Goal: Task Accomplishment & Management: Use online tool/utility

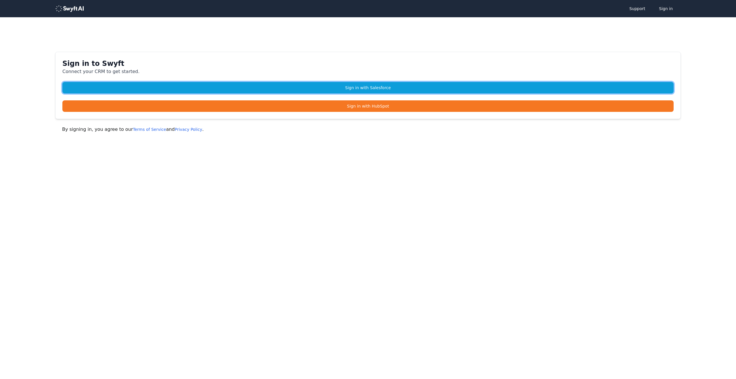
click at [380, 88] on link "Sign in with Salesforce" at bounding box center [367, 88] width 611 height 12
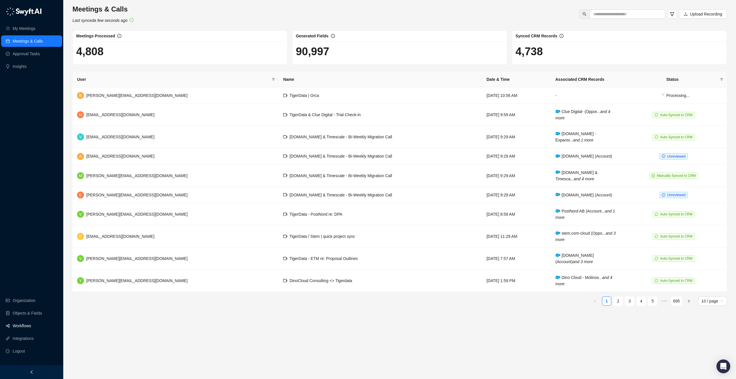
click at [28, 324] on link "Workflows" at bounding box center [22, 326] width 18 height 12
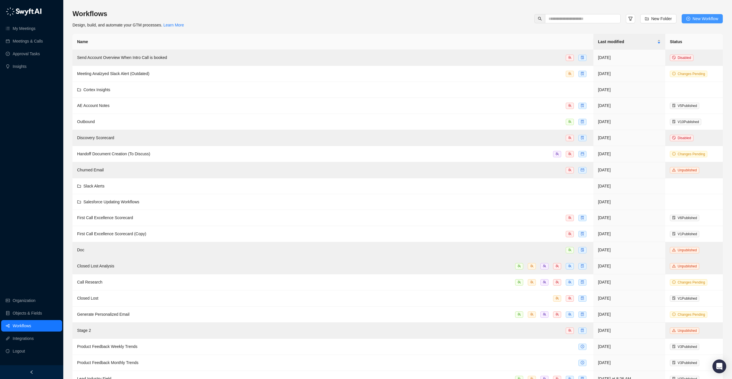
click at [707, 19] on span "New Workflow" at bounding box center [705, 19] width 26 height 6
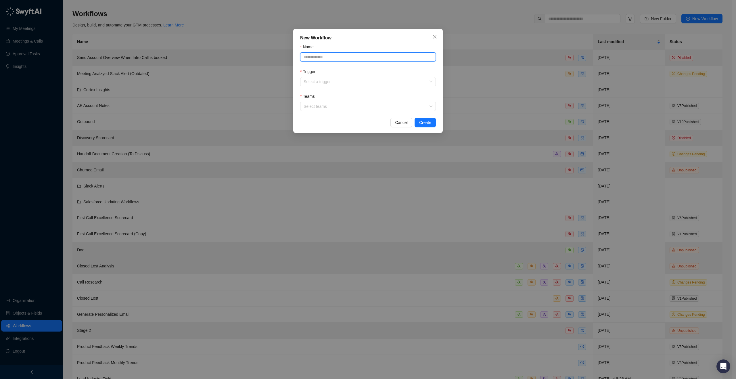
click at [317, 57] on input "Name" at bounding box center [368, 56] width 136 height 9
click at [345, 87] on form "Name Trigger Select a trigger Teams Select teams" at bounding box center [368, 77] width 136 height 67
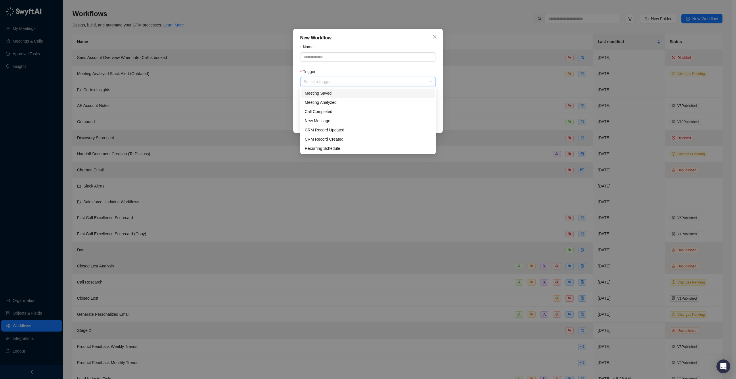
click at [346, 84] on input "Trigger" at bounding box center [366, 81] width 125 height 9
click at [362, 61] on input "Name" at bounding box center [368, 56] width 136 height 9
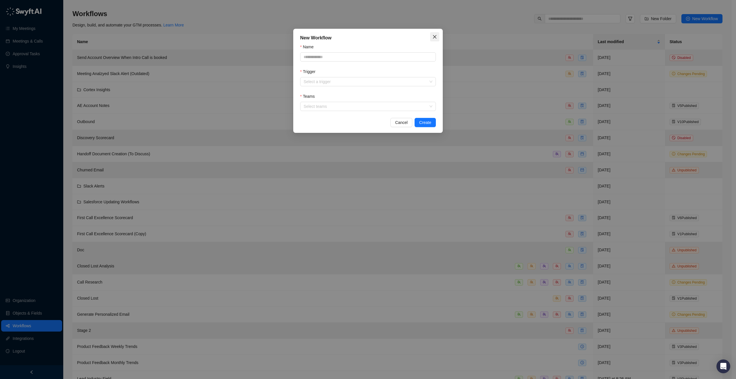
click at [437, 38] on span "Close" at bounding box center [434, 37] width 9 height 5
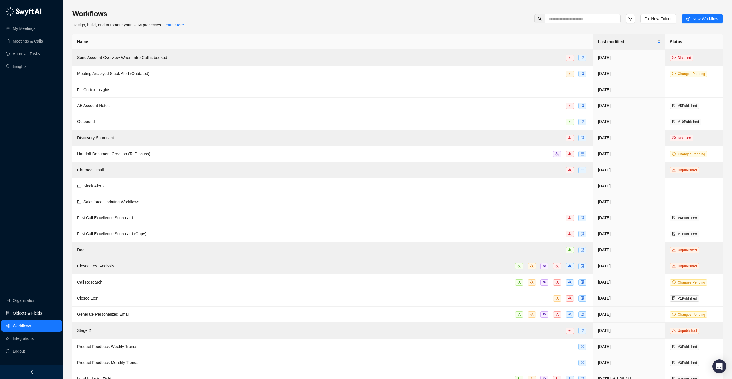
click at [42, 315] on link "Objects & Fields" at bounding box center [27, 313] width 29 height 12
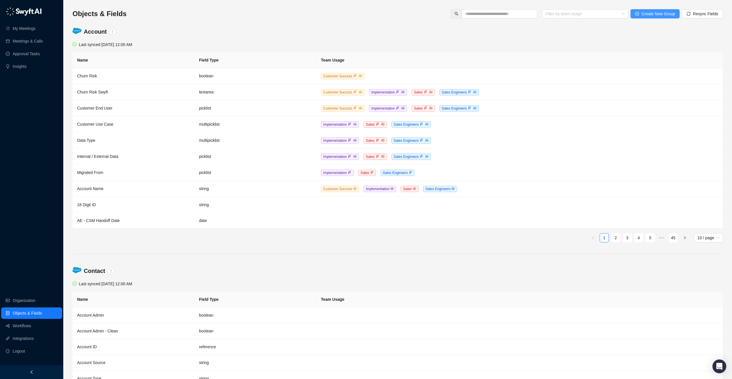
click at [667, 14] on span "Create New Group" at bounding box center [658, 14] width 34 height 6
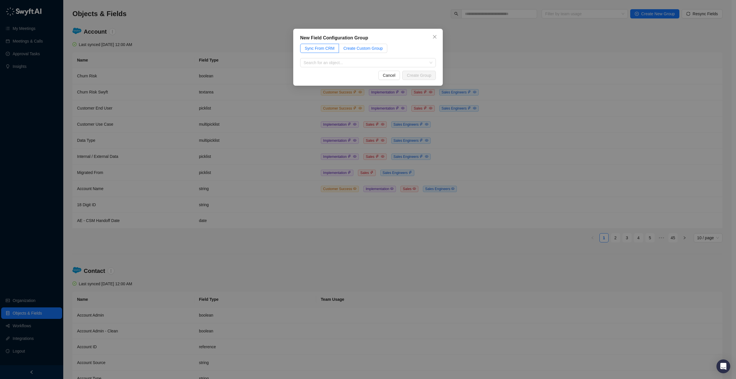
click at [346, 48] on span "Create Custom Group" at bounding box center [362, 48] width 39 height 5
click at [333, 60] on input "text" at bounding box center [368, 62] width 136 height 9
type input "**********"
click at [415, 71] on button "Create Group" at bounding box center [419, 75] width 34 height 9
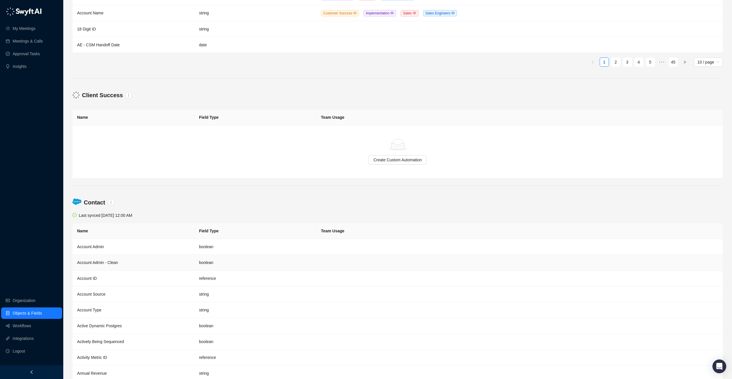
scroll to position [166, 0]
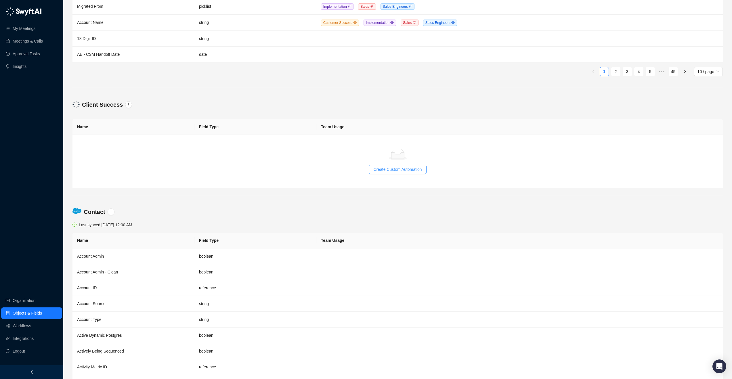
click at [389, 169] on span "Create Custom Automation" at bounding box center [397, 169] width 48 height 6
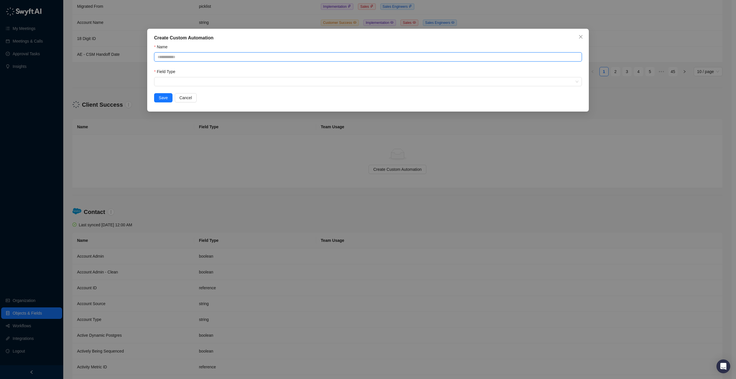
click at [200, 58] on input "Name" at bounding box center [368, 56] width 428 height 9
type input "**********"
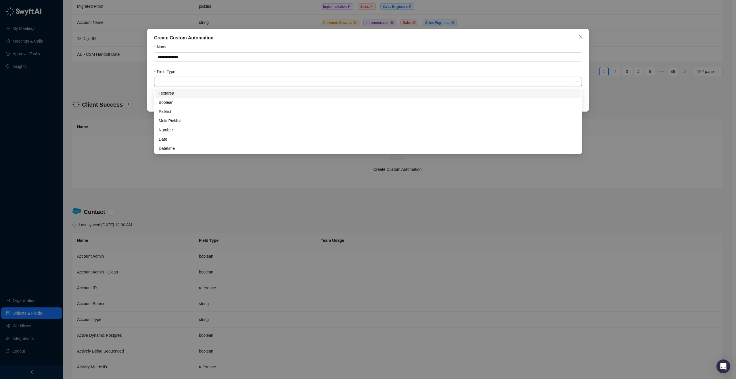
click at [329, 85] on input "search" at bounding box center [366, 81] width 417 height 9
click at [650, 96] on div "**********" at bounding box center [368, 189] width 736 height 379
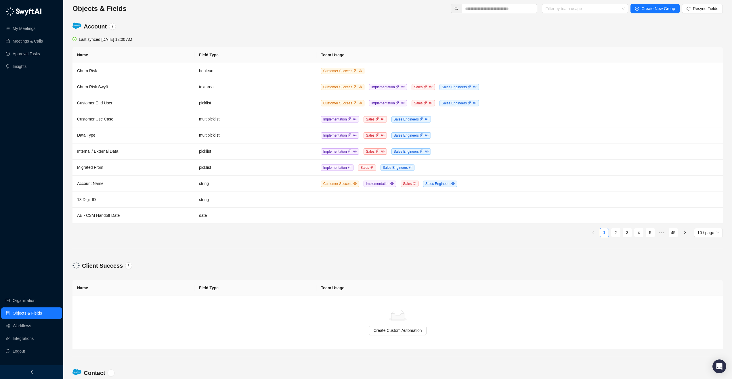
scroll to position [0, 0]
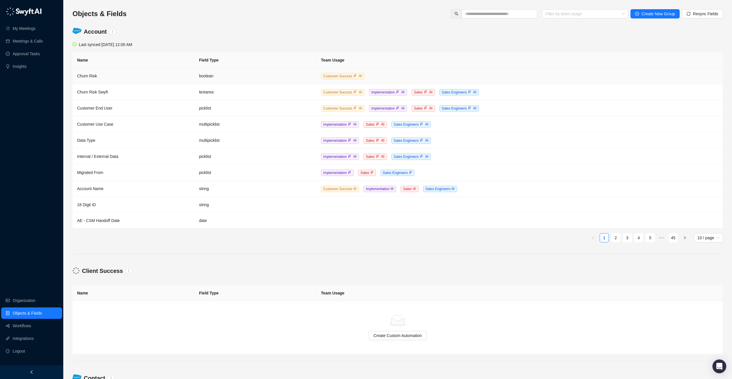
click at [88, 77] on td "Churn Risk" at bounding box center [133, 76] width 122 height 16
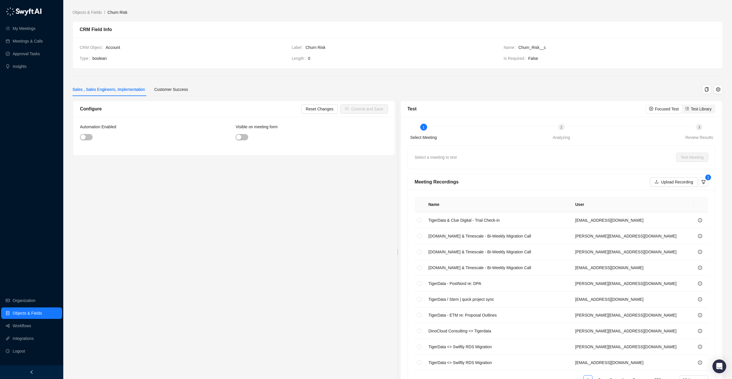
click at [559, 129] on div "2" at bounding box center [561, 127] width 7 height 7
click at [187, 92] on div "Customer Success" at bounding box center [171, 89] width 34 height 6
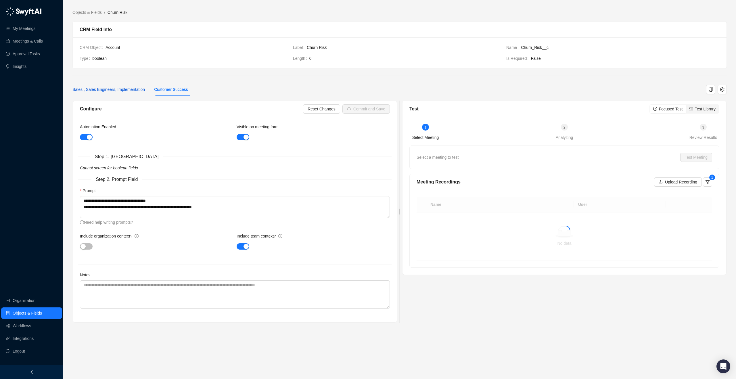
click at [119, 88] on div "Sales , Sales Engineers, Implementation" at bounding box center [108, 89] width 72 height 6
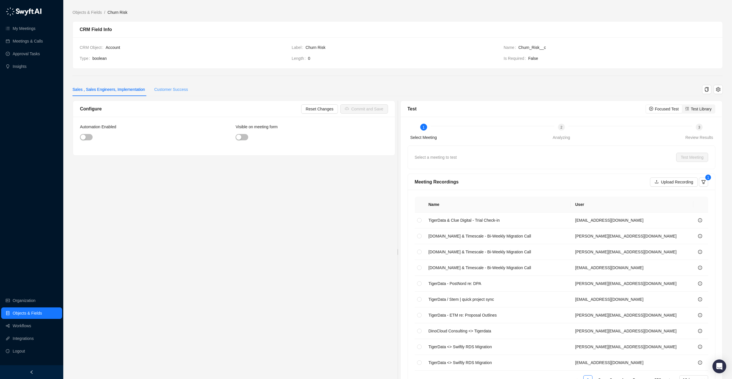
click at [186, 95] on div "Customer Success" at bounding box center [171, 89] width 34 height 13
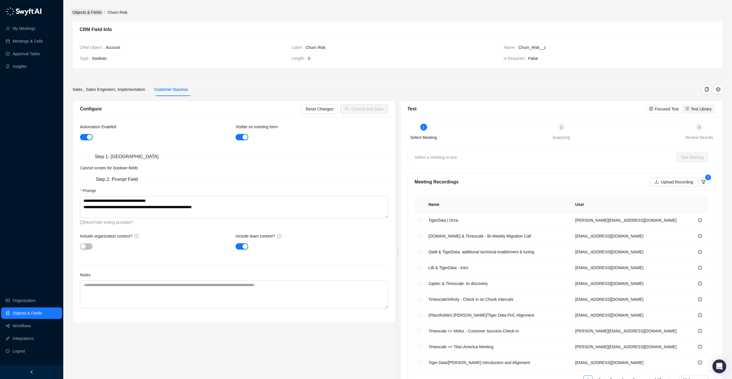
click at [99, 12] on link "Objects & Fields" at bounding box center [87, 12] width 32 height 6
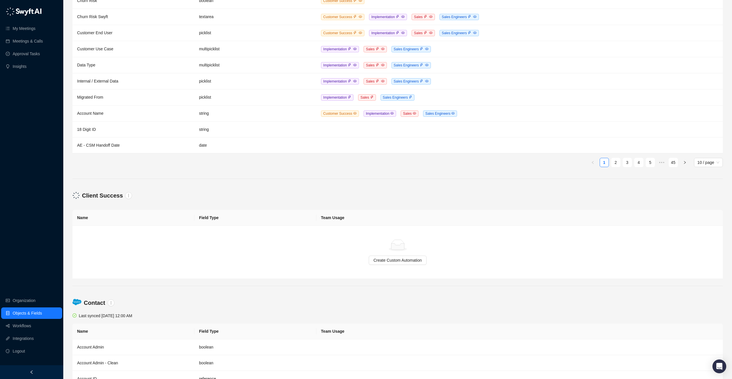
scroll to position [56, 0]
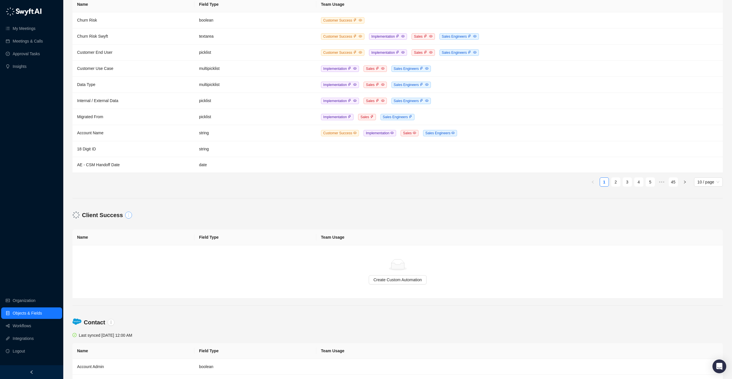
click at [127, 213] on icon "more" at bounding box center [129, 215] width 4 height 4
click at [142, 233] on link "Remove Group" at bounding box center [141, 234] width 27 height 6
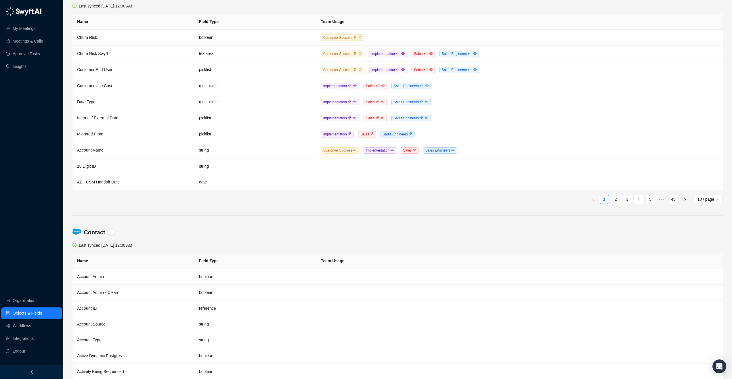
scroll to position [22, 0]
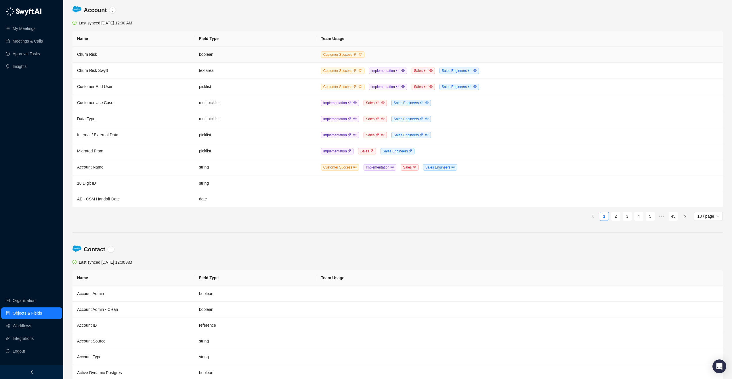
click at [85, 52] on td "Churn Risk" at bounding box center [133, 55] width 122 height 16
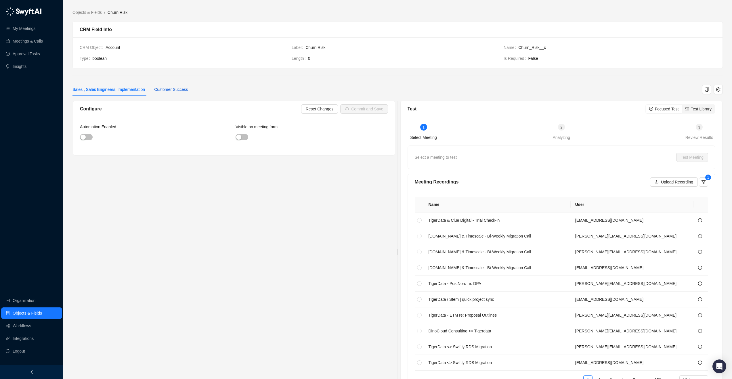
click at [175, 88] on div "Customer Success" at bounding box center [171, 89] width 34 height 6
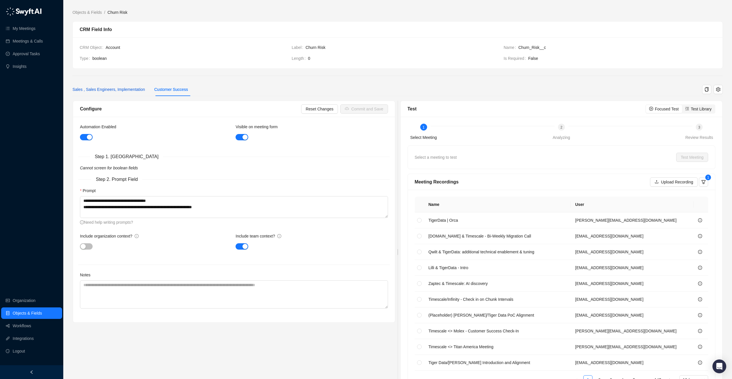
click at [128, 88] on div "Sales , Sales Engineers, Implementation" at bounding box center [108, 89] width 72 height 6
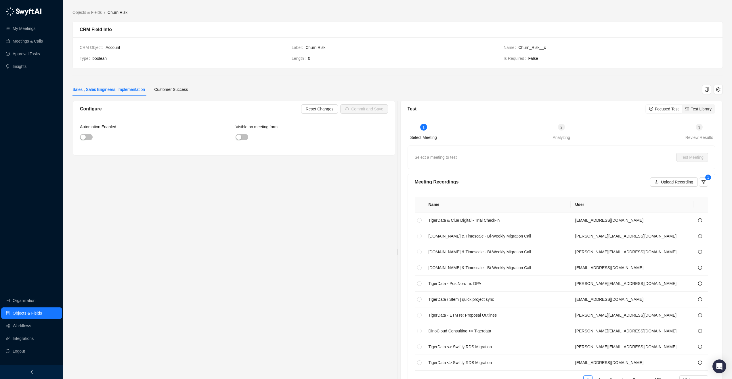
scroll to position [22, 0]
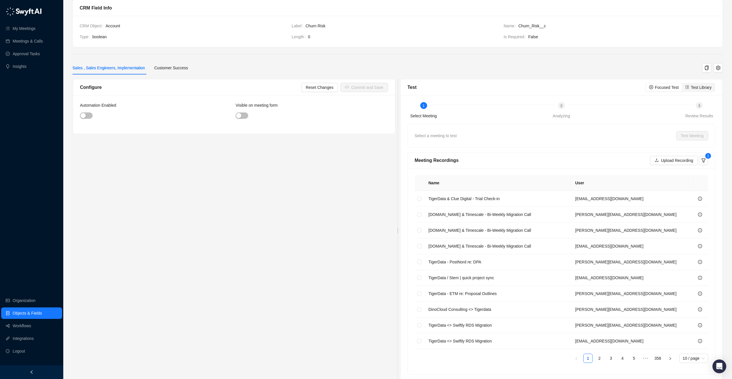
click at [42, 313] on link "Objects & Fields" at bounding box center [27, 313] width 29 height 12
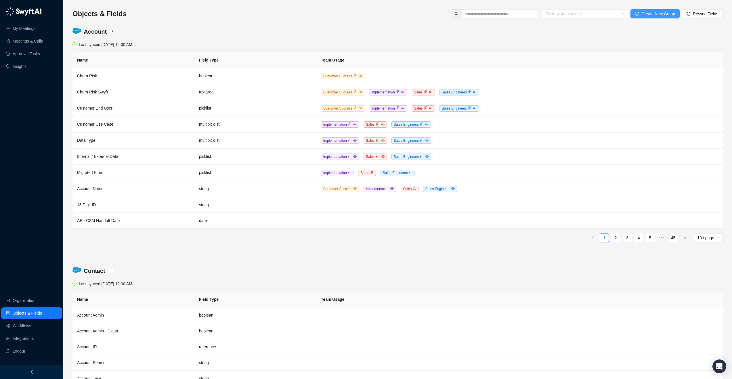
click at [656, 13] on span "Create New Group" at bounding box center [658, 14] width 34 height 6
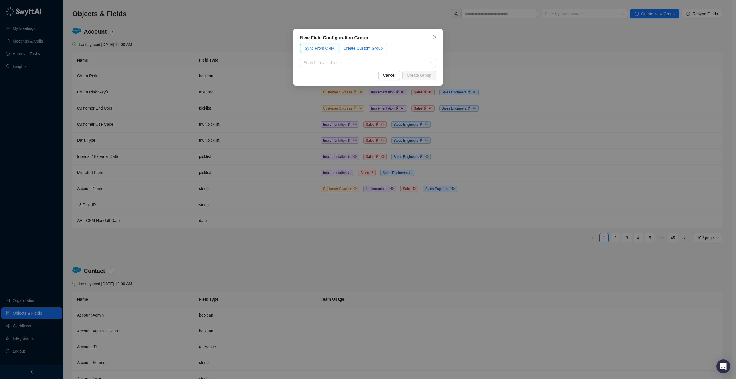
click at [364, 51] on label "Create Custom Group" at bounding box center [363, 48] width 48 height 9
click at [356, 64] on input "text" at bounding box center [368, 62] width 136 height 9
type input "**********"
click at [424, 69] on div "**********" at bounding box center [368, 57] width 150 height 57
click at [424, 73] on span "Create Group" at bounding box center [419, 75] width 24 height 6
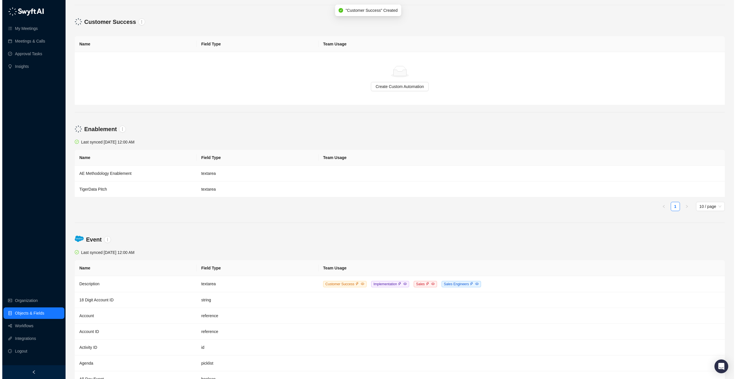
scroll to position [498, 0]
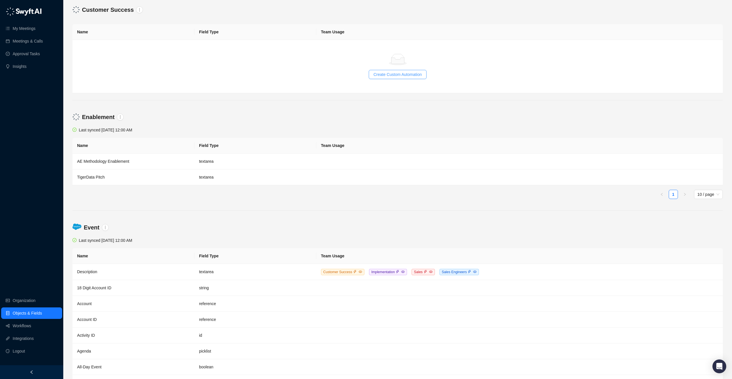
click at [384, 77] on span "Create Custom Automation" at bounding box center [397, 74] width 48 height 6
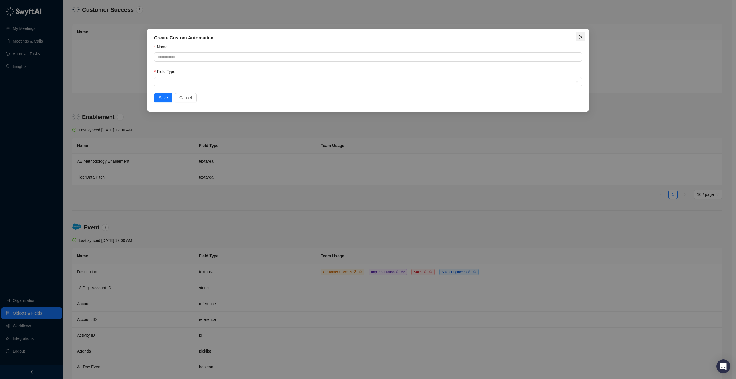
click at [583, 34] on button "Close" at bounding box center [580, 36] width 9 height 9
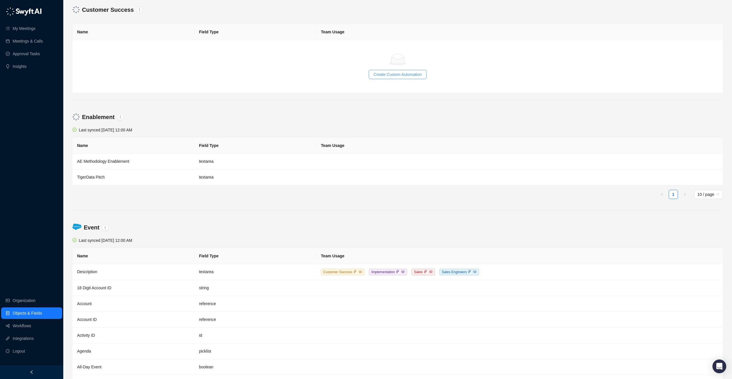
click at [405, 76] on span "Create Custom Automation" at bounding box center [397, 74] width 48 height 6
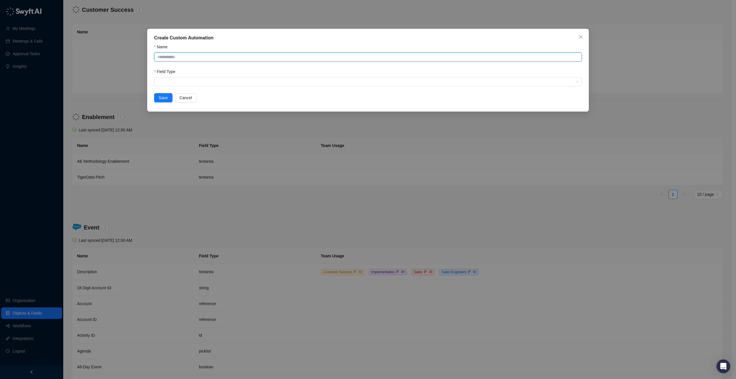
click at [204, 55] on input "Name" at bounding box center [368, 56] width 428 height 9
type input "**********"
click at [171, 83] on input "search" at bounding box center [366, 81] width 417 height 9
click at [189, 81] on input "search" at bounding box center [366, 81] width 417 height 9
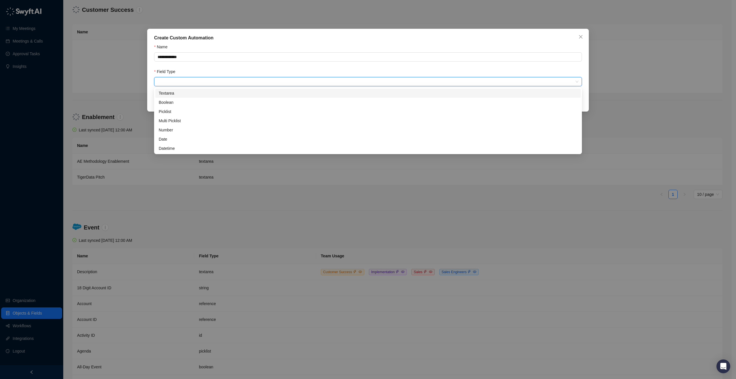
click at [182, 91] on div "Textarea" at bounding box center [368, 93] width 419 height 6
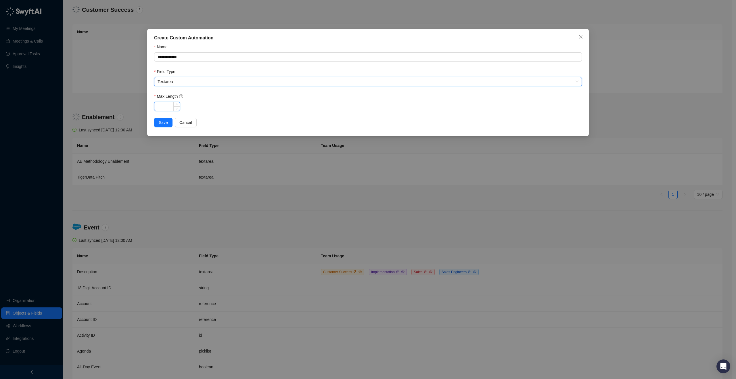
click at [166, 106] on input "Max Length" at bounding box center [166, 106] width 25 height 9
click at [182, 97] on icon "question-circle" at bounding box center [181, 96] width 4 height 4
click at [163, 105] on input "Max Length" at bounding box center [166, 106] width 25 height 9
type input "***"
click at [167, 124] on span "Save" at bounding box center [163, 122] width 9 height 6
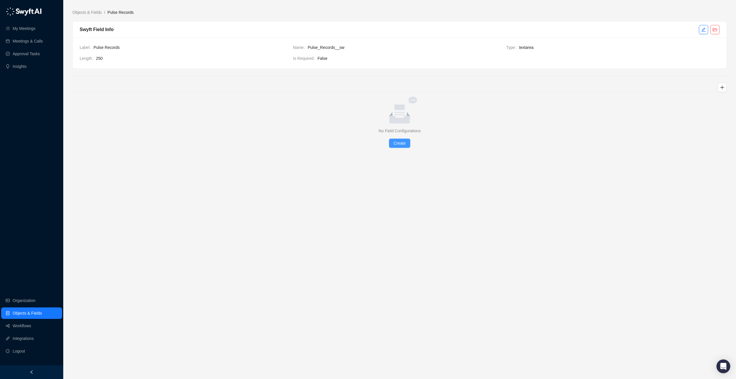
click at [400, 146] on span "Create" at bounding box center [400, 143] width 12 height 6
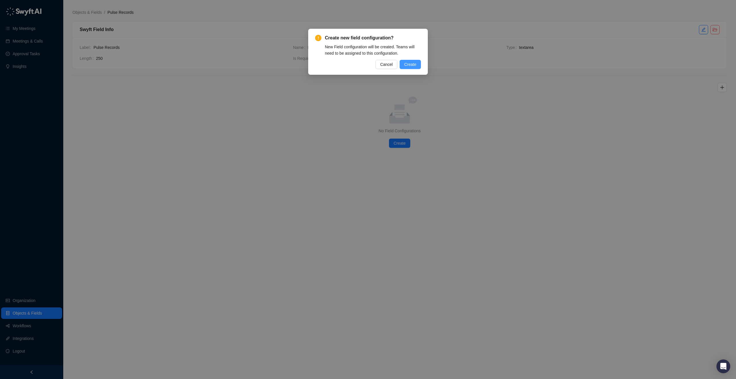
click at [402, 63] on button "Create" at bounding box center [410, 64] width 21 height 9
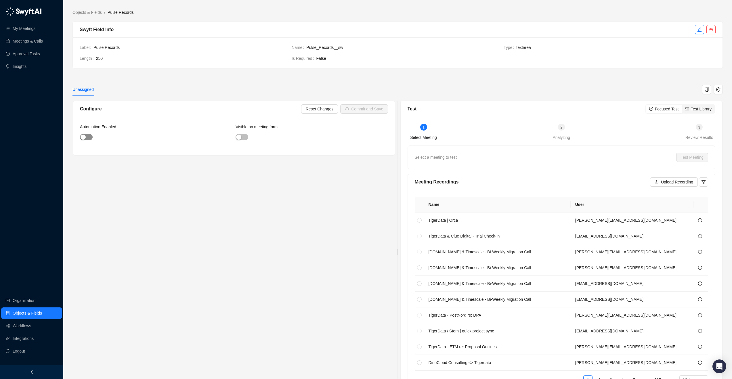
click at [84, 135] on div "button" at bounding box center [83, 137] width 5 height 5
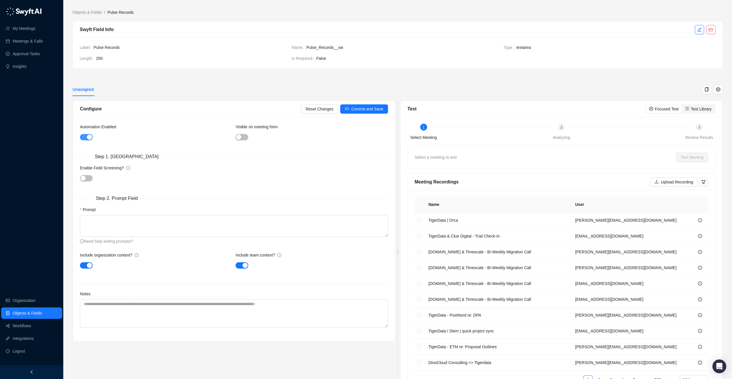
click at [84, 135] on span "button" at bounding box center [86, 137] width 13 height 6
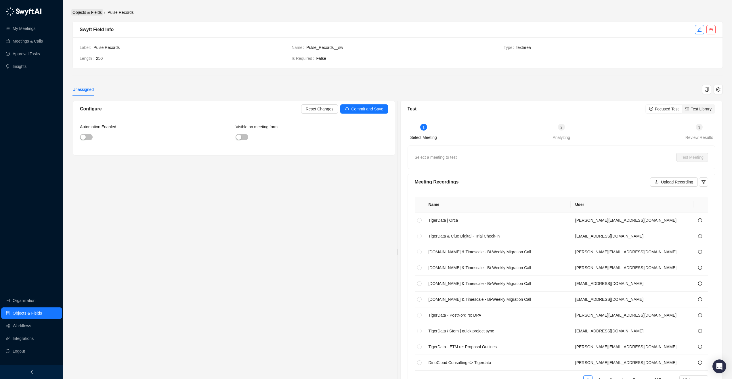
click at [86, 10] on link "Objects & Fields" at bounding box center [87, 12] width 32 height 6
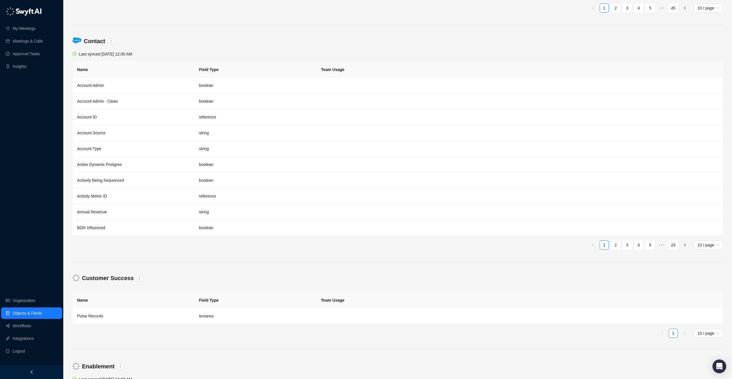
scroll to position [259, 0]
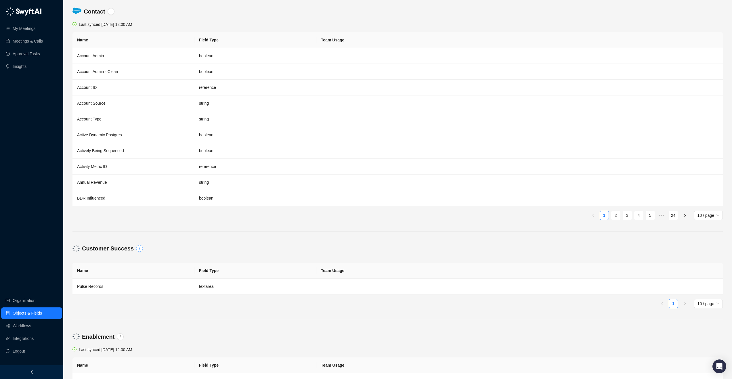
click at [138, 248] on icon "more" at bounding box center [139, 248] width 4 height 4
click at [158, 267] on link "Remove Group" at bounding box center [152, 268] width 27 height 6
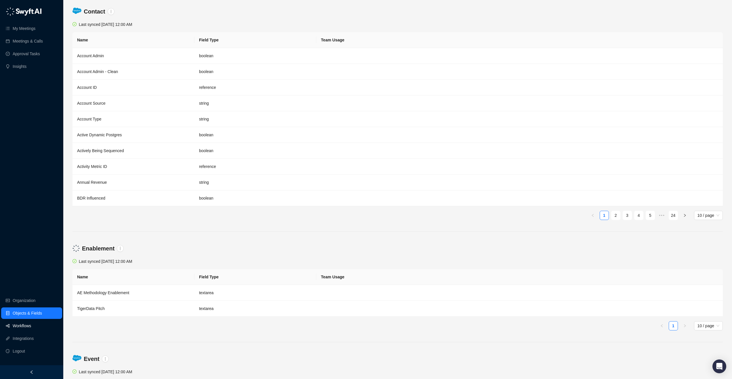
click at [29, 327] on link "Workflows" at bounding box center [22, 326] width 18 height 12
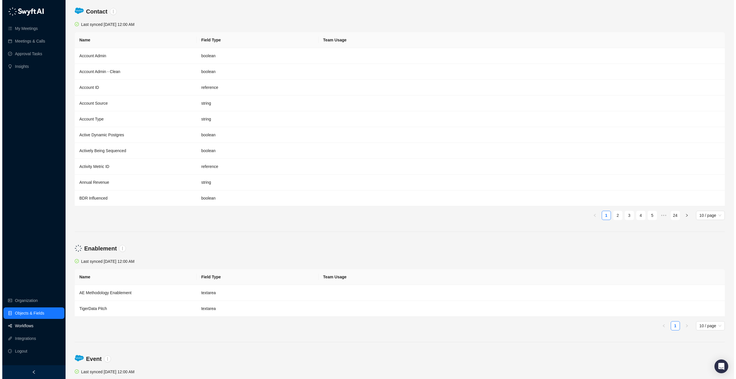
scroll to position [13, 0]
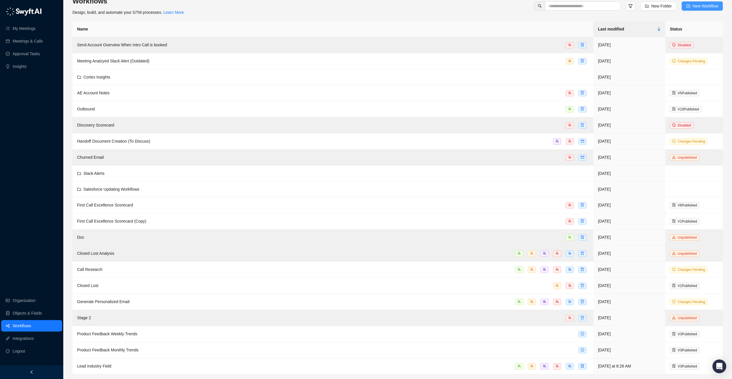
click at [691, 9] on button "New Workflow" at bounding box center [701, 5] width 41 height 9
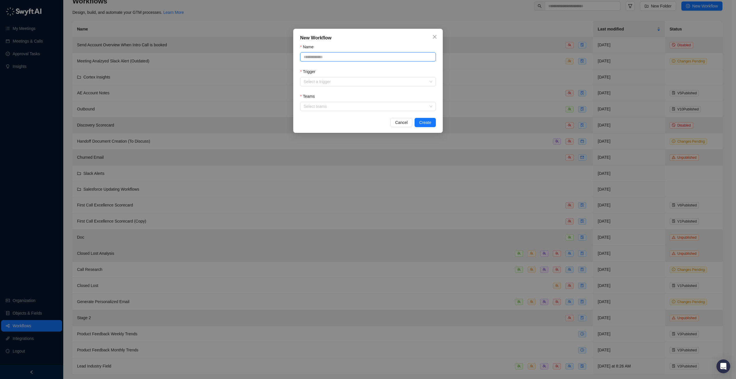
click at [312, 54] on input "Name" at bounding box center [368, 56] width 136 height 9
type input "**********"
click at [334, 85] on input "Trigger" at bounding box center [366, 81] width 125 height 9
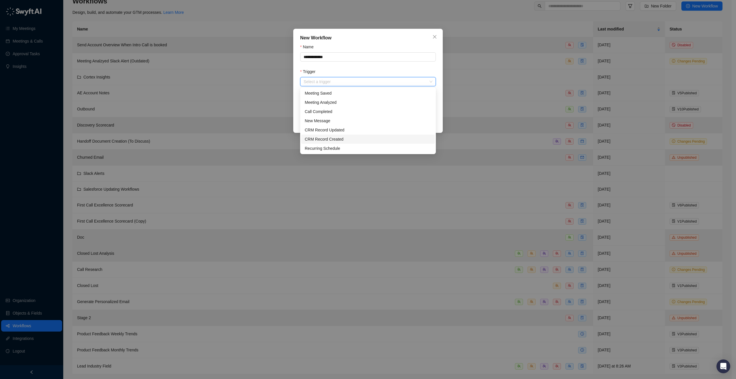
click at [344, 139] on div "CRM Record Created" at bounding box center [368, 139] width 127 height 6
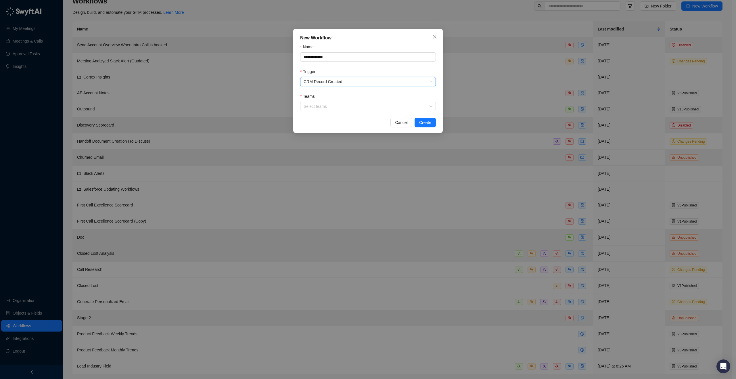
click at [342, 111] on div "**********" at bounding box center [368, 81] width 150 height 104
click at [343, 106] on div at bounding box center [364, 106] width 127 height 4
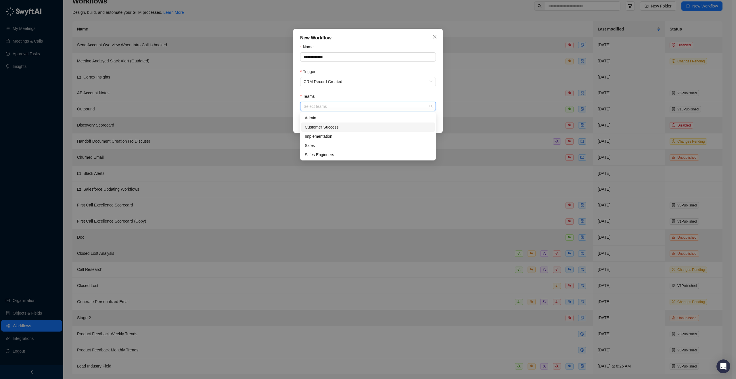
click at [336, 124] on div "Customer Success" at bounding box center [368, 127] width 127 height 6
click at [428, 97] on div "Teams" at bounding box center [368, 97] width 136 height 9
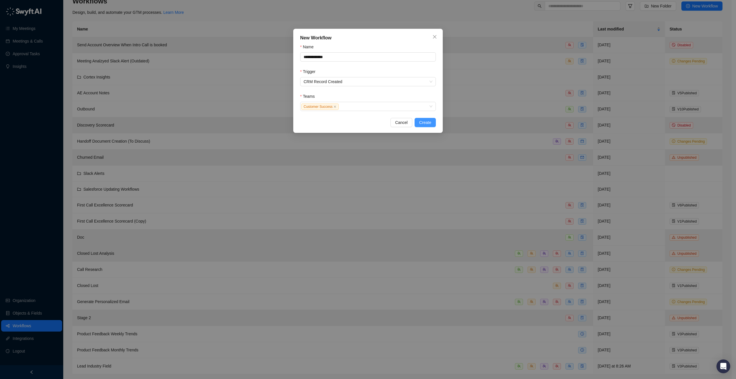
click at [428, 123] on span "Create" at bounding box center [425, 122] width 12 height 6
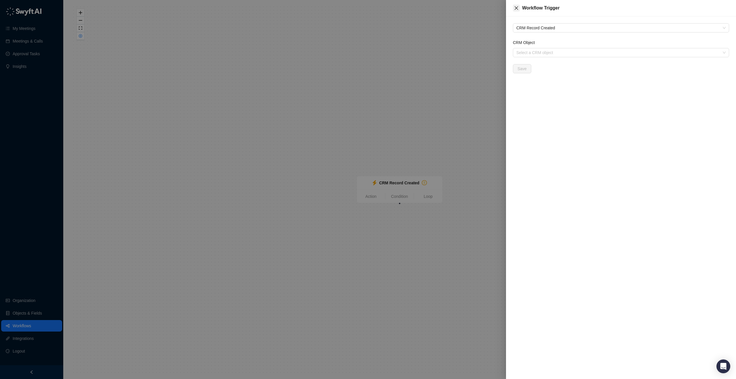
click at [517, 8] on icon "close" at bounding box center [516, 7] width 3 height 3
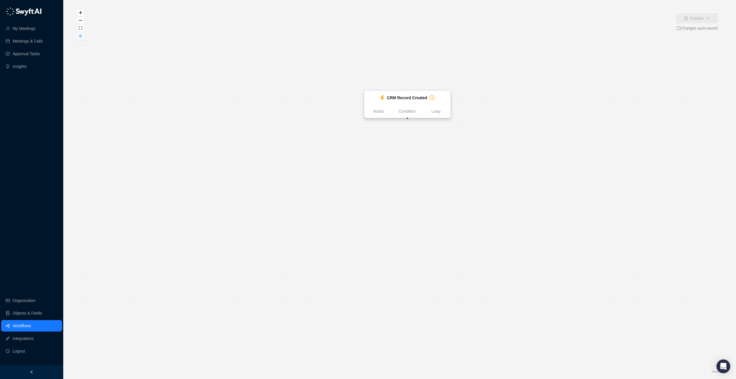
drag, startPoint x: 408, startPoint y: 183, endPoint x: 415, endPoint y: 97, distance: 86.0
click at [415, 97] on strong "CRM Record Created" at bounding box center [407, 97] width 40 height 5
click at [432, 98] on icon "exclamation-circle" at bounding box center [432, 97] width 1 height 3
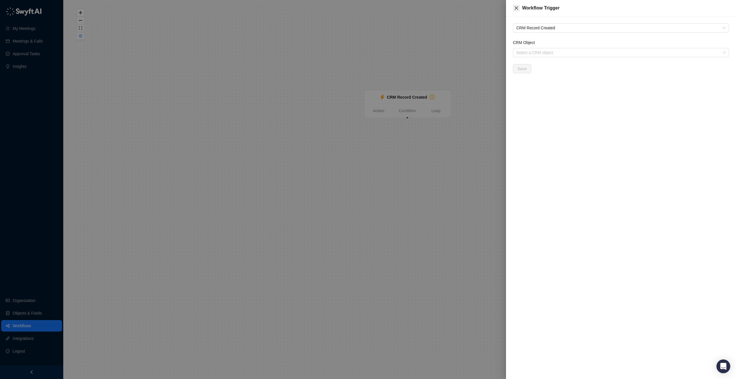
click at [518, 6] on icon "close" at bounding box center [516, 8] width 5 height 5
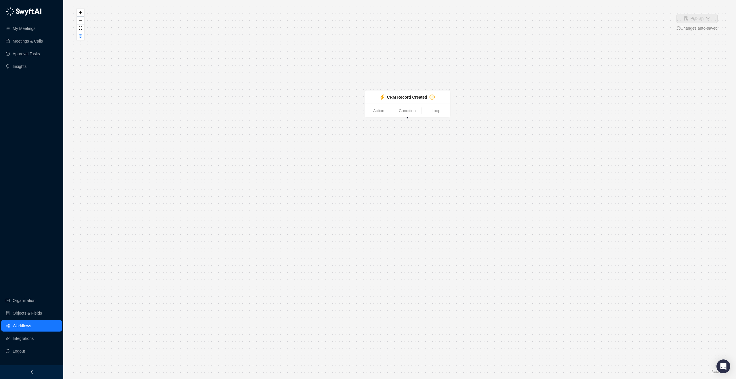
click at [30, 326] on link "Workflows" at bounding box center [22, 326] width 18 height 12
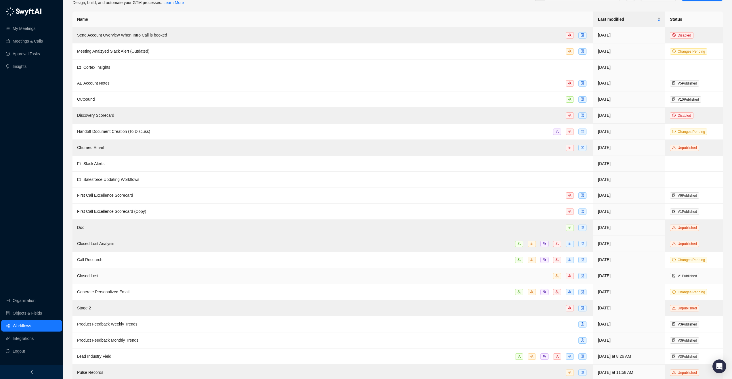
scroll to position [29, 0]
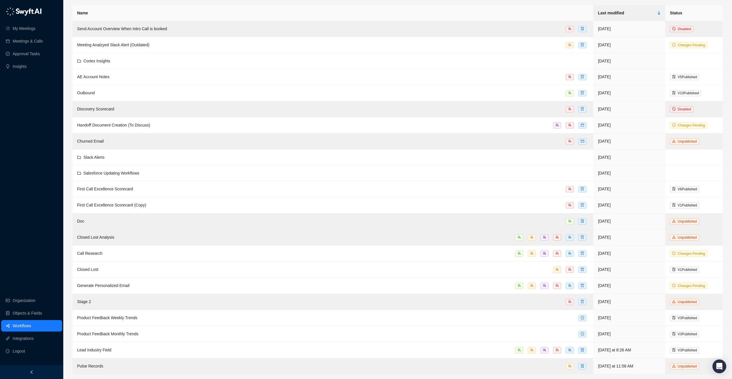
click at [730, 304] on div "Workflows Design, build, and automate your GTM processes. Learn More New Folder…" at bounding box center [397, 175] width 668 height 408
click at [499, 367] on div "Pulse Records" at bounding box center [333, 366] width 512 height 7
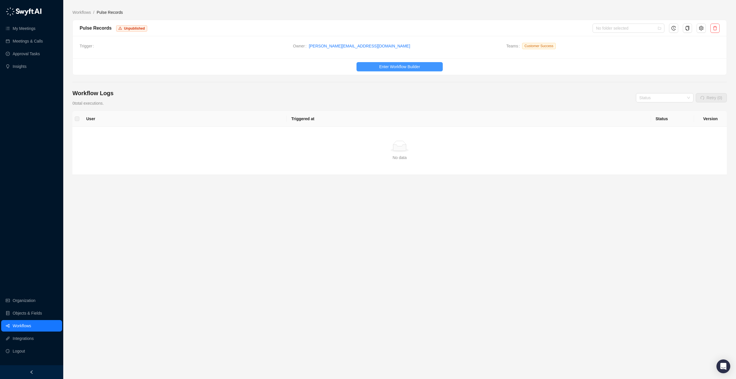
click at [395, 67] on span "Enter Workflow Builder" at bounding box center [399, 67] width 41 height 6
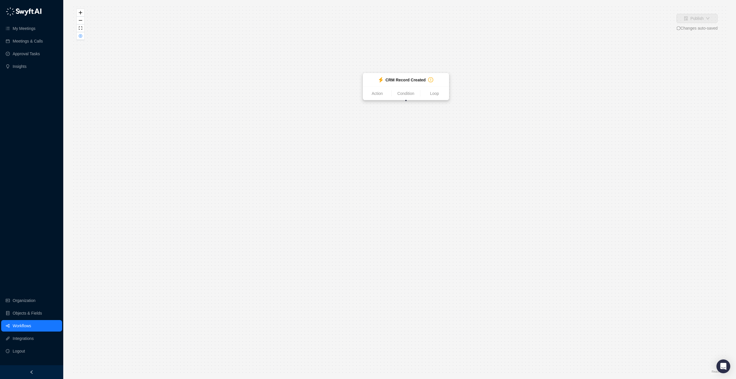
drag, startPoint x: 397, startPoint y: 190, endPoint x: 403, endPoint y: 87, distance: 102.8
click at [403, 87] on ul "Action Condition Loop" at bounding box center [406, 94] width 86 height 14
click at [385, 94] on link "Action" at bounding box center [377, 93] width 28 height 6
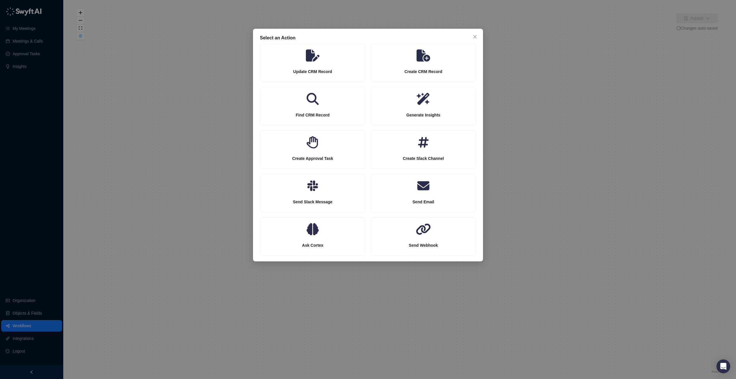
click at [622, 289] on div "Select an Action Update CRM Record Create CRM Record Find CRM Record Generate I…" at bounding box center [368, 189] width 736 height 379
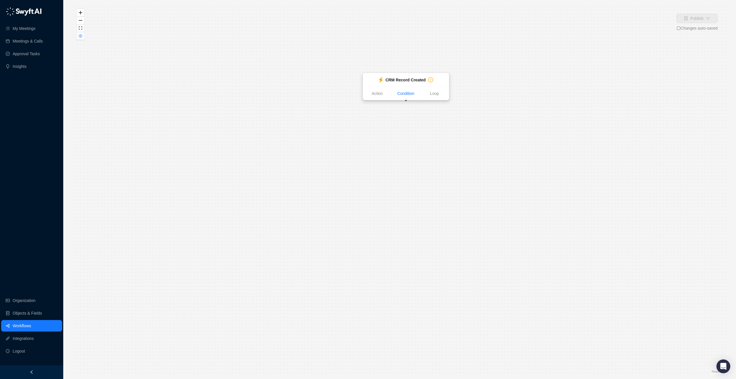
click at [399, 96] on link "Condition" at bounding box center [406, 93] width 28 height 6
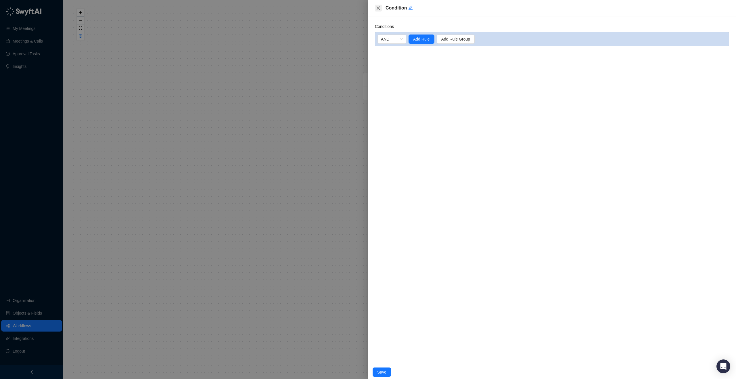
click at [380, 8] on icon "close" at bounding box center [378, 8] width 5 height 5
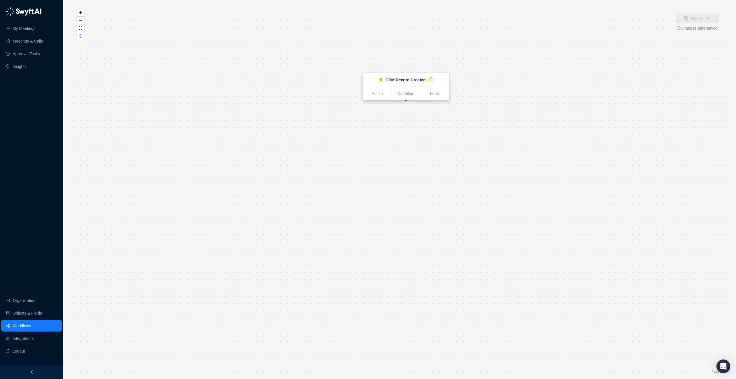
click at [383, 80] on div "CRM Record Created" at bounding box center [406, 80] width 54 height 6
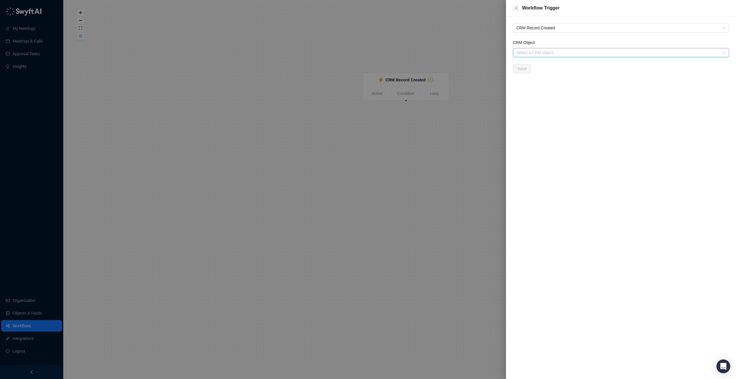
click at [550, 54] on input "CRM Object" at bounding box center [619, 52] width 206 height 9
click at [514, 7] on icon "close" at bounding box center [516, 8] width 5 height 5
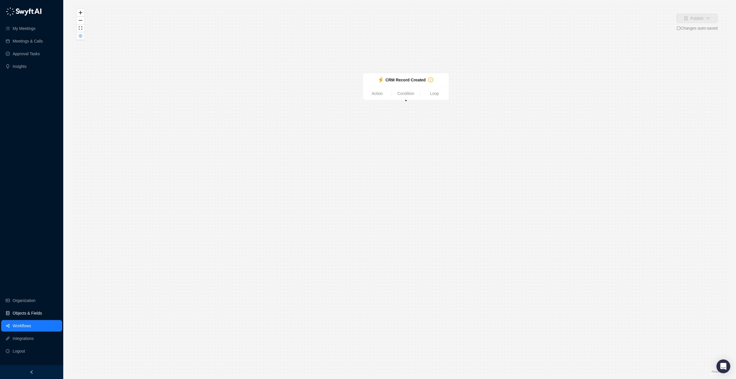
click at [41, 312] on link "Objects & Fields" at bounding box center [27, 313] width 29 height 12
click at [383, 181] on strong "CRM Record Created" at bounding box center [399, 183] width 40 height 5
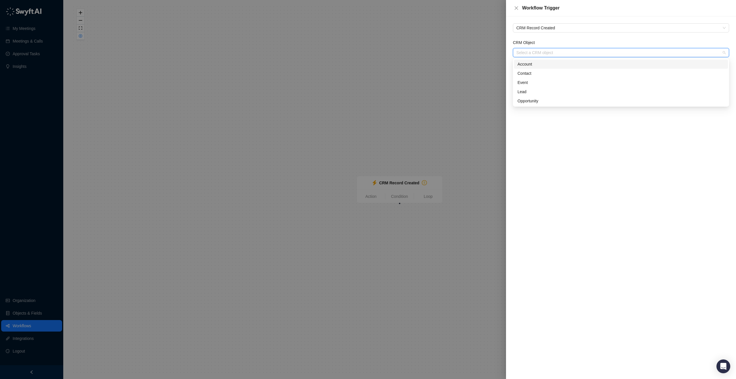
click at [547, 54] on input "CRM Object" at bounding box center [619, 52] width 206 height 9
click at [537, 64] on div "Account" at bounding box center [621, 64] width 207 height 6
click at [532, 52] on span "Account" at bounding box center [620, 52] width 209 height 9
click at [633, 198] on div "CRM Record Created CRM Object Account Save" at bounding box center [621, 197] width 230 height 363
click at [520, 34] on div "CRM Record Created CRM Object Account Save" at bounding box center [621, 48] width 221 height 50
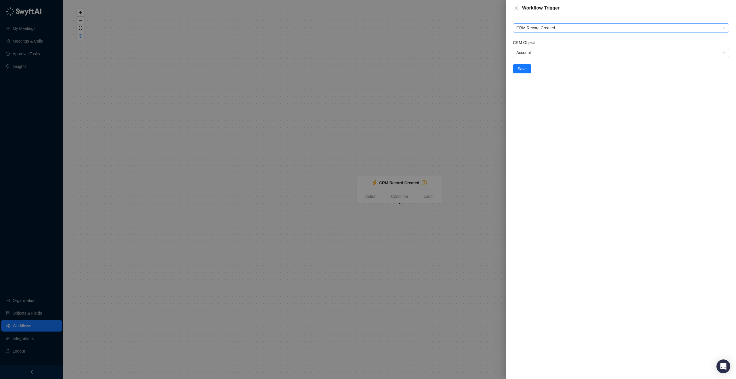
click at [528, 28] on span "CRM Record Created" at bounding box center [620, 28] width 209 height 9
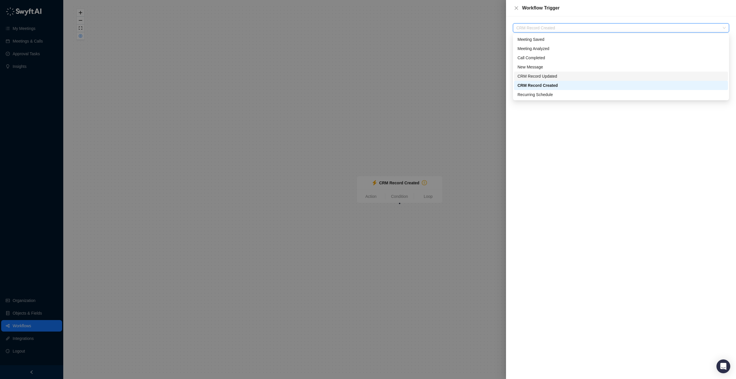
click at [538, 78] on div "CRM Record Updated" at bounding box center [621, 76] width 207 height 6
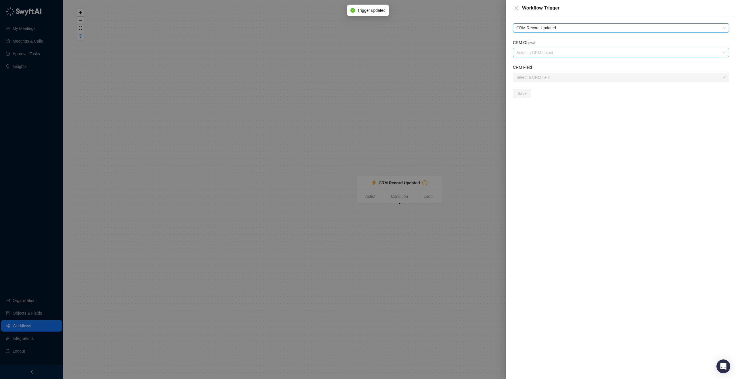
click at [543, 53] on input "CRM Object" at bounding box center [619, 52] width 206 height 9
click at [534, 139] on div "CRM Record Updated CRM Object Select a CRM object CRM Field Select a CRM field …" at bounding box center [621, 197] width 230 height 363
click at [545, 55] on input "CRM Object" at bounding box center [619, 52] width 206 height 9
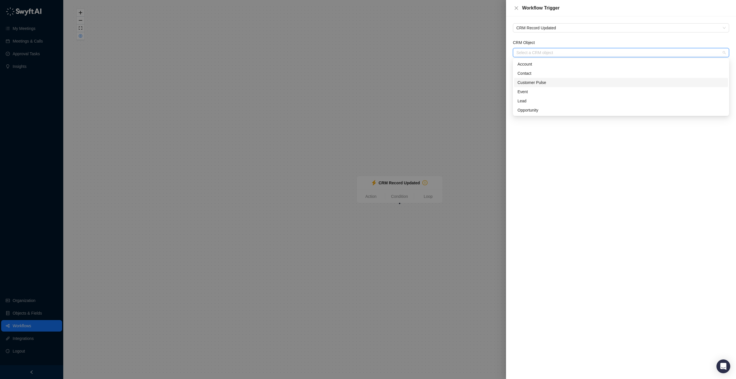
click at [545, 82] on div "Customer Pulse" at bounding box center [621, 82] width 207 height 6
click at [547, 74] on input "CRM Field" at bounding box center [619, 77] width 206 height 9
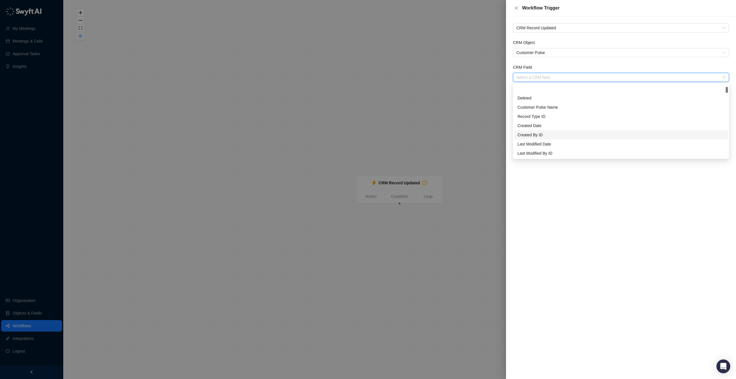
scroll to position [91, 0]
click at [560, 133] on div "MRR Change" at bounding box center [621, 136] width 207 height 6
click at [530, 100] on div "CRM Record Updated CRM Object Customer Pulse CRM Field MRR Change MRR Change Sa…" at bounding box center [621, 197] width 230 height 363
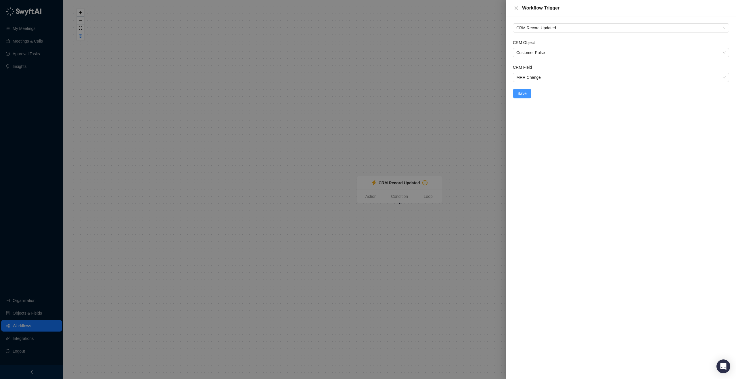
click at [526, 95] on button "Save" at bounding box center [522, 93] width 18 height 9
click at [514, 6] on icon "close" at bounding box center [516, 8] width 5 height 5
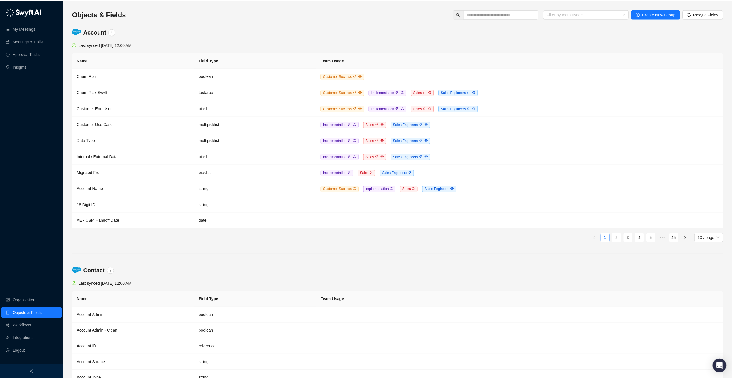
scroll to position [22, 0]
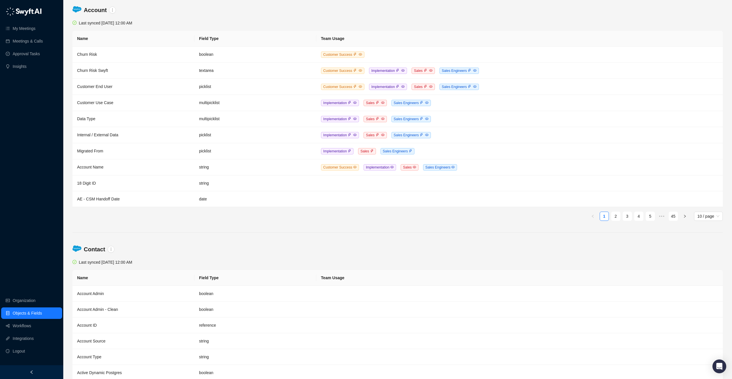
click at [35, 21] on div "My Meetings Meetings & Calls Approval Tasks Insights" at bounding box center [31, 38] width 63 height 69
click at [35, 28] on link "My Meetings" at bounding box center [24, 29] width 23 height 12
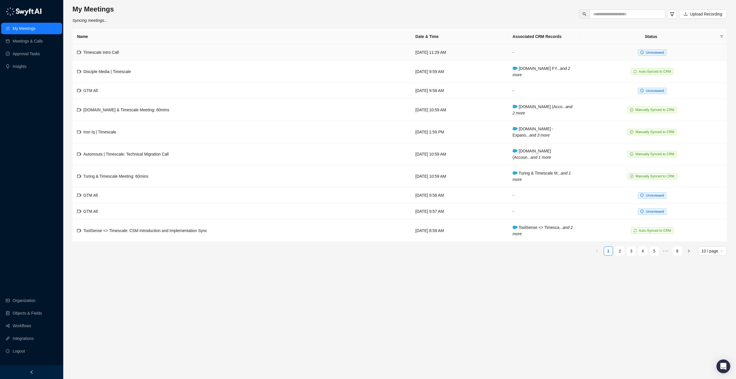
click at [185, 47] on td "Timescale Intro Call" at bounding box center [241, 53] width 338 height 16
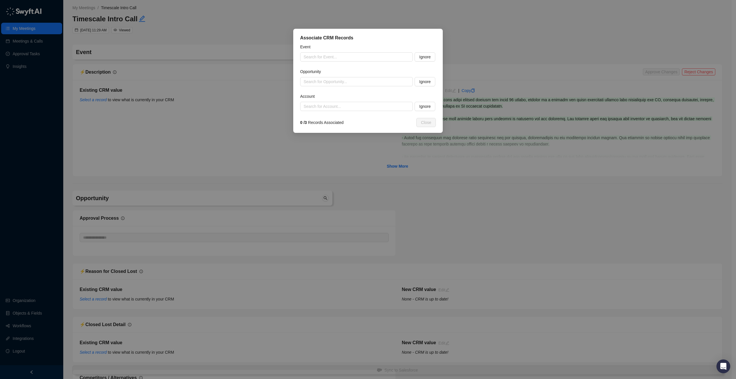
click at [509, 50] on div "Associate CRM Records Event Search for Event... Ignore Opportunity Search for O…" at bounding box center [368, 189] width 736 height 379
click at [317, 57] on input "search" at bounding box center [355, 57] width 102 height 9
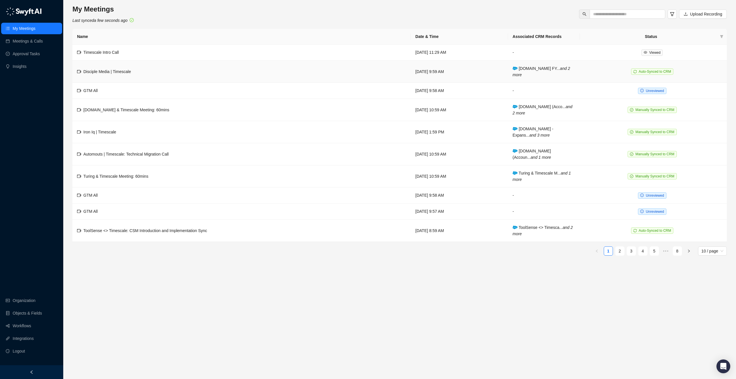
click at [414, 76] on td "Wednesday, 07/02/25, 9:59 AM" at bounding box center [459, 72] width 97 height 22
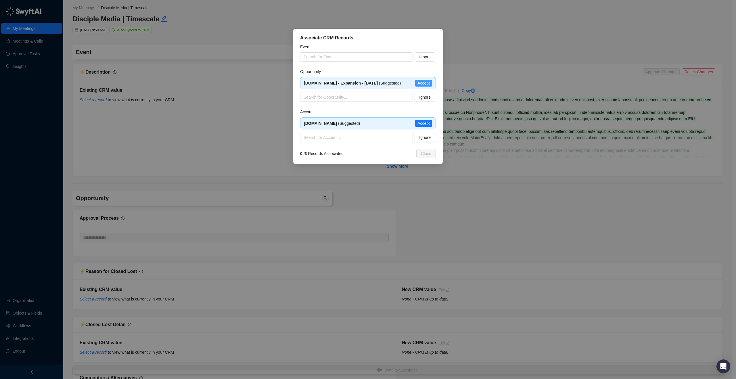
click at [417, 83] on span "Accept" at bounding box center [423, 83] width 12 height 6
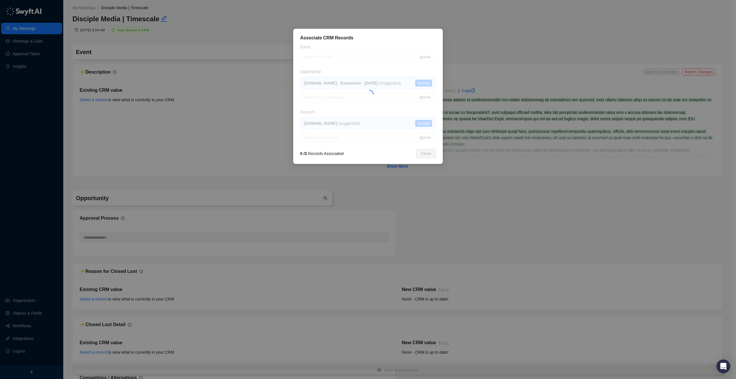
type input "**********"
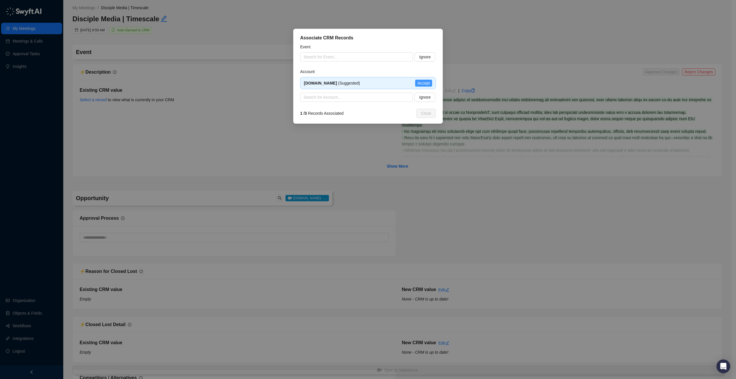
click at [424, 85] on span "Accept" at bounding box center [423, 83] width 12 height 6
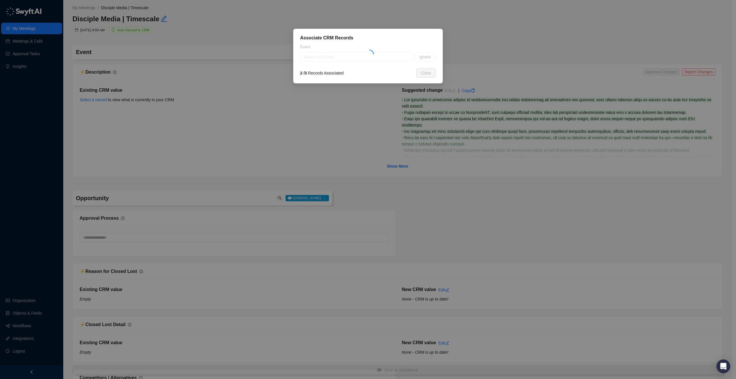
type textarea "**********"
click at [317, 54] on input "search" at bounding box center [355, 57] width 102 height 9
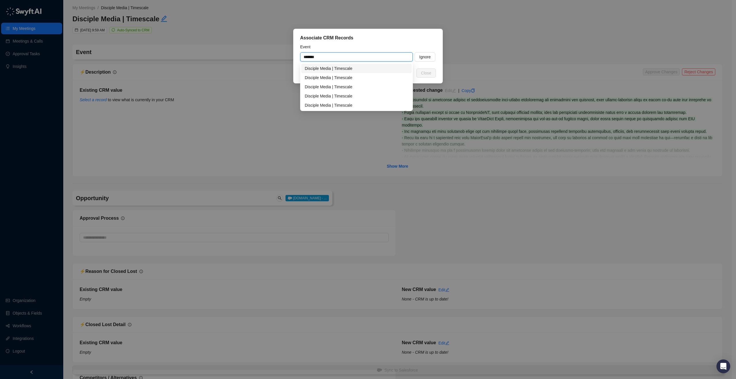
click at [347, 69] on div "Disciple Media | Timescale" at bounding box center [357, 68] width 104 height 6
type input "**********"
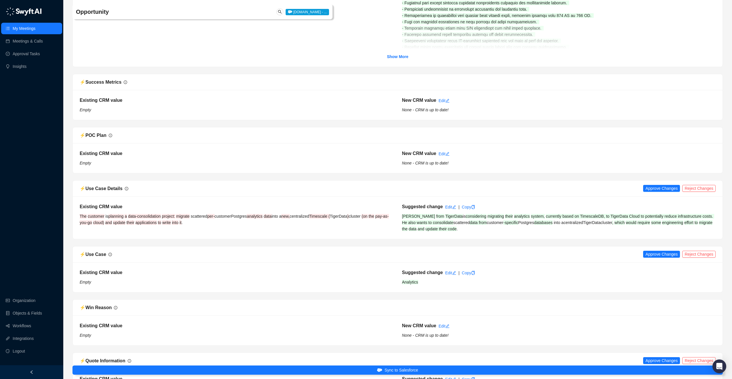
scroll to position [885, 0]
click at [33, 310] on link "Objects & Fields" at bounding box center [27, 313] width 29 height 12
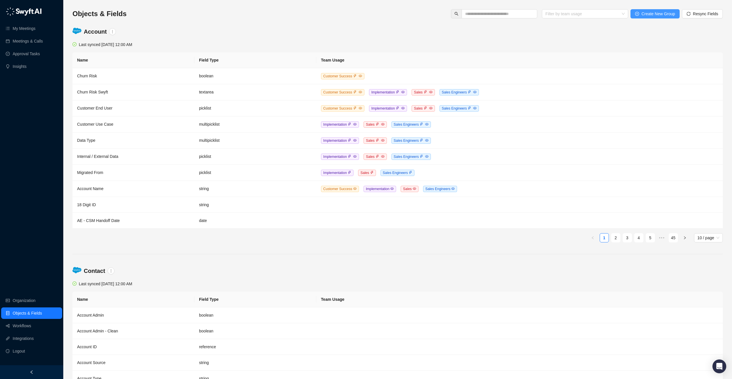
click at [667, 15] on span "Create New Group" at bounding box center [658, 14] width 34 height 6
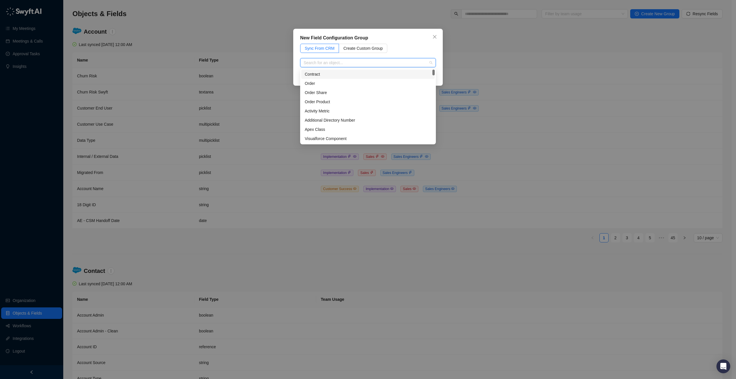
click at [379, 59] on input "search" at bounding box center [366, 62] width 125 height 9
type input "*"
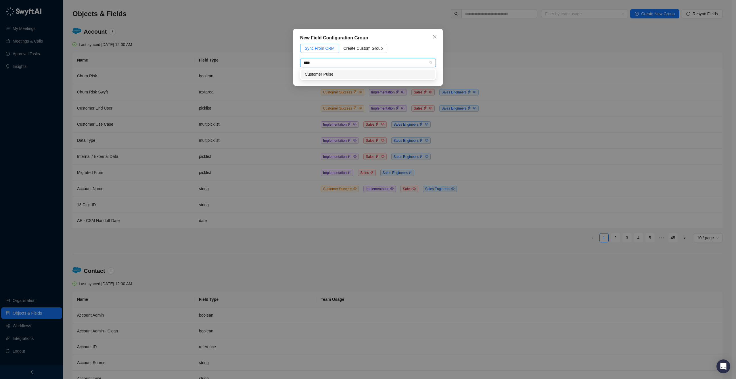
type input "*****"
click at [378, 77] on div "Customer Pulse" at bounding box center [367, 74] width 133 height 9
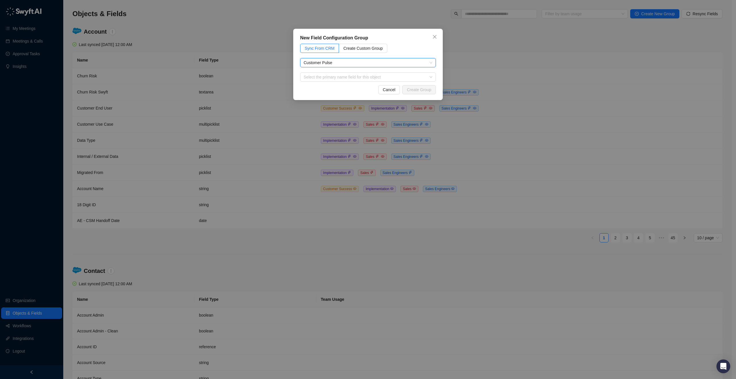
click at [378, 77] on input "search" at bounding box center [366, 77] width 125 height 9
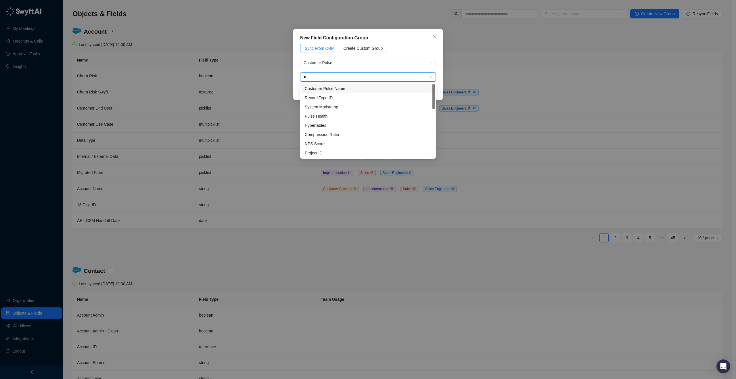
type input "**"
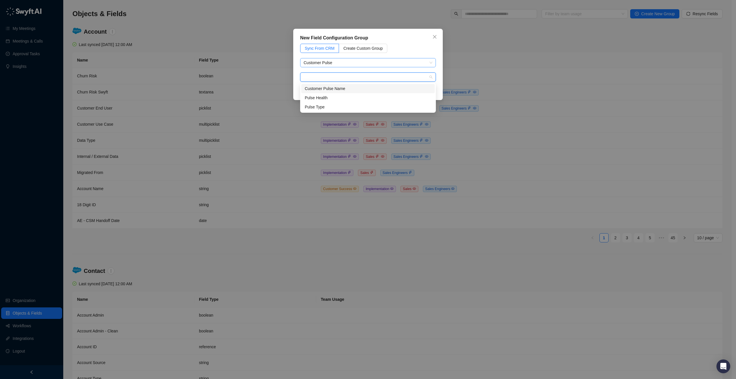
click at [364, 63] on span "Customer Pulse" at bounding box center [368, 62] width 129 height 9
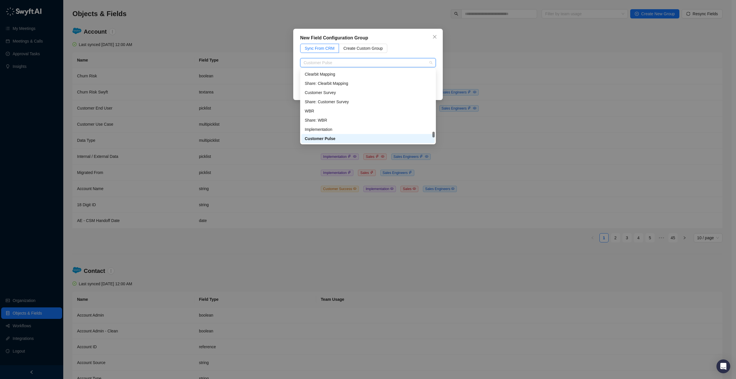
click at [335, 139] on div "Customer Pulse" at bounding box center [368, 138] width 127 height 6
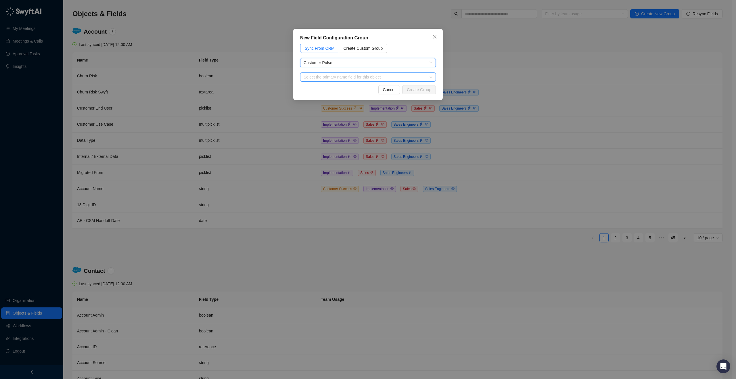
click at [340, 75] on input "search" at bounding box center [366, 77] width 125 height 9
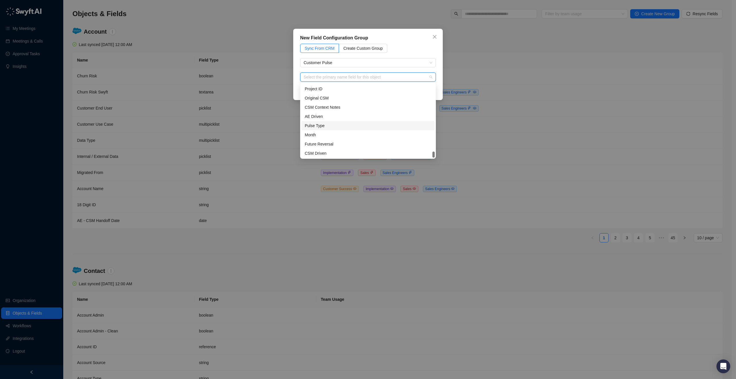
scroll to position [276, 0]
click at [357, 127] on div "Pulse Type" at bounding box center [368, 125] width 127 height 6
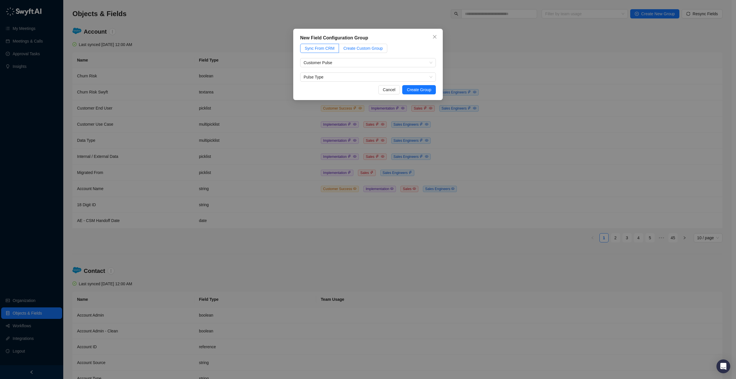
click at [348, 52] on label "Create Custom Group" at bounding box center [363, 48] width 48 height 9
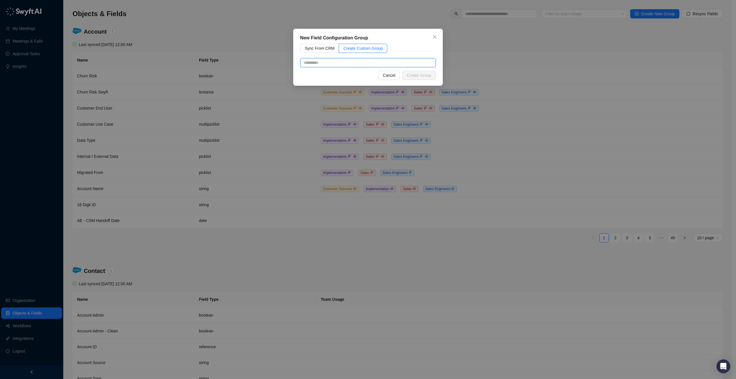
click at [345, 64] on input "text" at bounding box center [368, 62] width 136 height 9
click at [326, 44] on label "Sync From CRM" at bounding box center [319, 48] width 39 height 9
click at [339, 65] on input "search" at bounding box center [366, 62] width 125 height 9
type input "*****"
click at [359, 75] on div "Customer Pulse" at bounding box center [368, 74] width 127 height 6
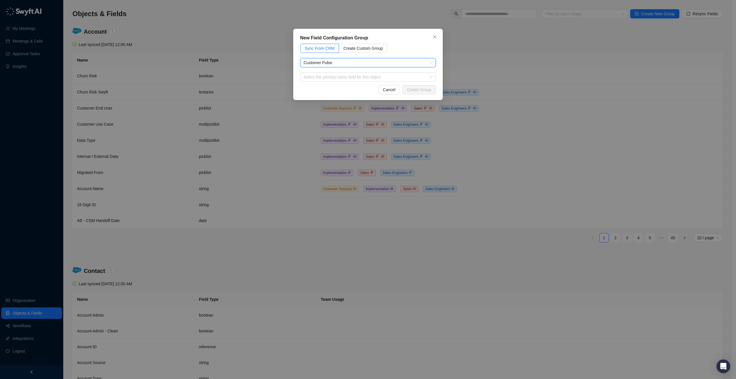
click at [359, 75] on input "search" at bounding box center [366, 77] width 125 height 9
click at [342, 75] on input "search" at bounding box center [366, 77] width 125 height 9
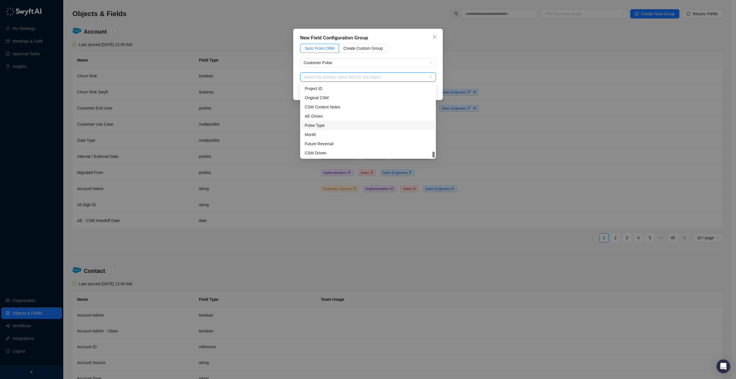
click at [336, 122] on div "Pulse Type" at bounding box center [367, 125] width 133 height 9
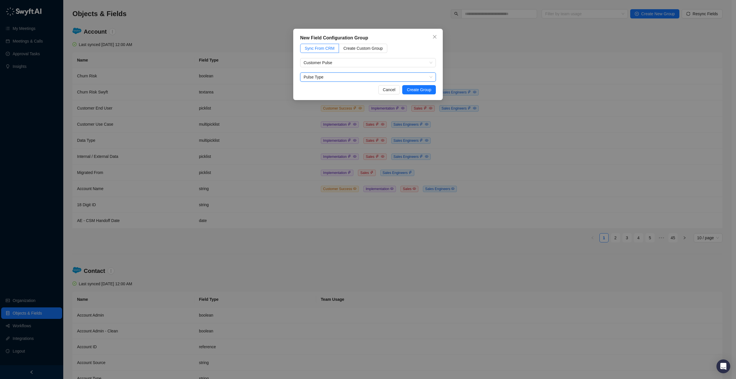
click at [334, 78] on span "Pulse Type" at bounding box center [368, 77] width 129 height 9
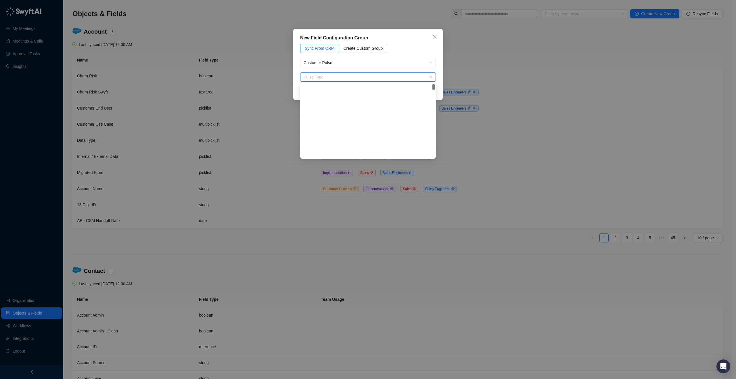
scroll to position [0, 0]
type input "**"
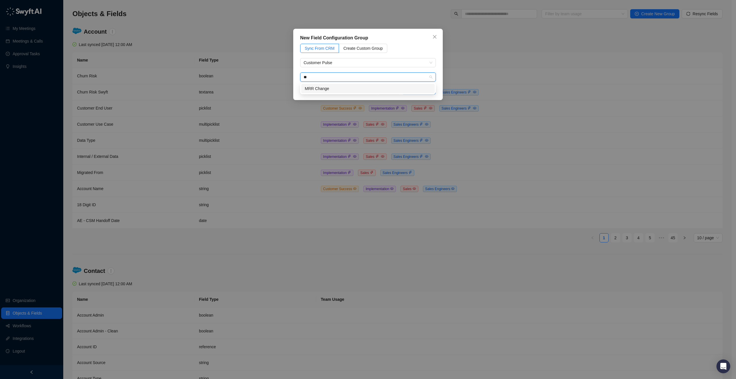
click at [361, 91] on div "MRR Change" at bounding box center [368, 88] width 127 height 6
click at [426, 91] on span "Create Group" at bounding box center [419, 90] width 24 height 6
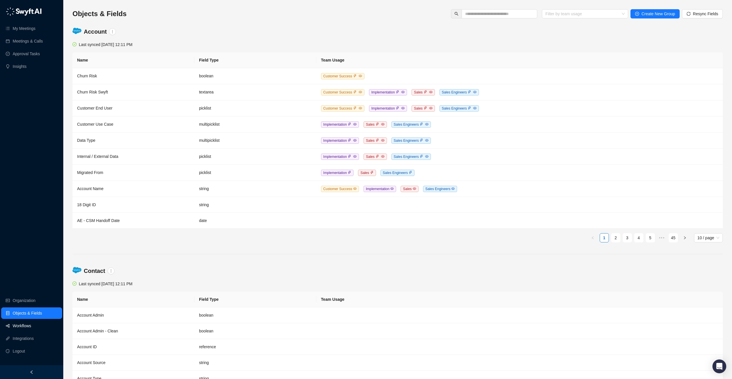
click at [20, 327] on link "Workflows" at bounding box center [22, 326] width 18 height 12
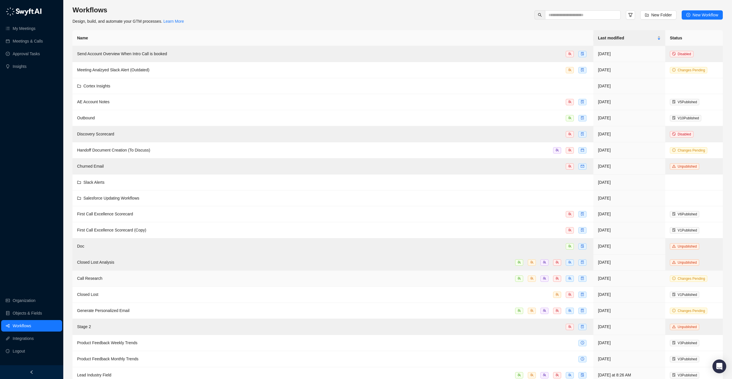
scroll to position [29, 0]
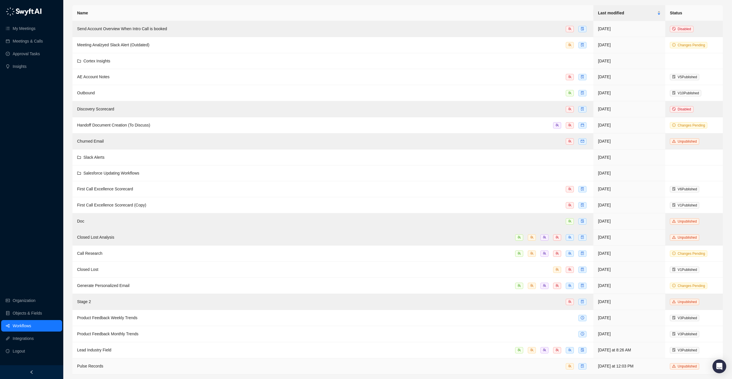
click at [186, 370] on td "Pulse Records" at bounding box center [332, 366] width 521 height 16
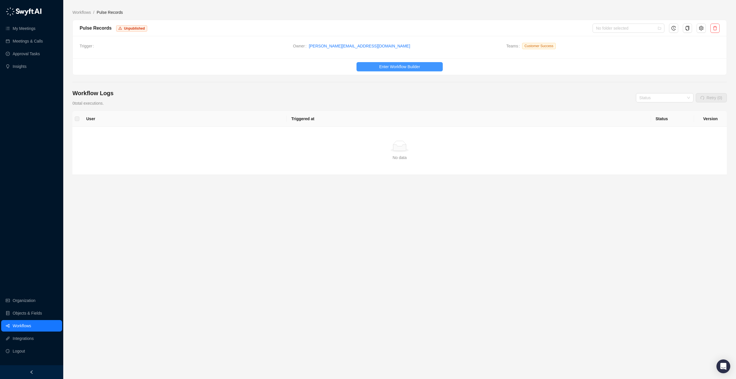
click at [396, 68] on span "Enter Workflow Builder" at bounding box center [399, 67] width 41 height 6
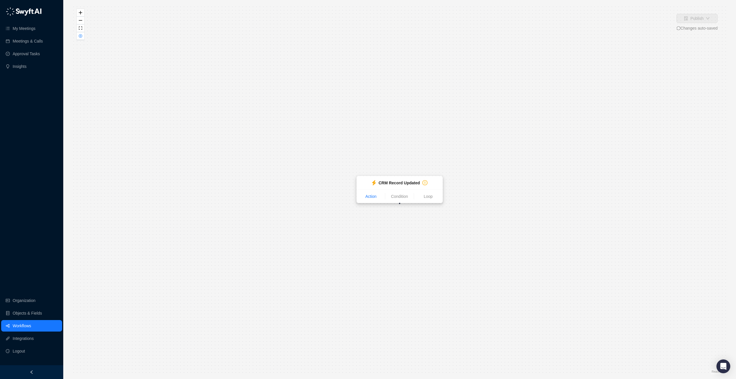
click at [365, 197] on link "Action" at bounding box center [371, 196] width 28 height 6
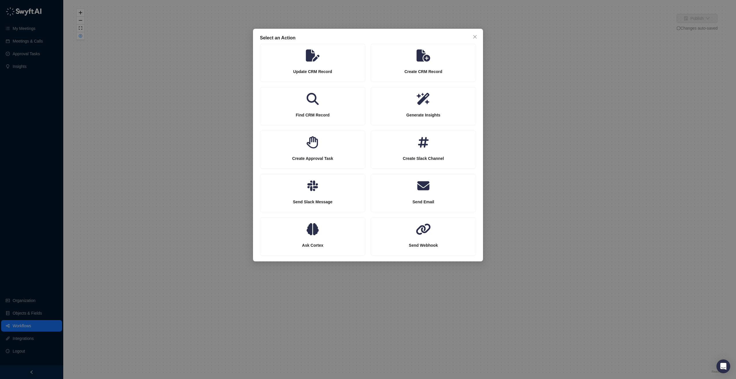
click at [594, 109] on div "Select an Action Update CRM Record Create CRM Record Find CRM Record Generate I…" at bounding box center [368, 189] width 736 height 379
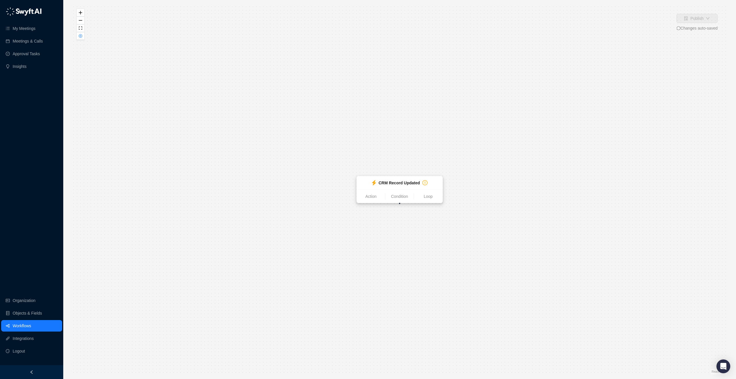
click at [373, 182] on icon at bounding box center [374, 182] width 4 height 5
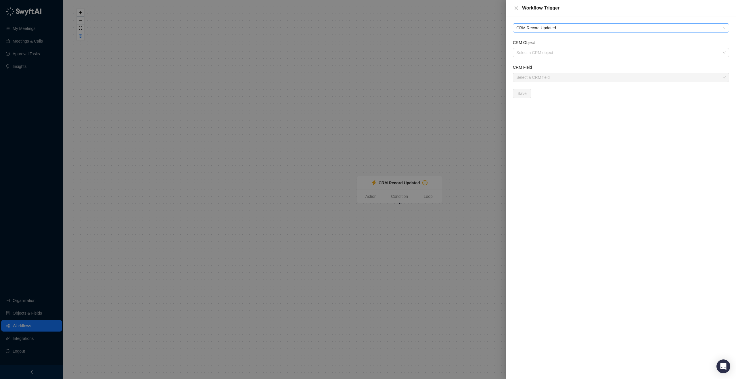
click at [572, 31] on span "CRM Record Updated" at bounding box center [620, 28] width 209 height 9
click at [586, 150] on div "CRM Record Updated CRM Object Select a CRM object CRM Field Select a CRM field …" at bounding box center [621, 197] width 230 height 363
click at [563, 31] on span "CRM Record Updated" at bounding box center [620, 28] width 209 height 9
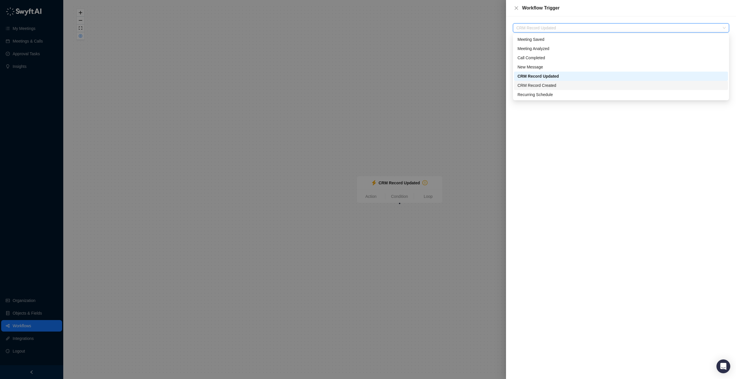
click at [563, 83] on div "CRM Record Created" at bounding box center [621, 85] width 207 height 6
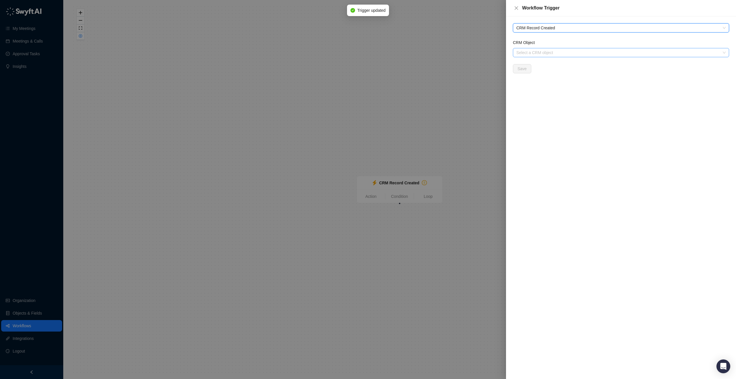
click at [561, 51] on input "CRM Object" at bounding box center [619, 52] width 206 height 9
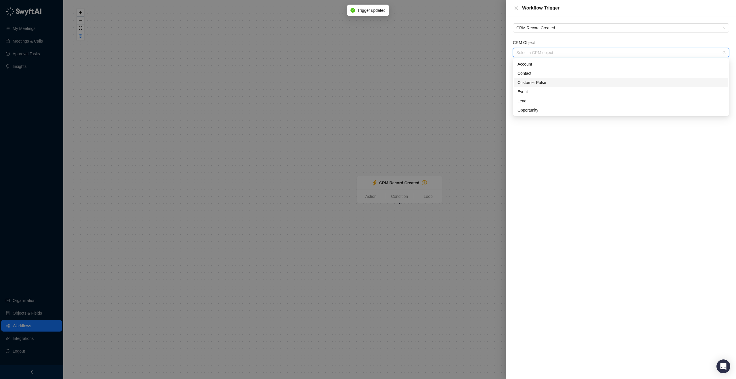
click at [556, 85] on div "Customer Pulse" at bounding box center [621, 82] width 207 height 6
click at [528, 68] on button "Save" at bounding box center [522, 68] width 18 height 9
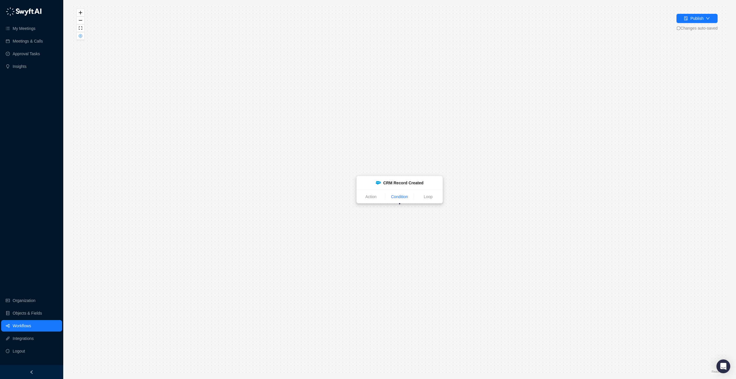
click at [408, 196] on link "Condition" at bounding box center [399, 197] width 28 height 6
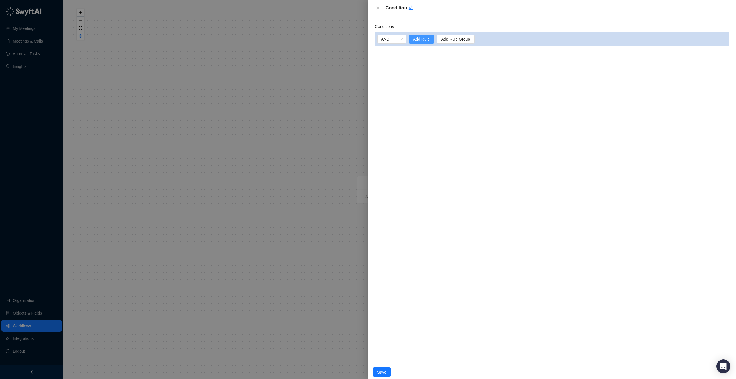
click at [413, 41] on span "Add Rule" at bounding box center [421, 39] width 17 height 6
click at [378, 11] on button "Close" at bounding box center [378, 8] width 7 height 7
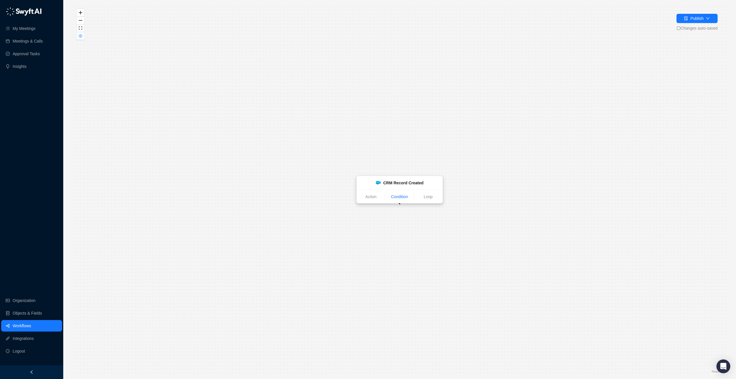
click at [402, 198] on link "Condition" at bounding box center [399, 197] width 28 height 6
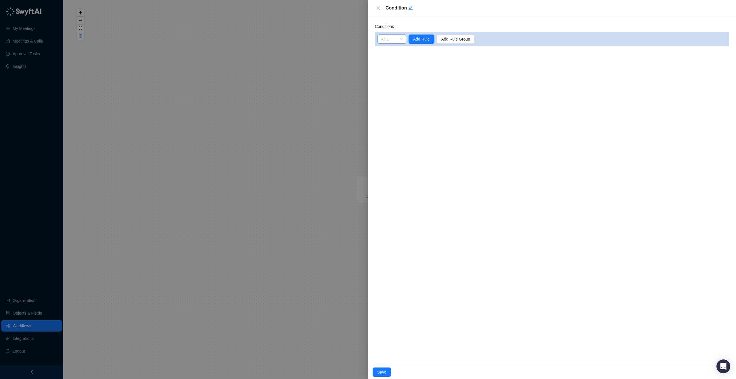
click at [387, 38] on span "AND" at bounding box center [392, 39] width 22 height 9
click at [423, 49] on div "Conditions AND AND Add Rule Add Rule Group" at bounding box center [552, 190] width 368 height 348
click at [390, 38] on span "AND" at bounding box center [392, 39] width 22 height 9
click at [452, 64] on div "Conditions AND Add Rule Add Rule Group" at bounding box center [552, 190] width 368 height 348
click at [418, 41] on span "Add Rule" at bounding box center [421, 39] width 17 height 6
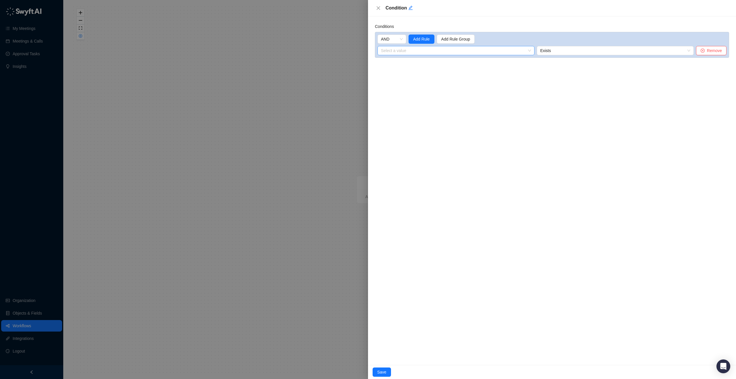
click at [491, 53] on input "search" at bounding box center [454, 50] width 147 height 9
click at [574, 53] on span "Exists" at bounding box center [615, 50] width 150 height 9
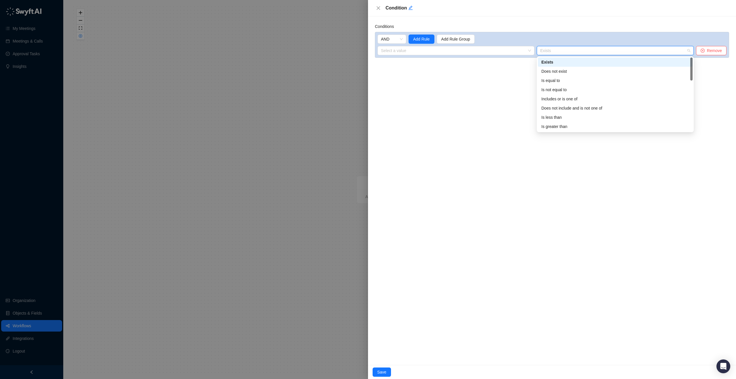
click at [471, 66] on div "Conditions AND Add Rule Add Rule Group Select a value 1. CRM Record Created Var…" at bounding box center [552, 190] width 368 height 348
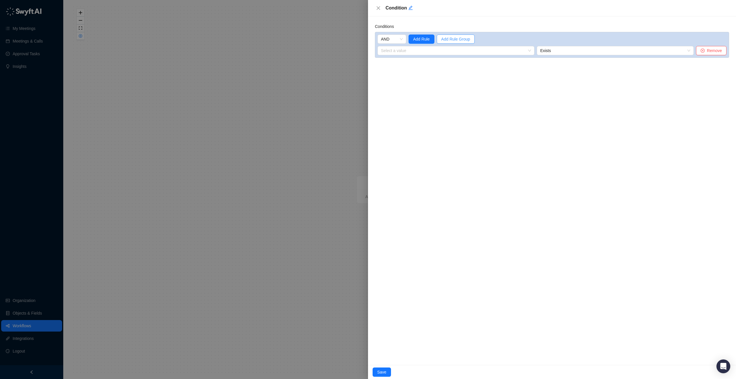
click at [449, 38] on span "Add Rule Group" at bounding box center [455, 39] width 29 height 6
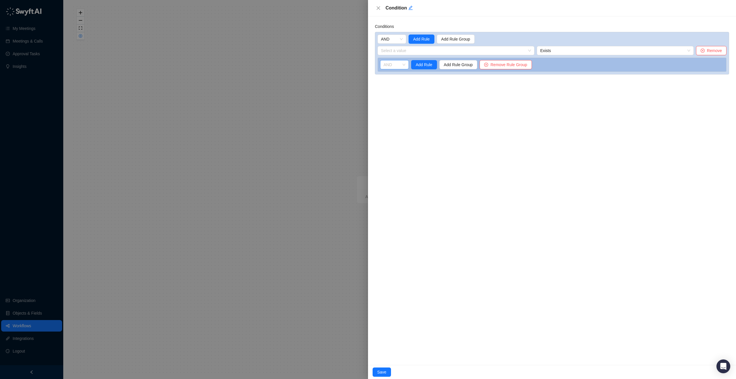
click at [395, 66] on span "AND" at bounding box center [395, 64] width 22 height 9
click at [428, 90] on div "Conditions AND Add Rule Add Rule Group Select a value 1. CRM Record Created Var…" at bounding box center [552, 190] width 368 height 348
click at [379, 6] on icon "close" at bounding box center [378, 8] width 5 height 5
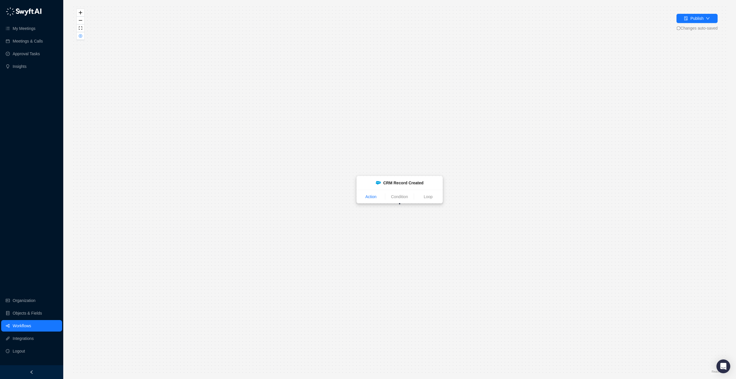
click at [377, 199] on link "Action" at bounding box center [371, 197] width 28 height 6
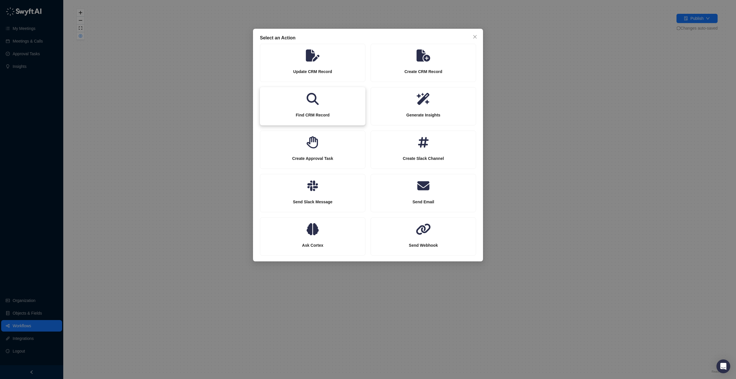
click at [342, 106] on div "Find CRM Record" at bounding box center [312, 115] width 105 height 20
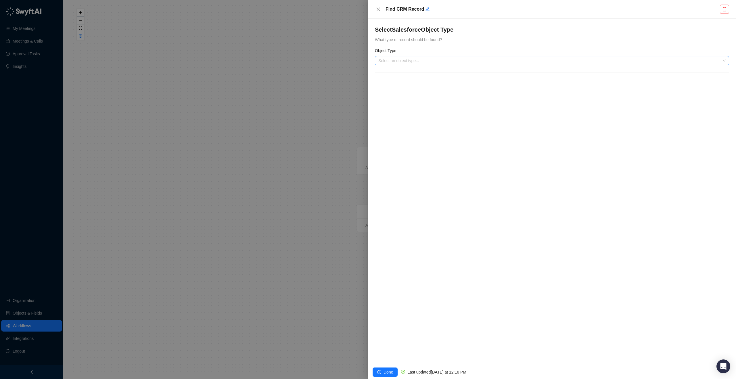
click at [425, 61] on input "search" at bounding box center [550, 60] width 344 height 9
type input "***"
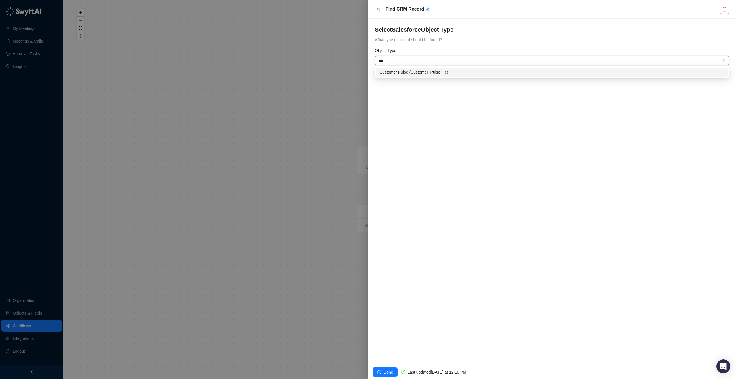
click at [493, 69] on div "Customer Pulse (Customer_Pulse__c)" at bounding box center [552, 72] width 345 height 6
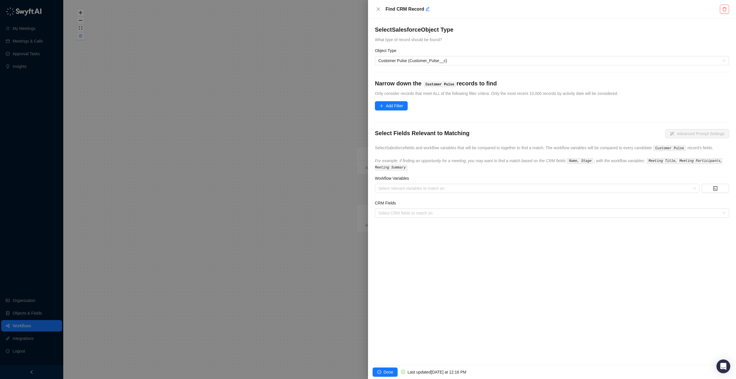
click at [396, 106] on span "Add Filter" at bounding box center [394, 106] width 17 height 6
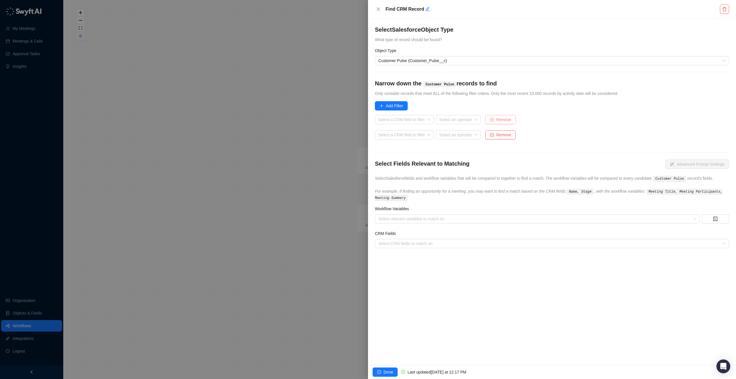
click at [510, 117] on span "Remove" at bounding box center [503, 119] width 15 height 6
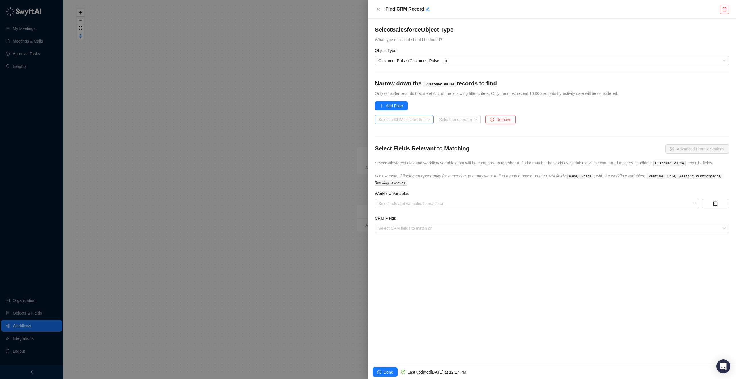
click at [422, 122] on input "search" at bounding box center [402, 119] width 48 height 9
click at [424, 168] on div "Created Date" at bounding box center [407, 168] width 55 height 6
click at [451, 120] on input "search" at bounding box center [434, 119] width 35 height 9
click at [441, 188] on div "Is less than" at bounding box center [448, 186] width 61 height 6
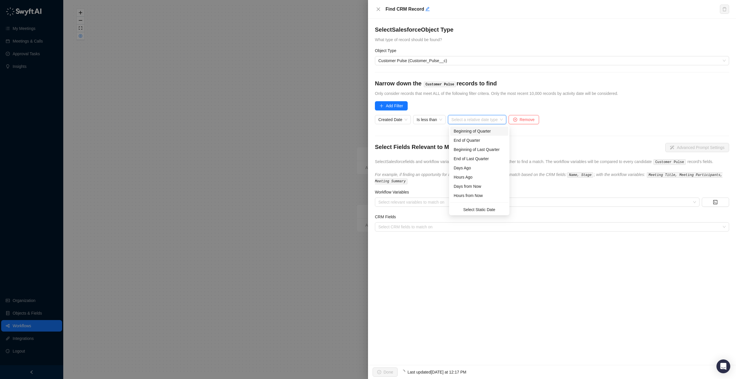
click at [495, 119] on input "search" at bounding box center [475, 119] width 48 height 9
click at [468, 198] on div "Now" at bounding box center [479, 195] width 51 height 6
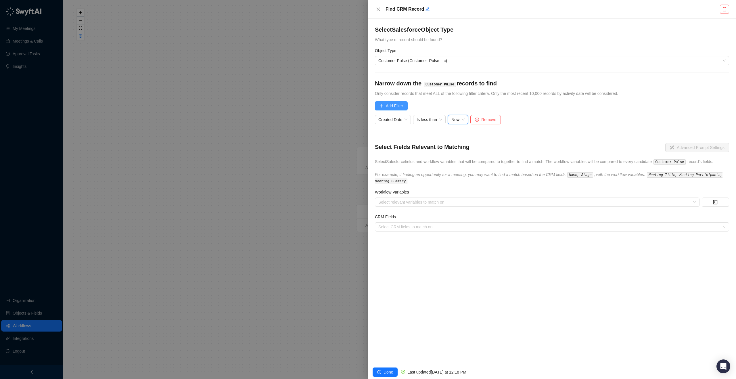
click at [393, 106] on span "Add Filter" at bounding box center [394, 106] width 17 height 6
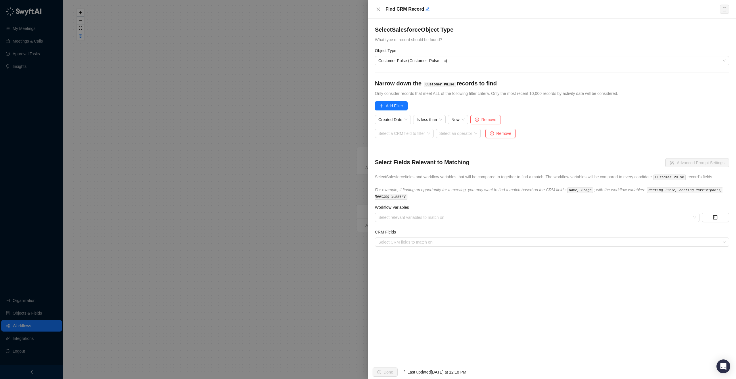
click at [399, 139] on div "Select a CRM field to filter" at bounding box center [404, 136] width 59 height 14
click at [401, 135] on input "search" at bounding box center [402, 133] width 48 height 9
type input "**"
click at [410, 171] on div "Account" at bounding box center [405, 172] width 51 height 6
click at [432, 131] on input "search" at bounding box center [424, 133] width 35 height 9
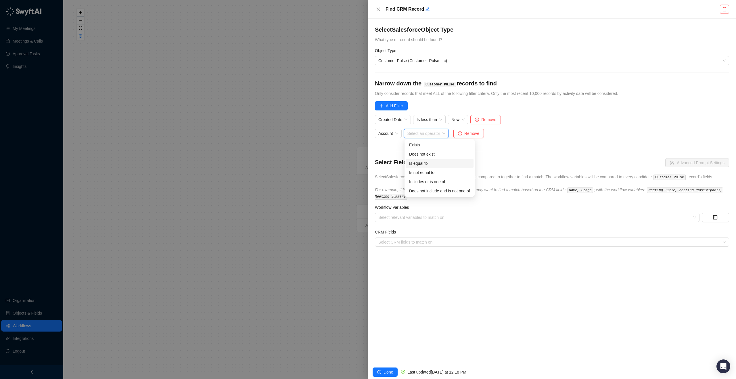
click at [435, 163] on div "Is equal to" at bounding box center [439, 163] width 61 height 6
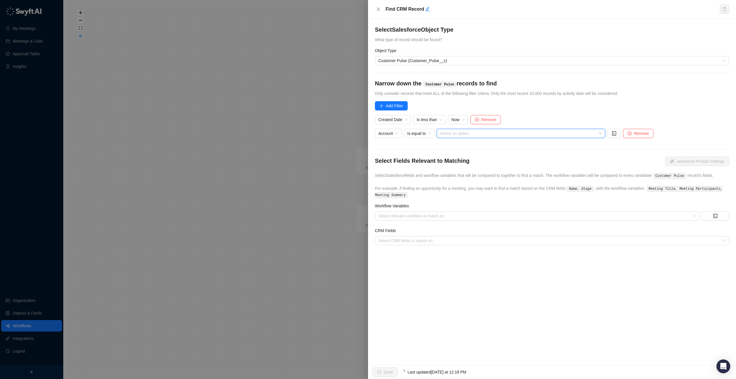
click at [485, 130] on input "search" at bounding box center [519, 133] width 158 height 9
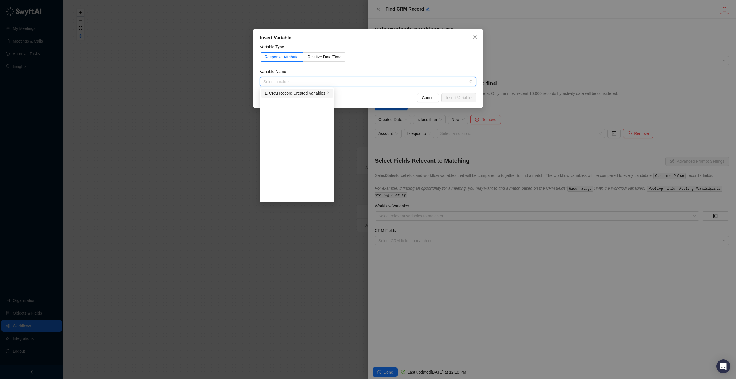
click at [298, 89] on li "1. CRM Record Created Variables" at bounding box center [297, 93] width 72 height 9
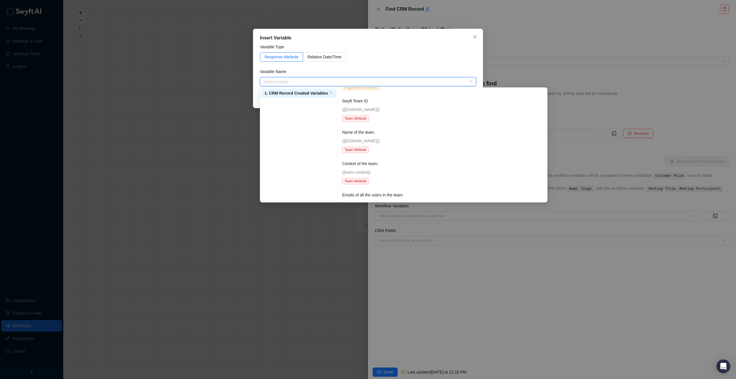
scroll to position [215, 0]
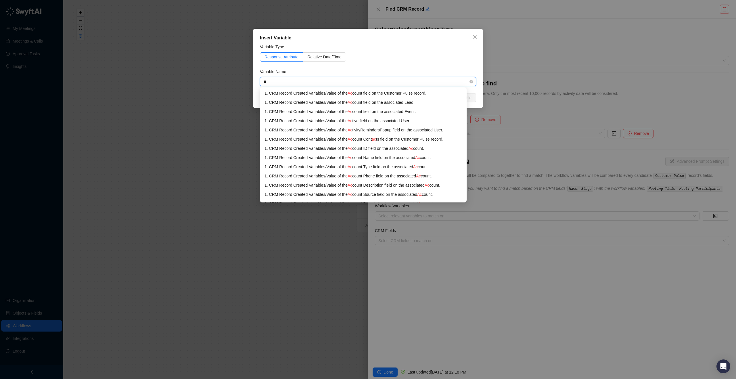
type input "***"
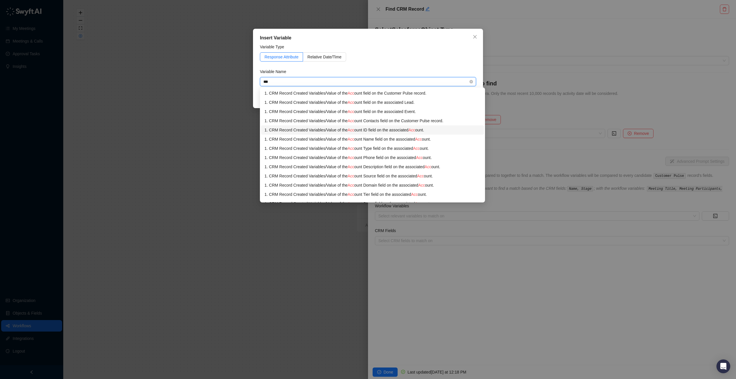
click at [391, 133] on li "1. CRM Record Created Variables / Value of the Acc ount ID field on the associa…" at bounding box center [372, 129] width 223 height 9
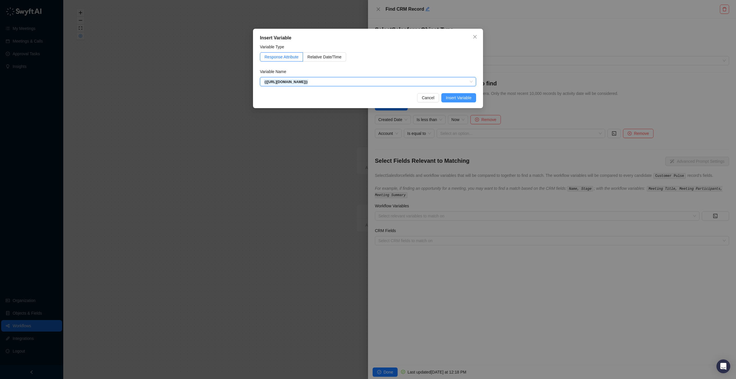
click at [460, 96] on span "Insert Variable" at bounding box center [459, 98] width 26 height 6
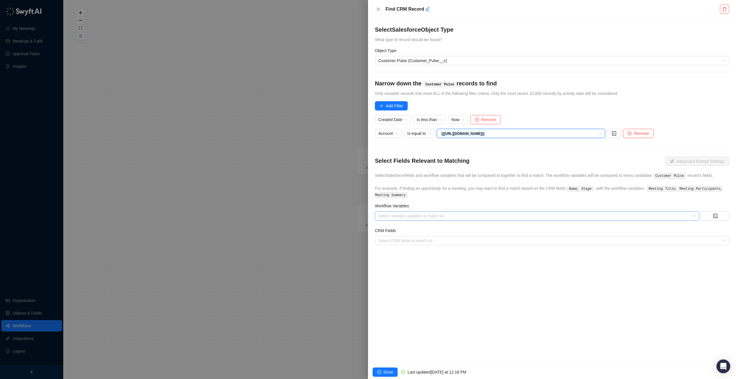
click at [450, 218] on div at bounding box center [534, 216] width 316 height 4
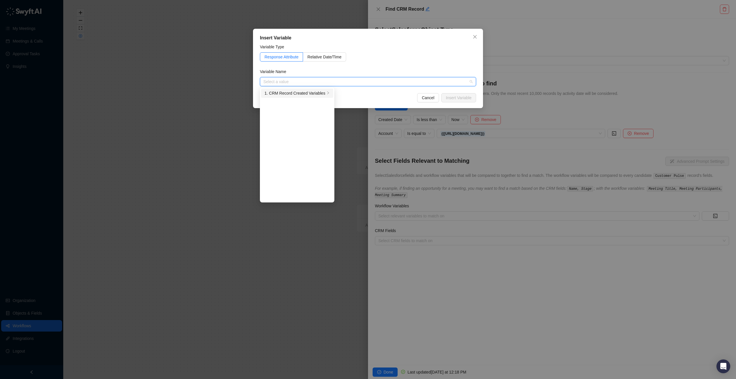
click at [300, 94] on div "1. CRM Record Created Variables" at bounding box center [295, 93] width 61 height 6
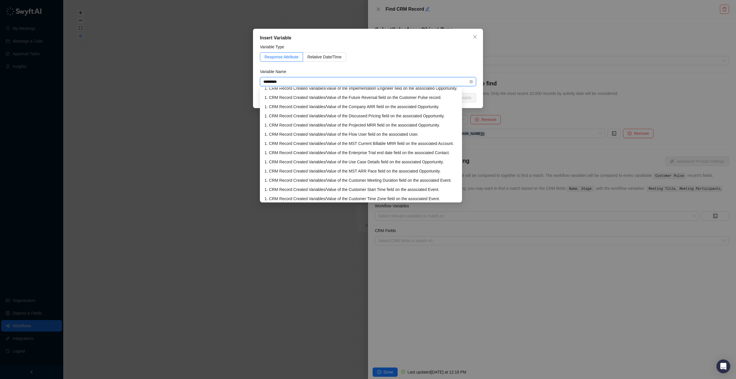
scroll to position [295, 0]
drag, startPoint x: 200, startPoint y: 90, endPoint x: 181, endPoint y: 95, distance: 19.1
click at [181, 95] on div "Insert Variable Variable Type Response Attribute Relative Date/Time Variable Na…" at bounding box center [368, 189] width 736 height 379
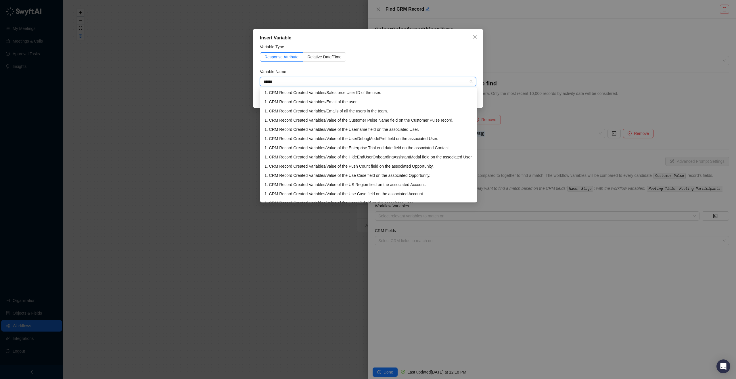
scroll to position [0, 0]
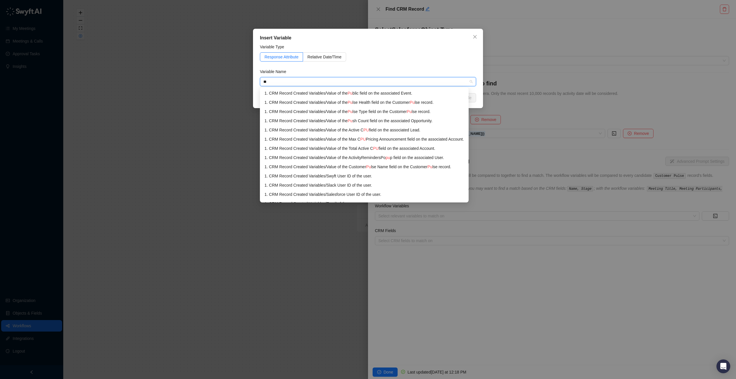
type input "*"
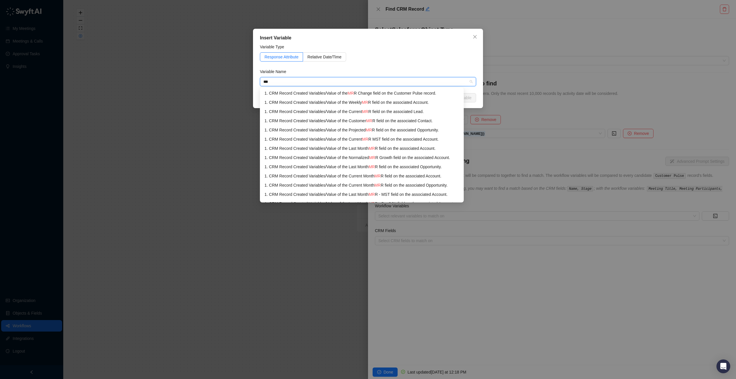
type input "***"
click at [359, 90] on div "1. CRM Record Created Variables / Value of the MRR Change field on the Customer…" at bounding box center [364, 93] width 199 height 6
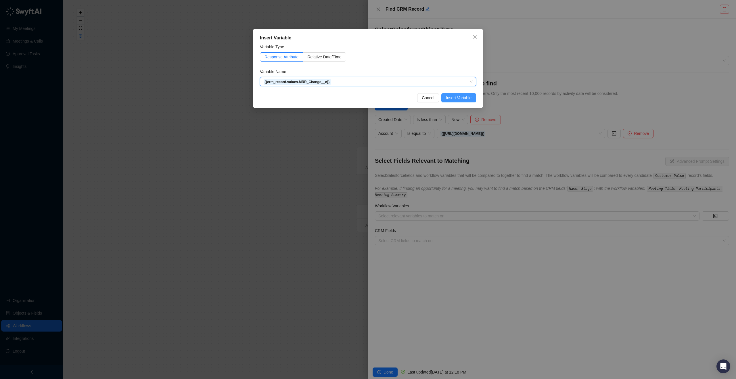
click at [463, 98] on span "Insert Variable" at bounding box center [459, 98] width 26 height 6
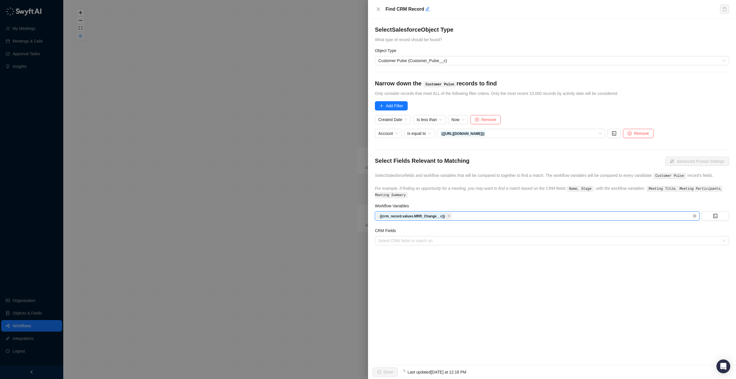
click at [668, 220] on div "{{crm_record.values.MRR_Change__c}}" at bounding box center [534, 216] width 316 height 8
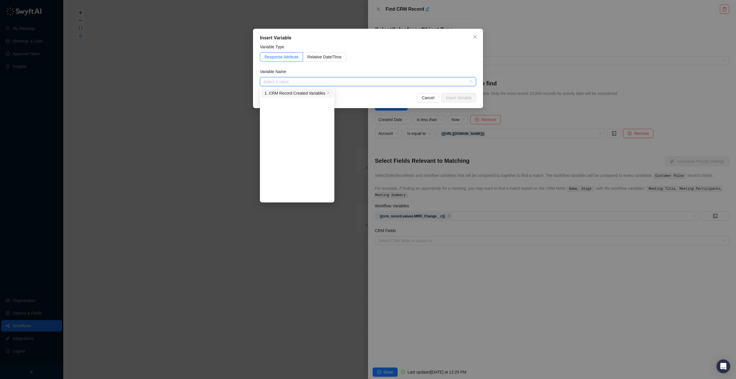
click at [309, 94] on div "1. CRM Record Created Variables" at bounding box center [295, 93] width 61 height 6
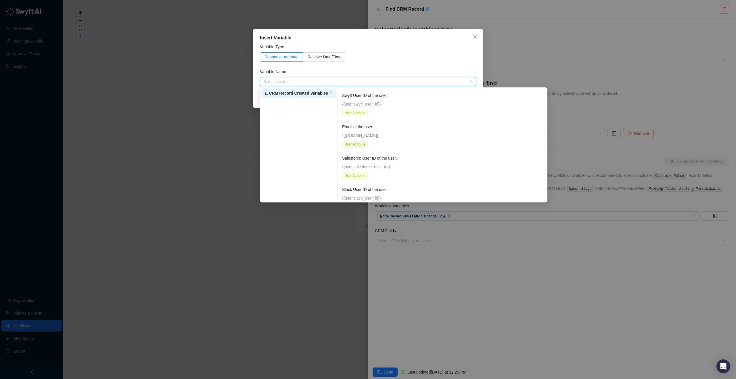
click at [361, 85] on input "search" at bounding box center [366, 81] width 206 height 9
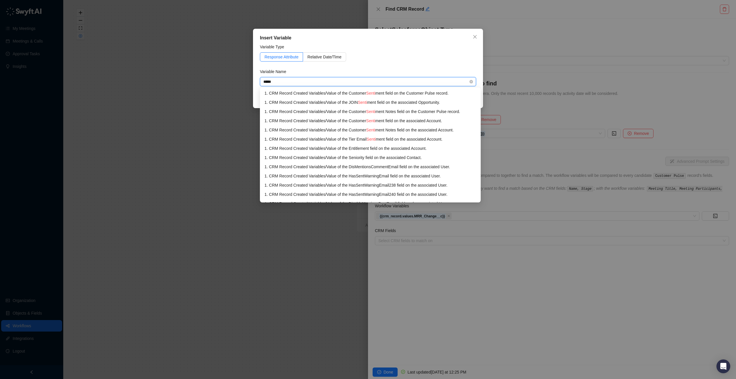
type input "******"
click at [454, 94] on div "1. CRM Record Created Variables / Value of the Customer Sentim ent field on the…" at bounding box center [368, 93] width 207 height 6
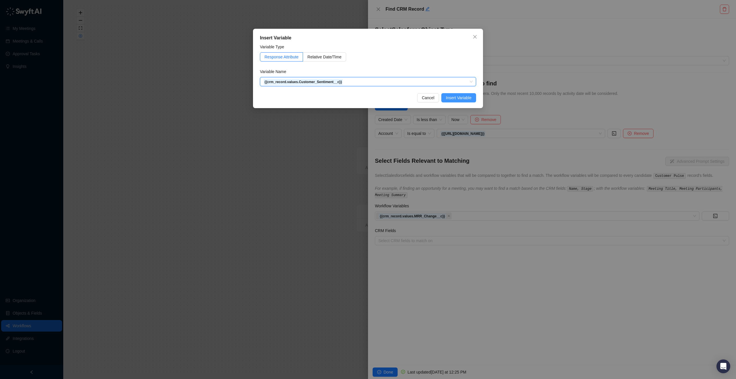
click at [455, 96] on span "Insert Variable" at bounding box center [459, 98] width 26 height 6
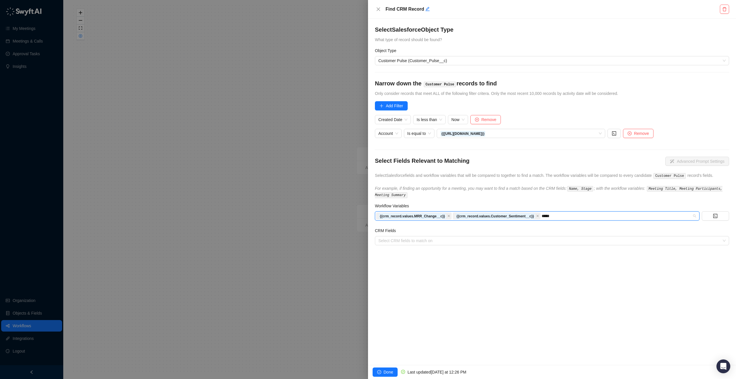
type input "*****"
click at [605, 220] on div "{{crm_record.values.MRR_Change__c}} {{crm_record.values.Customer_Sentiment__c}}" at bounding box center [534, 216] width 316 height 8
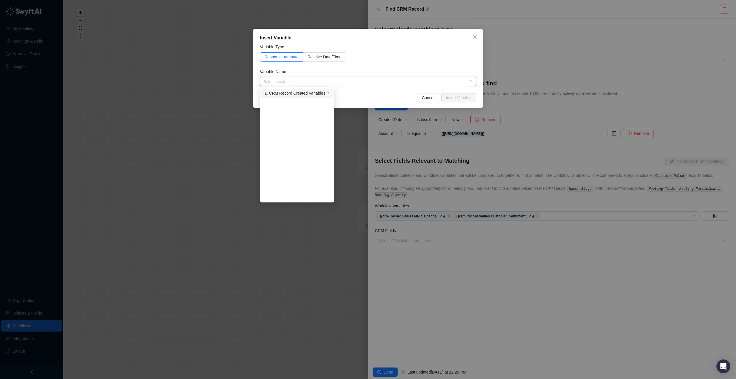
click at [293, 92] on div "1. CRM Record Created Variables" at bounding box center [295, 93] width 61 height 6
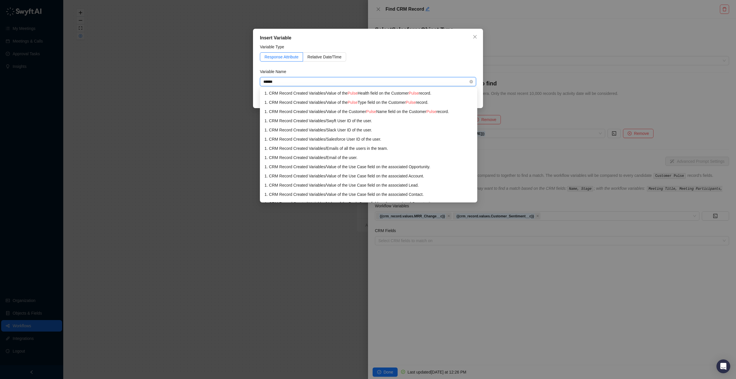
type input "*******"
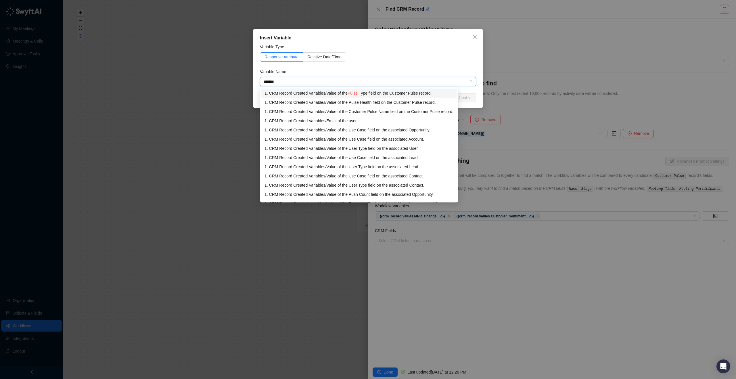
click at [422, 91] on div "1. CRM Record Created Variables / Value of the Pulse T ype field on the Custome…" at bounding box center [359, 93] width 189 height 6
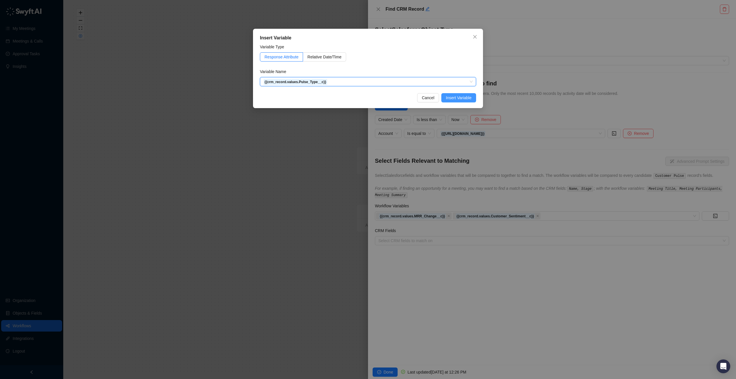
click at [459, 99] on span "Insert Variable" at bounding box center [459, 98] width 26 height 6
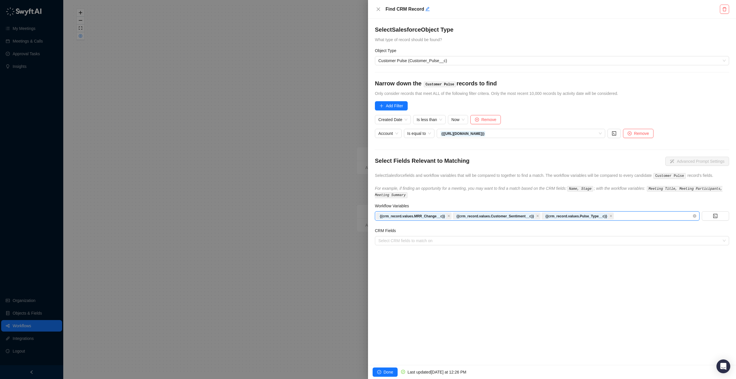
click at [678, 220] on div "{{crm_record.values.MRR_Change__c}} {{crm_record.values.Customer_Sentiment__c}}…" at bounding box center [534, 216] width 316 height 8
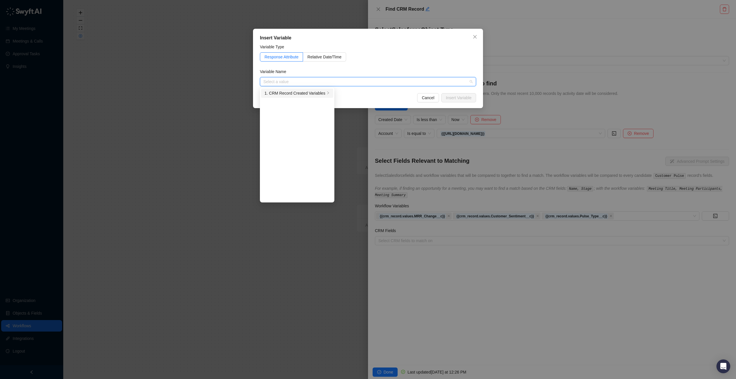
click at [292, 93] on div "1. CRM Record Created Variables" at bounding box center [295, 93] width 61 height 6
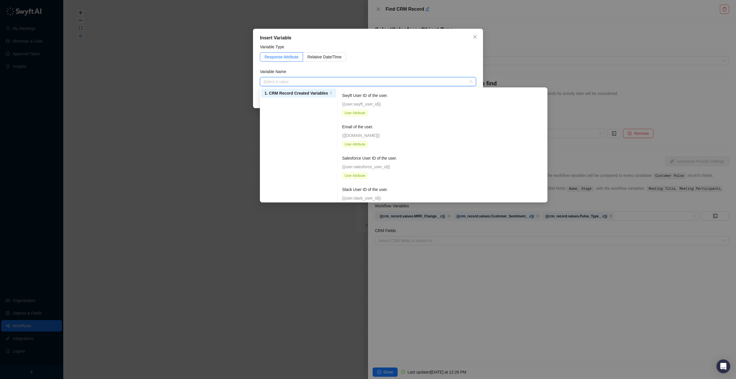
click at [388, 84] on input "search" at bounding box center [366, 81] width 206 height 9
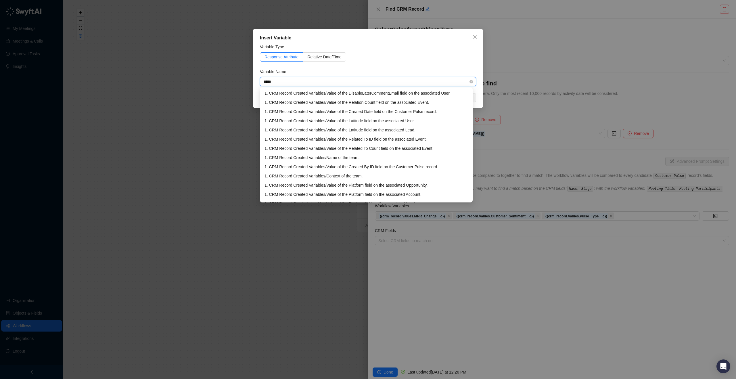
type input "******"
click at [385, 93] on div "1. CRM Record Created Variables / Value of the Pulse Health field on the Custom…" at bounding box center [372, 93] width 214 height 6
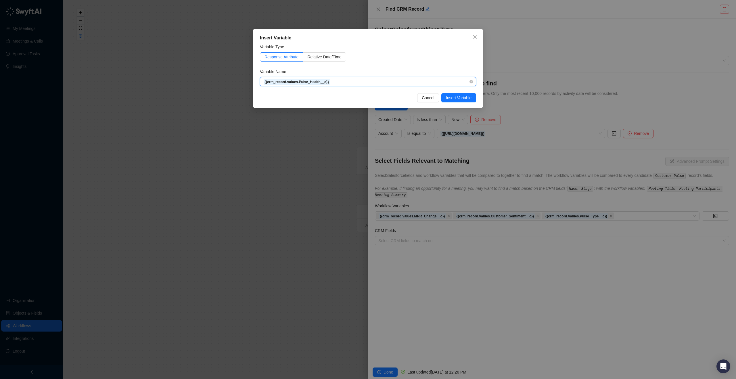
click at [386, 85] on span "{{crm_record.values.Pulse_Health__c}}" at bounding box center [367, 81] width 209 height 9
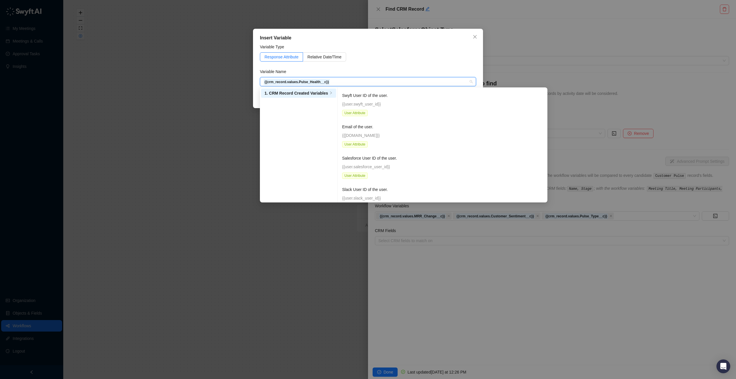
click at [247, 281] on div "Insert Variable Variable Type Response Attribute Relative Date/Time Variable Na…" at bounding box center [368, 189] width 736 height 379
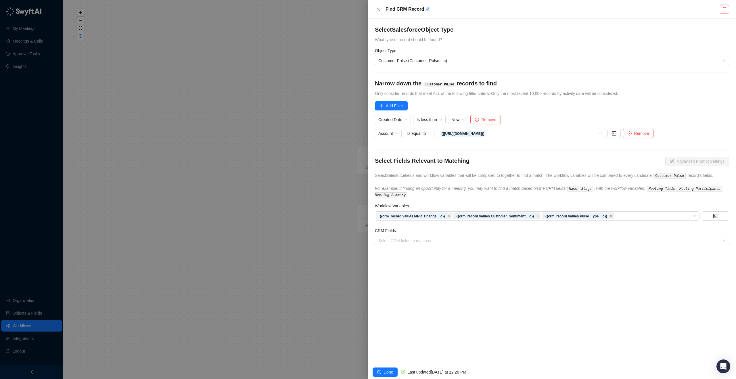
scroll to position [54382, 0]
click at [628, 220] on div "{{crm_record.values.MRR_Change__c}} {{crm_record.values.Customer_Sentiment__c}}…" at bounding box center [534, 216] width 316 height 8
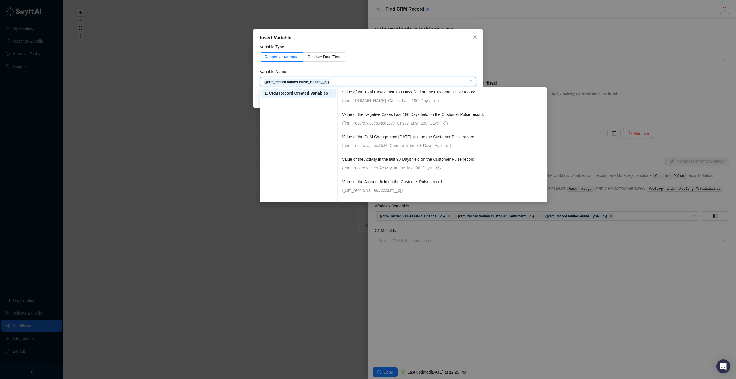
click at [342, 70] on div "Variable Name" at bounding box center [368, 72] width 216 height 9
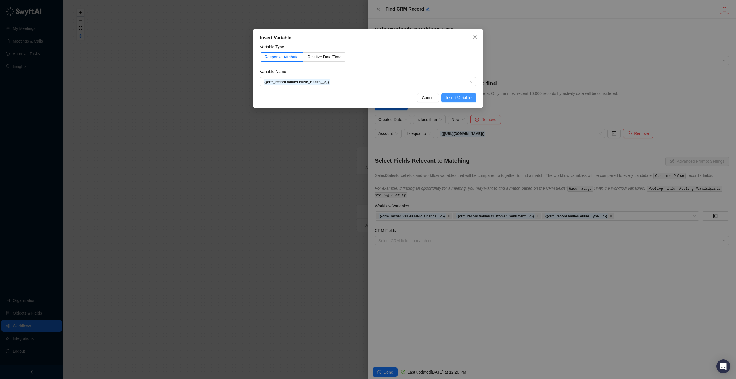
click at [457, 97] on span "Insert Variable" at bounding box center [459, 98] width 26 height 6
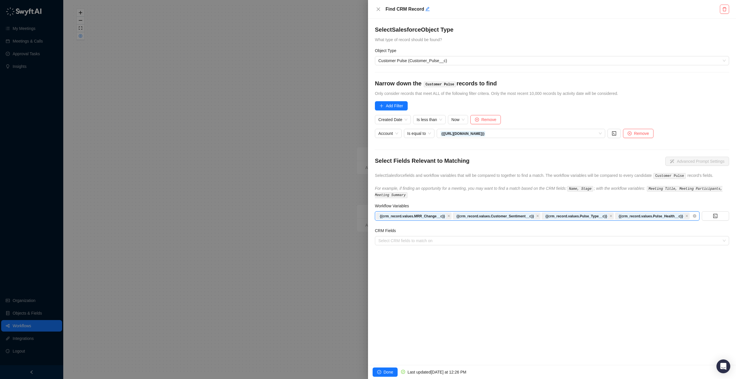
click at [545, 220] on div "{{crm_record.values.MRR_Change__c}} {{crm_record.values.Customer_Sentiment__c}}…" at bounding box center [534, 216] width 316 height 8
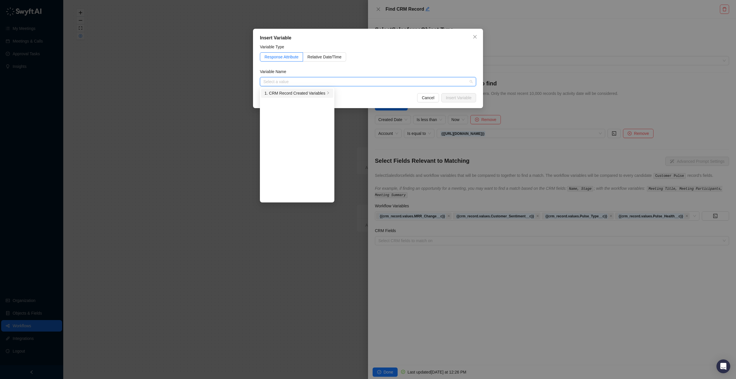
click at [292, 92] on div "1. CRM Record Created Variables" at bounding box center [295, 93] width 61 height 6
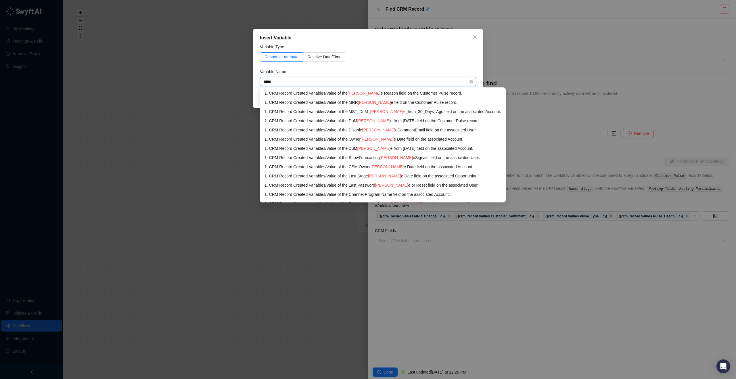
type input "******"
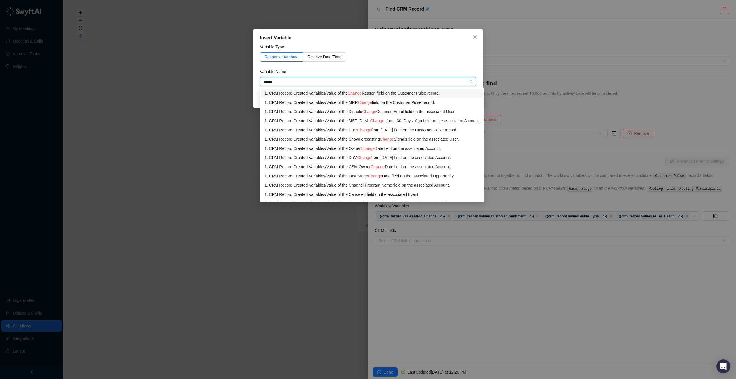
click at [434, 89] on li "1. CRM Record Created Variables / Value of the Change Reason field on the Custo…" at bounding box center [372, 93] width 222 height 9
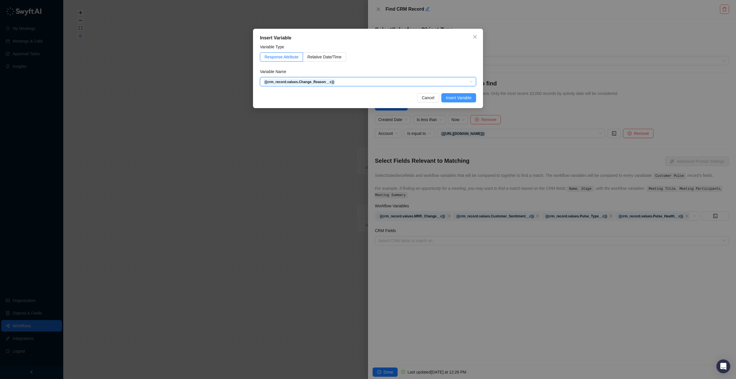
click at [469, 97] on span "Insert Variable" at bounding box center [459, 98] width 26 height 6
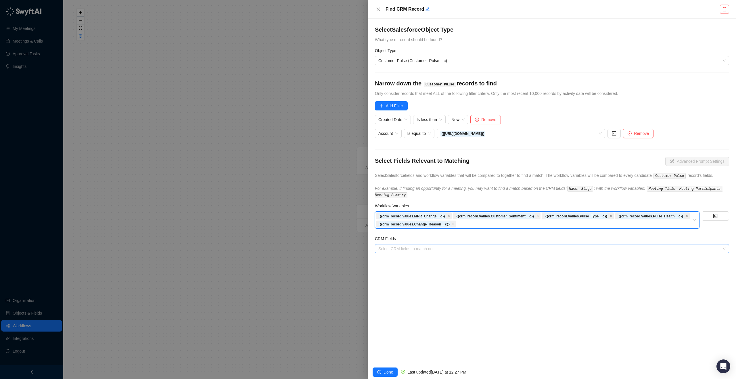
click at [429, 250] on div "Select CRM fields to match on" at bounding box center [552, 248] width 354 height 9
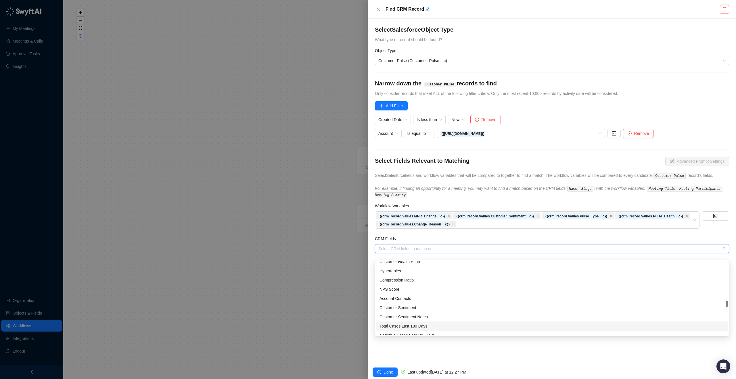
scroll to position [259, 0]
click at [432, 349] on div "Select Salesforce Object Type What type of record should be found? Object Type …" at bounding box center [552, 192] width 368 height 346
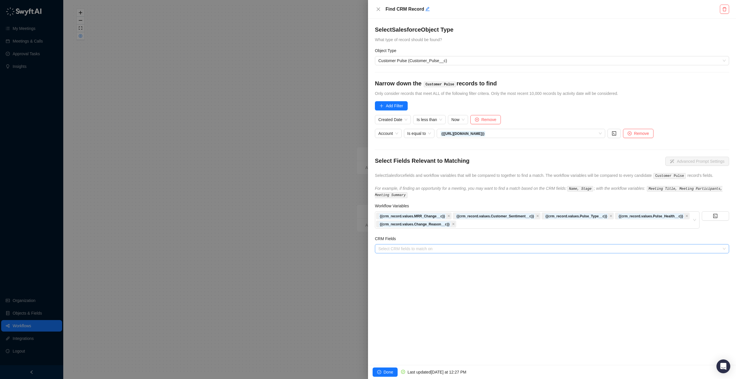
click at [461, 251] on div at bounding box center [549, 249] width 346 height 4
click at [437, 262] on div "Account" at bounding box center [552, 264] width 345 height 6
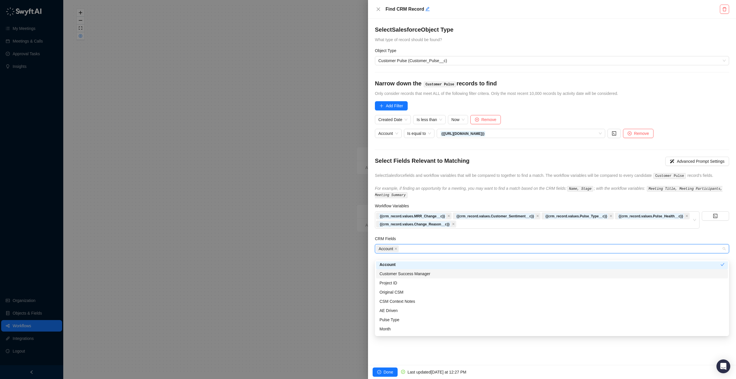
click at [433, 271] on div "Customer Success Manager" at bounding box center [552, 274] width 345 height 6
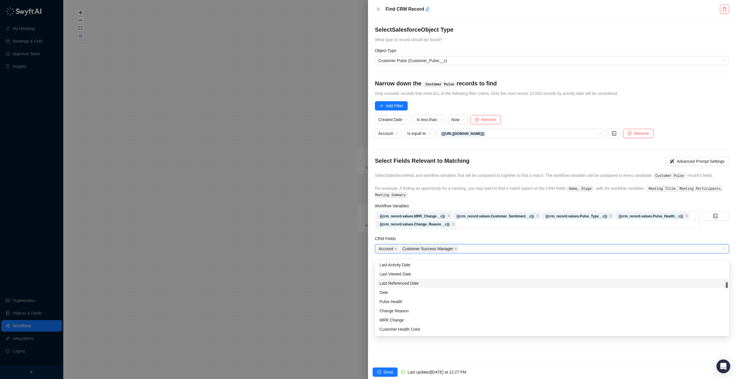
scroll to position [96, 0]
click at [417, 307] on div "MRR Change" at bounding box center [552, 308] width 345 height 6
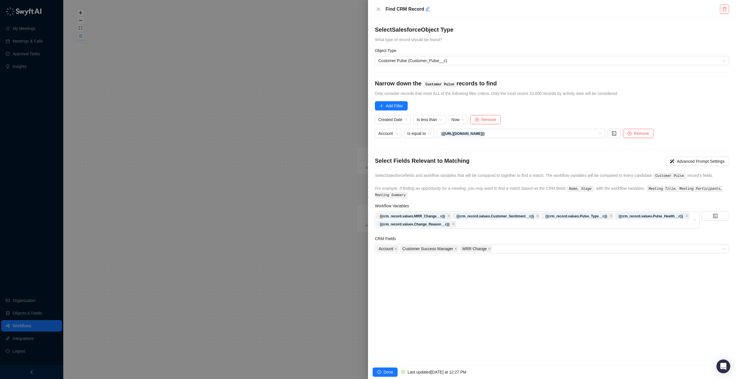
click at [421, 359] on div "Select Salesforce Object Type What type of record should be found? Object Type …" at bounding box center [552, 192] width 368 height 346
click at [388, 107] on span "Add Filter" at bounding box center [394, 106] width 17 height 6
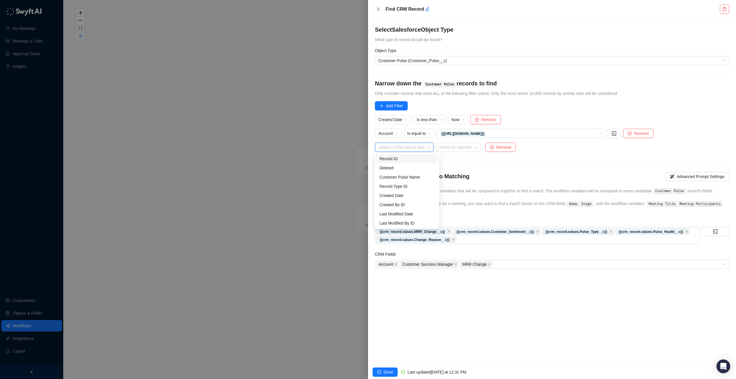
click at [415, 150] on input "search" at bounding box center [402, 147] width 48 height 9
click at [417, 316] on div "Select Salesforce Object Type What type of record should be found? Object Type …" at bounding box center [552, 192] width 368 height 346
click at [420, 146] on input "search" at bounding box center [402, 147] width 48 height 9
click at [402, 203] on div "Month" at bounding box center [407, 205] width 55 height 6
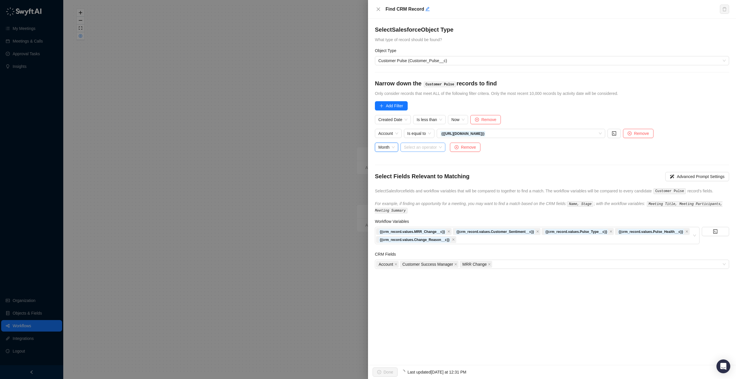
click at [417, 143] on input "search" at bounding box center [421, 147] width 35 height 9
click at [394, 150] on span "Month" at bounding box center [386, 147] width 16 height 9
click at [457, 146] on icon "close-circle" at bounding box center [457, 147] width 4 height 4
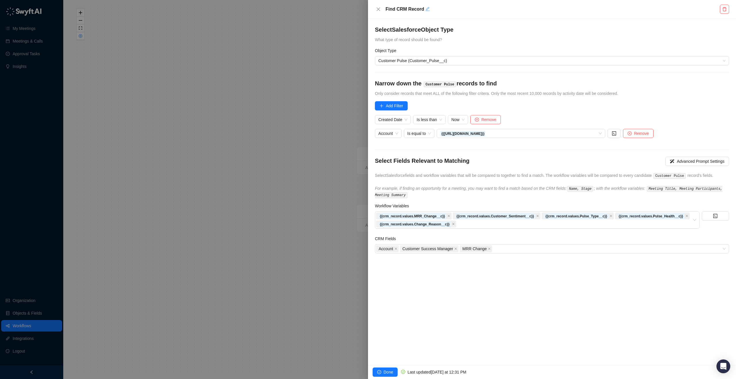
click at [426, 9] on icon "edit" at bounding box center [427, 9] width 5 height 5
type textarea "**********"
click at [477, 28] on h4 "Select Salesforce Object Type" at bounding box center [552, 30] width 354 height 8
click at [659, 229] on div "{{crm_record.values.MRR_Change__c}} {{crm_record.values.Customer_Sentiment__c}}…" at bounding box center [537, 219] width 325 height 17
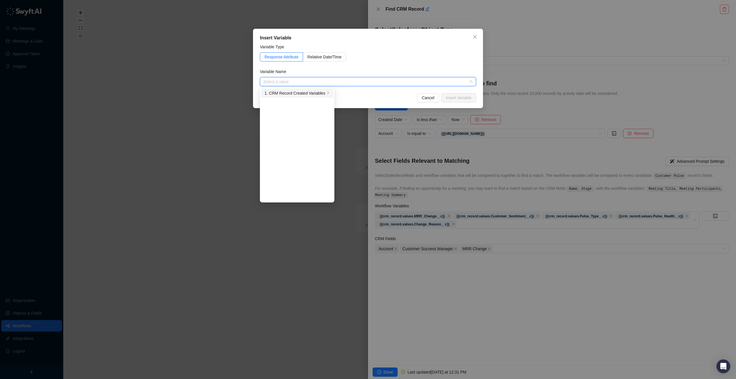
click at [322, 95] on div "1. CRM Record Created Variables" at bounding box center [295, 93] width 61 height 6
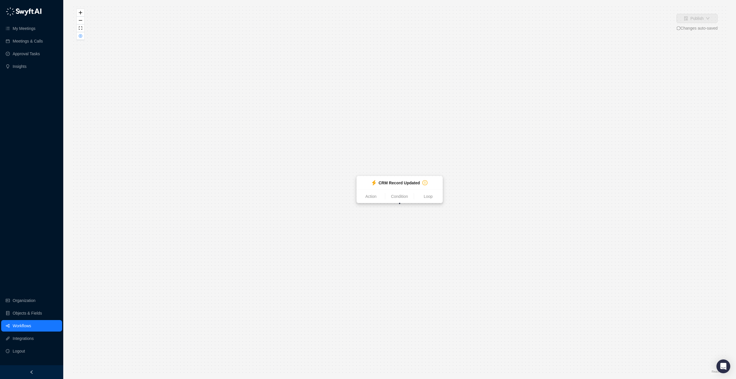
click at [377, 180] on div "CRM Record Updated" at bounding box center [399, 183] width 55 height 6
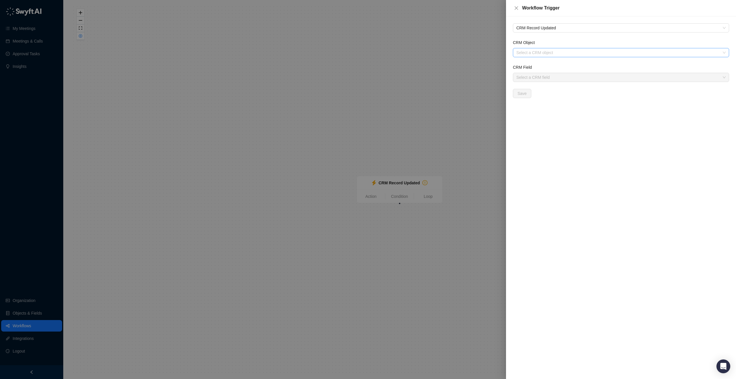
click at [531, 50] on input "CRM Object" at bounding box center [619, 52] width 206 height 9
click at [541, 85] on div "Customer Pulse" at bounding box center [621, 82] width 207 height 6
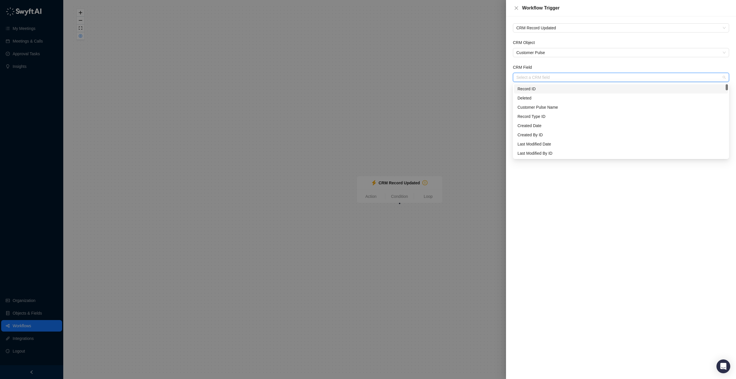
click at [541, 78] on input "CRM Field" at bounding box center [619, 77] width 206 height 9
type input "**"
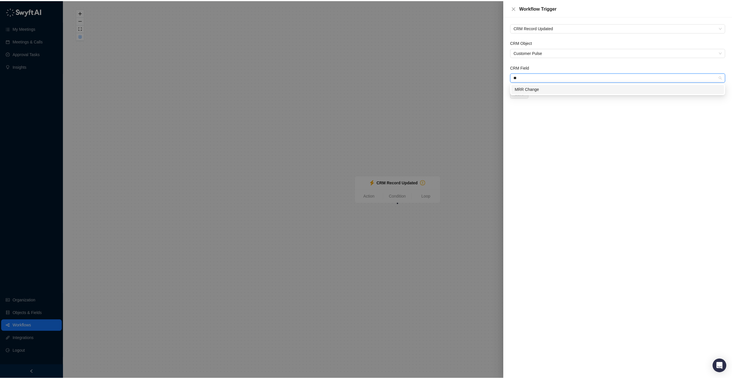
scroll to position [0, 0]
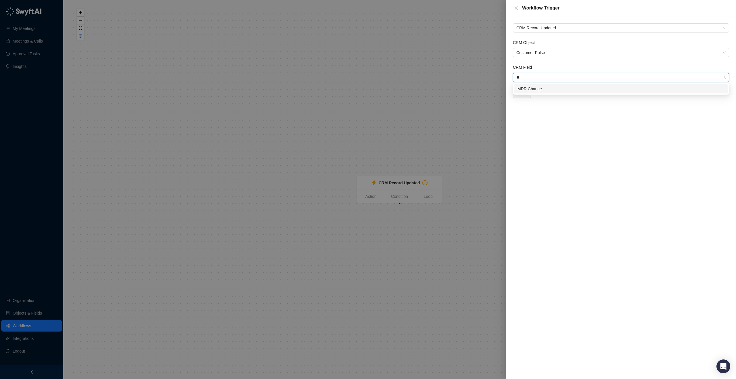
click at [560, 87] on div "MRR Change" at bounding box center [621, 89] width 207 height 6
click at [520, 89] on button "Save" at bounding box center [522, 93] width 18 height 9
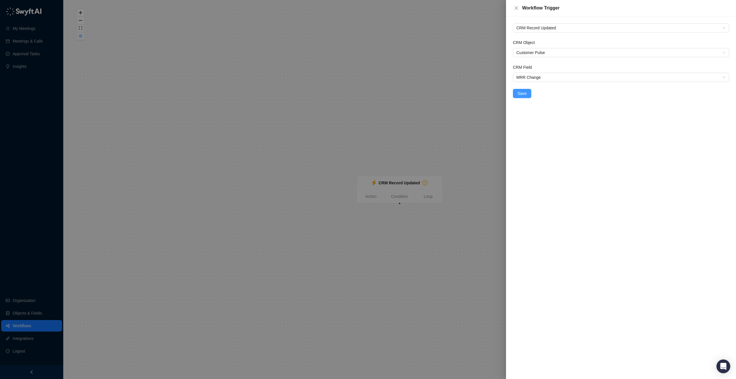
click at [522, 93] on span "Save" at bounding box center [522, 93] width 9 height 6
click at [516, 9] on icon "close" at bounding box center [516, 8] width 5 height 5
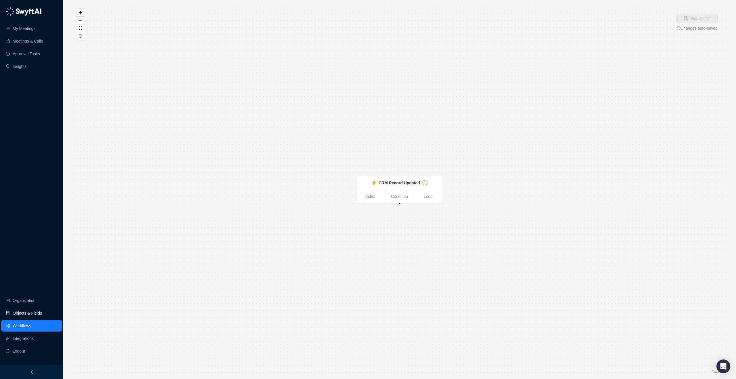
click at [24, 311] on link "Objects & Fields" at bounding box center [27, 313] width 29 height 12
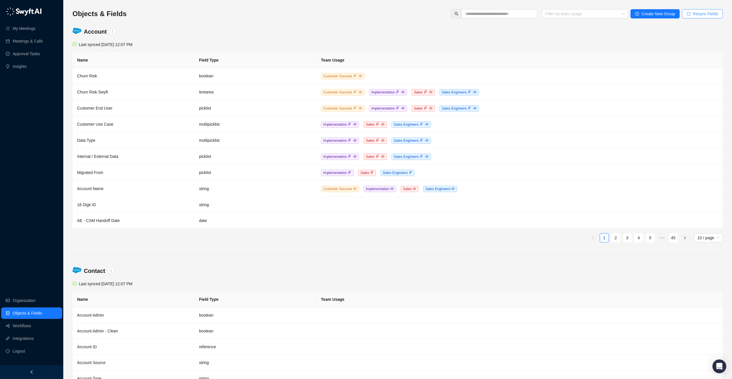
click at [714, 12] on span "Resync Fields" at bounding box center [705, 14] width 25 height 6
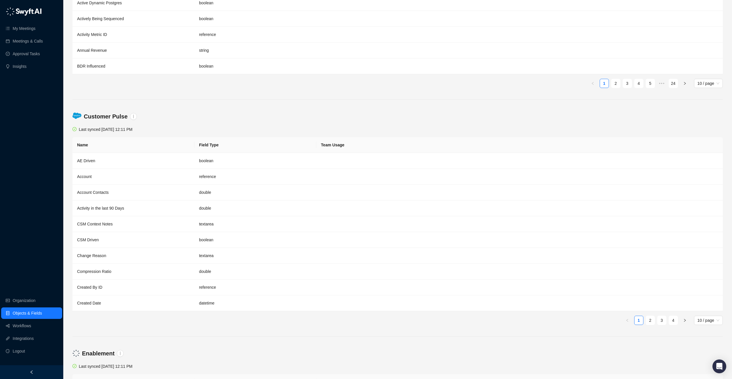
scroll to position [449, 0]
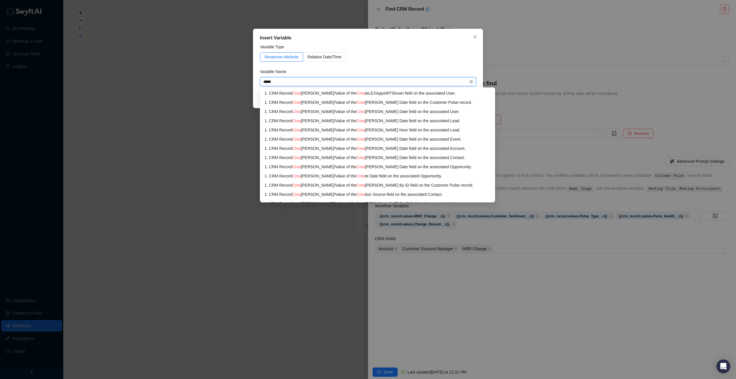
type input "******"
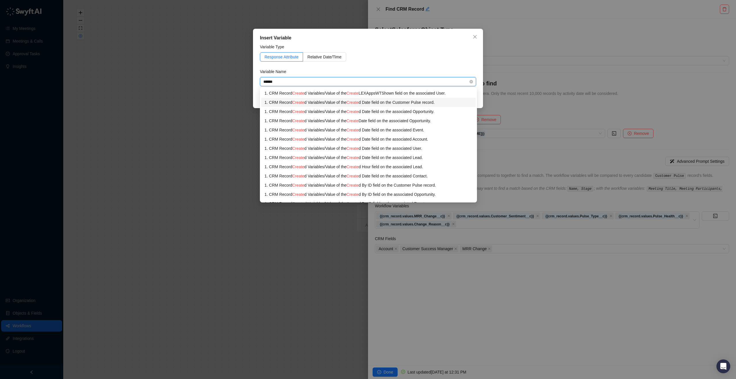
click at [403, 104] on div "1. CRM Record Create d Variables / Value of the Create d Date field on the Cust…" at bounding box center [369, 102] width 208 height 6
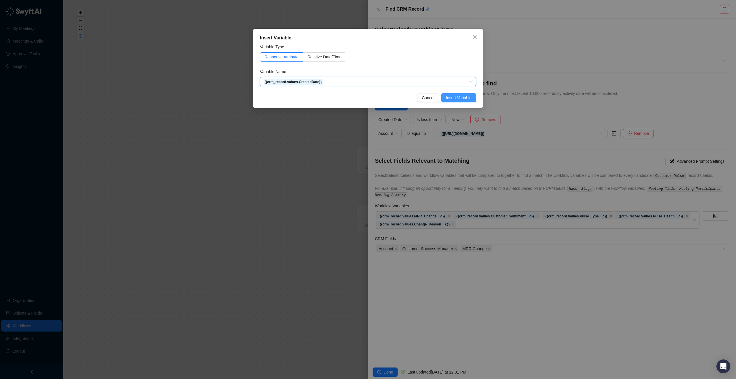
click at [447, 99] on span "Insert Variable" at bounding box center [459, 98] width 26 height 6
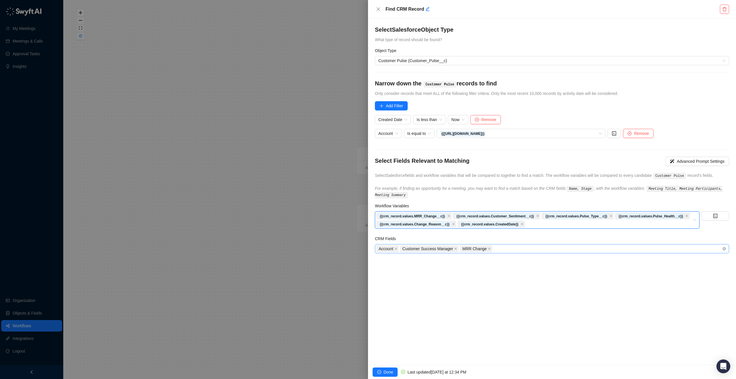
click at [529, 253] on div "Account Customer Success Manager MRR Change" at bounding box center [549, 249] width 346 height 8
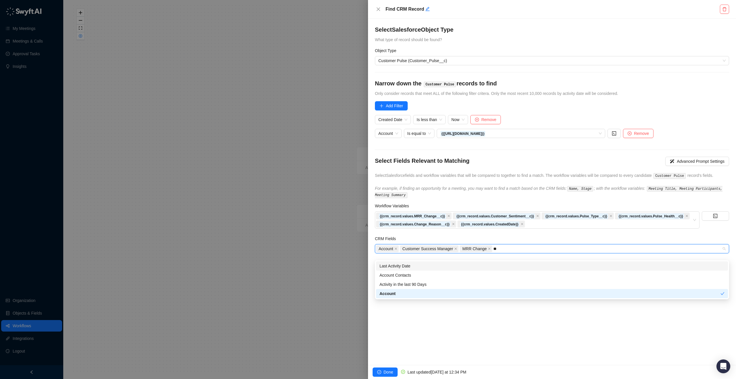
type input "*"
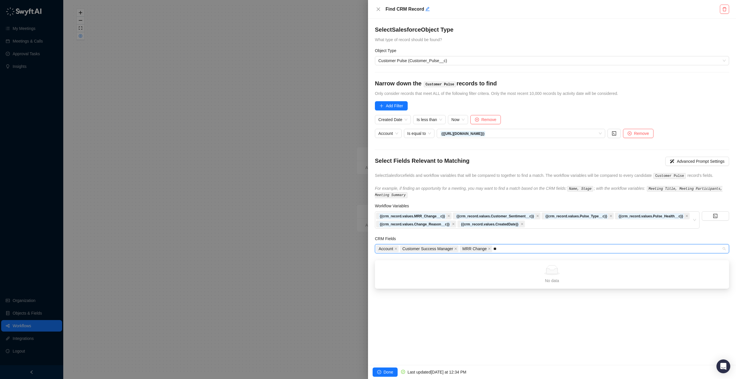
type input "*"
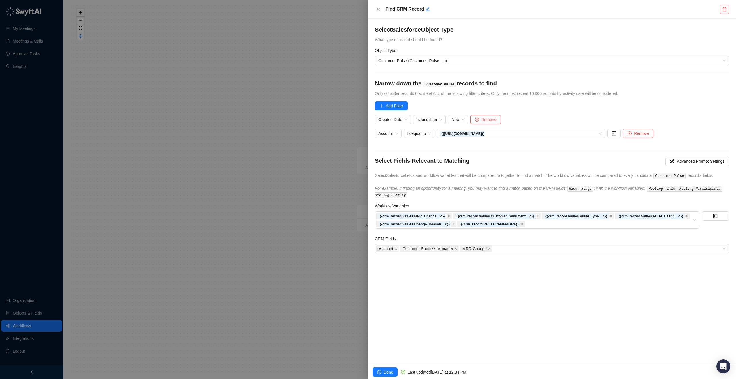
click at [439, 350] on div "Select Salesforce Object Type What type of record should be found? Object Type …" at bounding box center [552, 192] width 368 height 346
click at [544, 253] on div "Account Customer Success Manager MRR Change" at bounding box center [549, 249] width 346 height 8
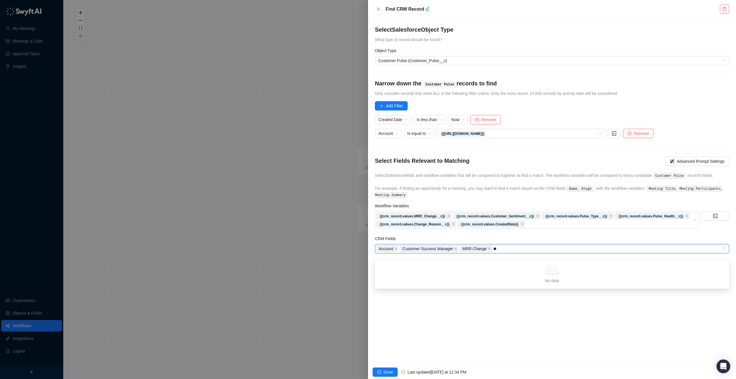
type input "*"
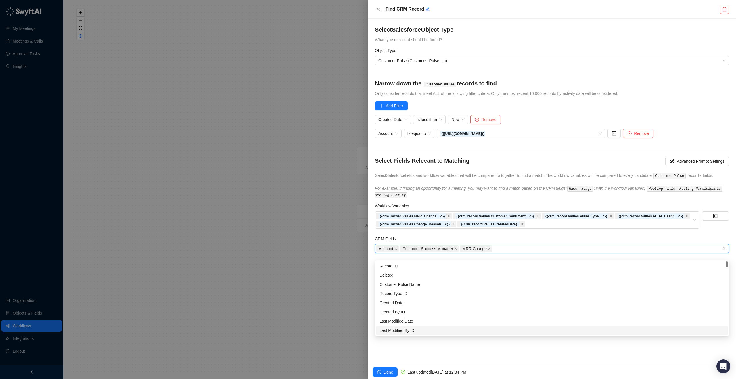
click at [458, 350] on div "Select Salesforce Object Type What type of record should be found? Object Type …" at bounding box center [552, 192] width 368 height 346
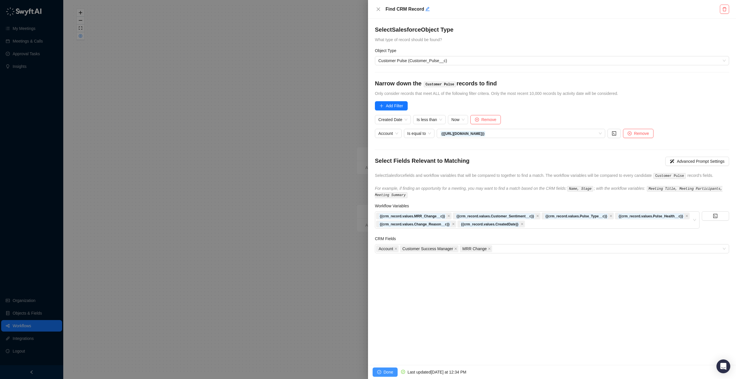
click at [379, 373] on icon "check-circle" at bounding box center [379, 372] width 4 height 4
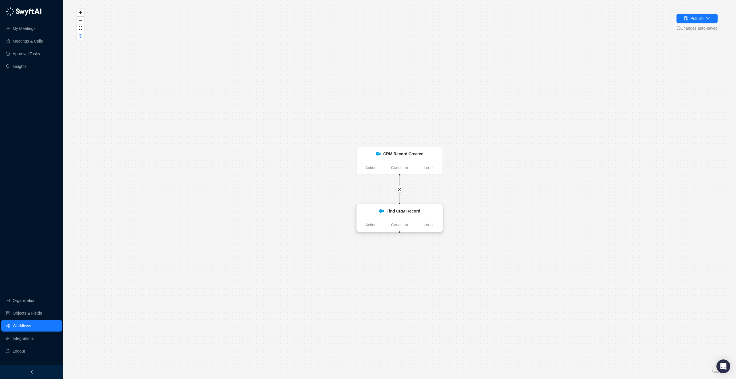
click at [400, 213] on strong "Find CRM Record" at bounding box center [403, 211] width 34 height 5
click at [380, 208] on div "Find CRM Record" at bounding box center [399, 211] width 41 height 6
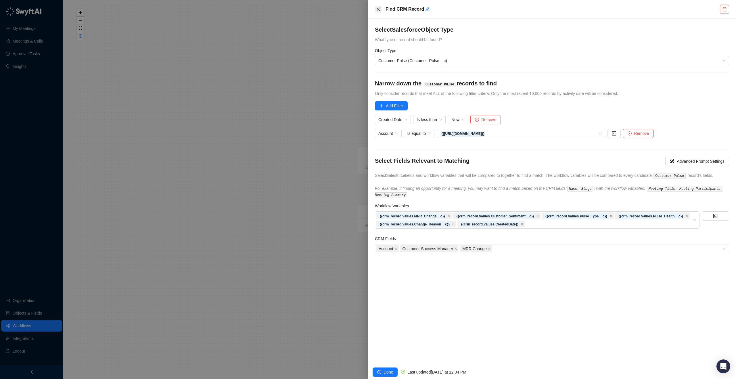
click at [375, 12] on button "Close" at bounding box center [378, 9] width 7 height 7
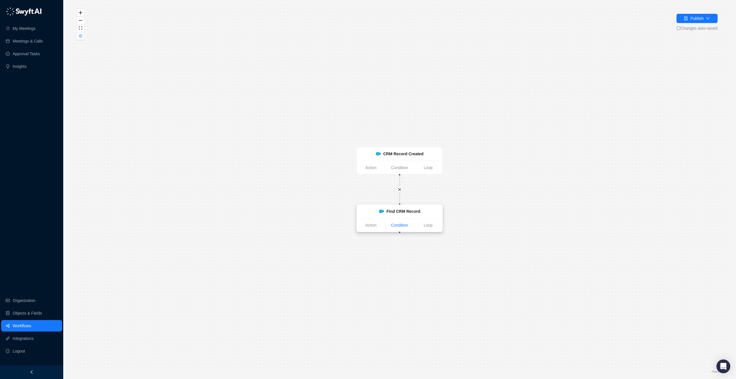
click at [402, 223] on link "Condition" at bounding box center [399, 225] width 28 height 6
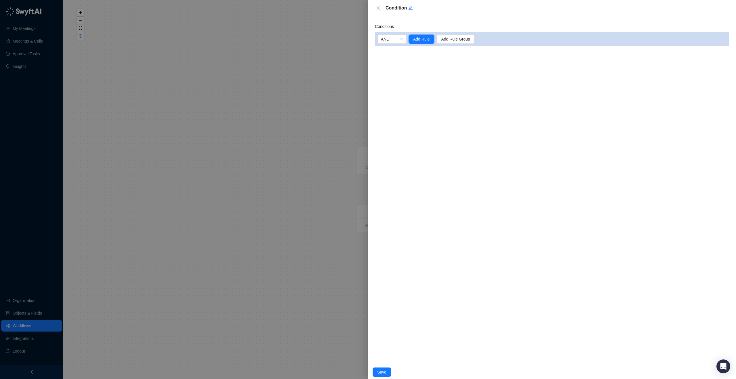
click at [377, 12] on div "Condition" at bounding box center [552, 8] width 368 height 16
click at [379, 6] on icon "close" at bounding box center [378, 8] width 5 height 5
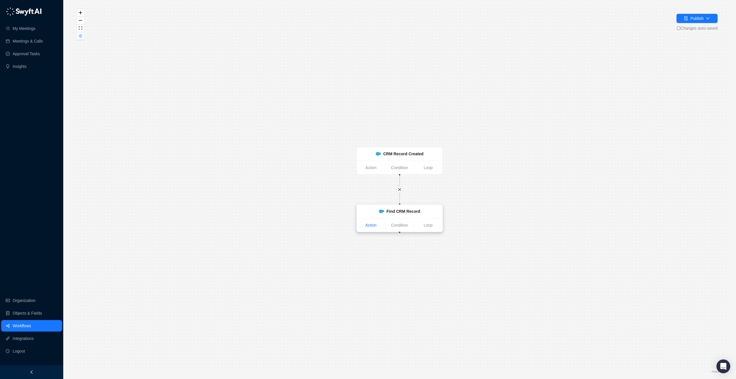
click at [362, 226] on link "Action" at bounding box center [371, 225] width 28 height 6
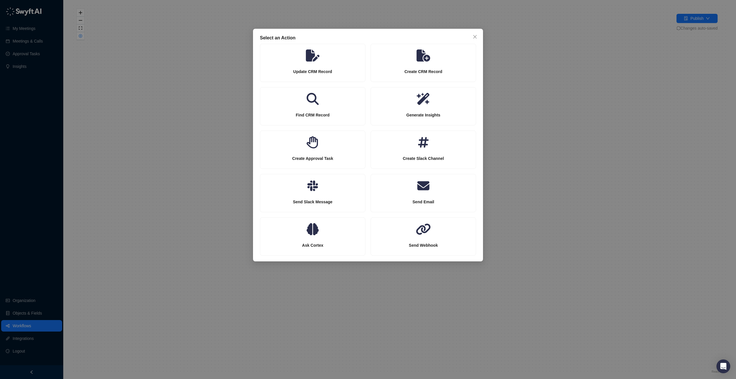
click at [461, 300] on div "Select an Action Update CRM Record Create CRM Record Find CRM Record Generate I…" at bounding box center [368, 189] width 736 height 379
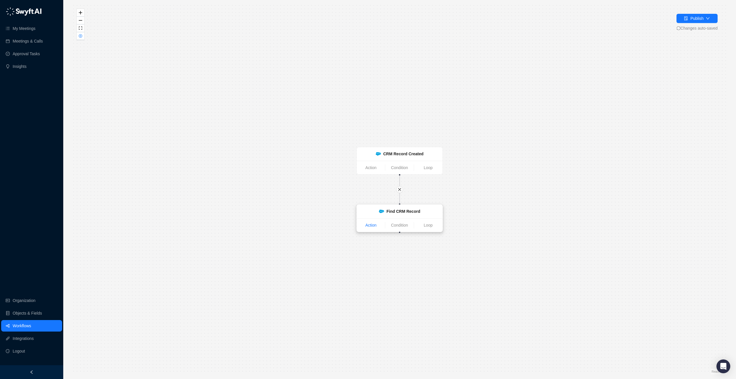
click at [362, 225] on link "Action" at bounding box center [371, 225] width 28 height 6
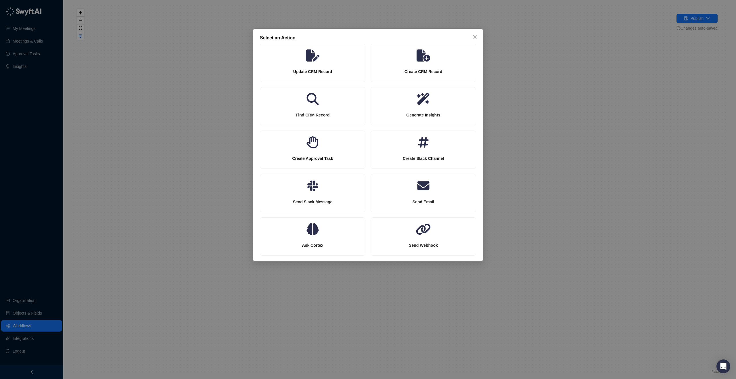
click at [599, 139] on div "Select an Action Update CRM Record Create CRM Record Find CRM Record Generate I…" at bounding box center [368, 189] width 736 height 379
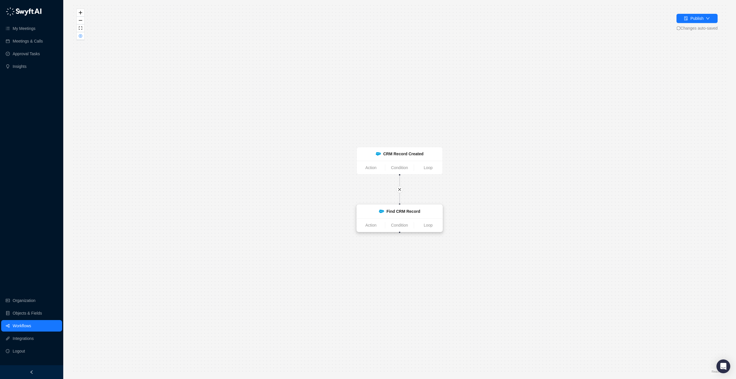
click at [398, 211] on strong "Find CRM Record" at bounding box center [403, 211] width 34 height 5
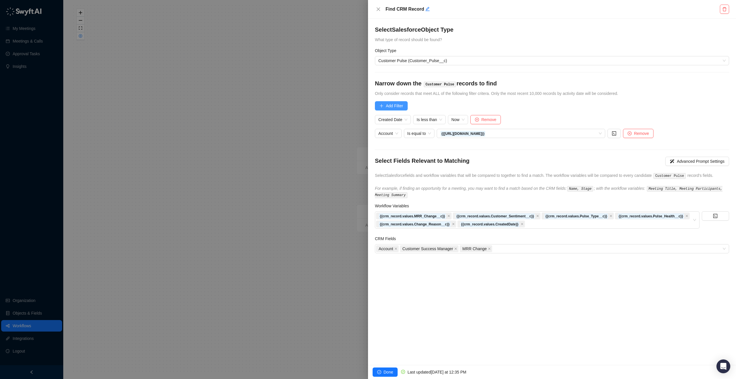
click at [389, 104] on span "Add Filter" at bounding box center [394, 106] width 17 height 6
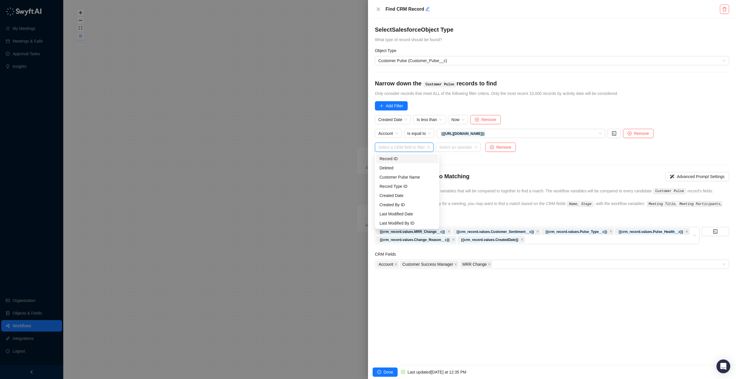
click at [404, 145] on input "search" at bounding box center [402, 147] width 48 height 9
click at [406, 194] on div "Created Date" at bounding box center [407, 195] width 55 height 6
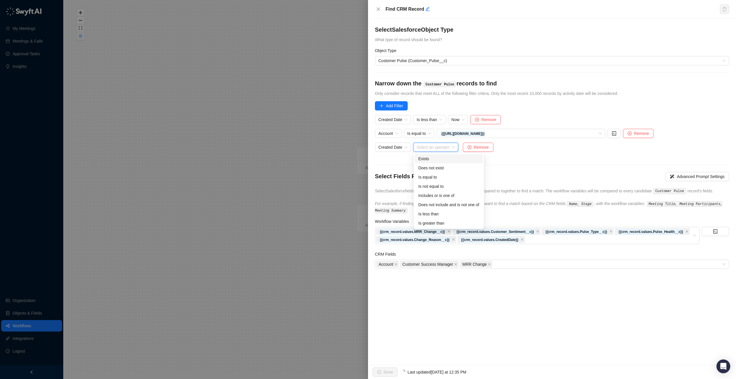
click at [451, 147] on input "search" at bounding box center [434, 147] width 35 height 9
click at [437, 212] on div "Is less than" at bounding box center [448, 214] width 61 height 6
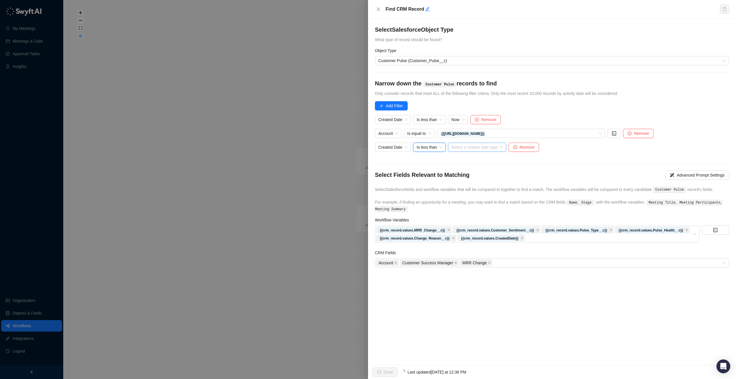
click at [484, 147] on input "search" at bounding box center [475, 147] width 48 height 9
click at [438, 145] on span "Is less than" at bounding box center [430, 147] width 26 height 9
click at [434, 163] on div "Exists" at bounding box center [449, 158] width 68 height 9
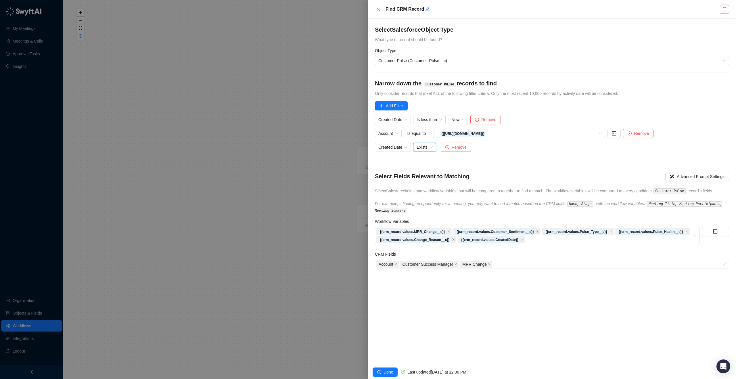
click at [429, 149] on span "Exists" at bounding box center [425, 147] width 16 height 9
click at [434, 176] on div "Is equal to" at bounding box center [448, 177] width 61 height 6
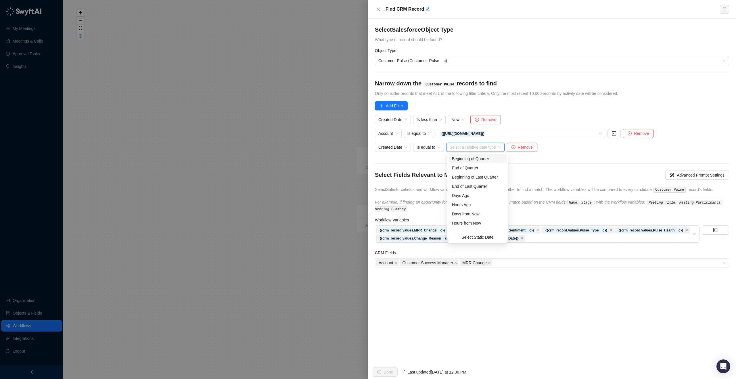
click at [481, 144] on input "search" at bounding box center [474, 147] width 48 height 9
click at [437, 144] on span "Is equal to" at bounding box center [429, 147] width 24 height 9
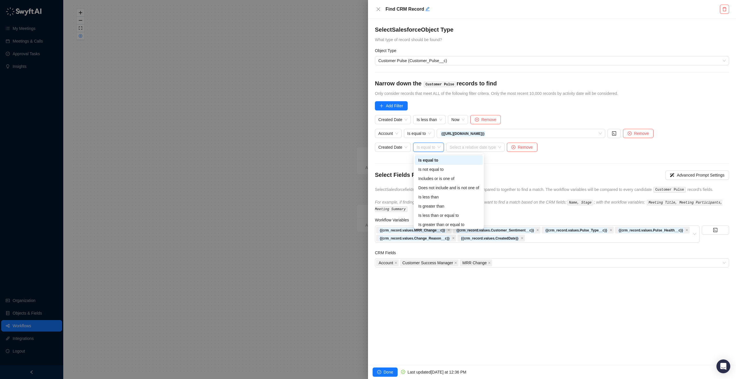
scroll to position [18, 0]
click at [401, 148] on span "Created Date" at bounding box center [392, 147] width 29 height 9
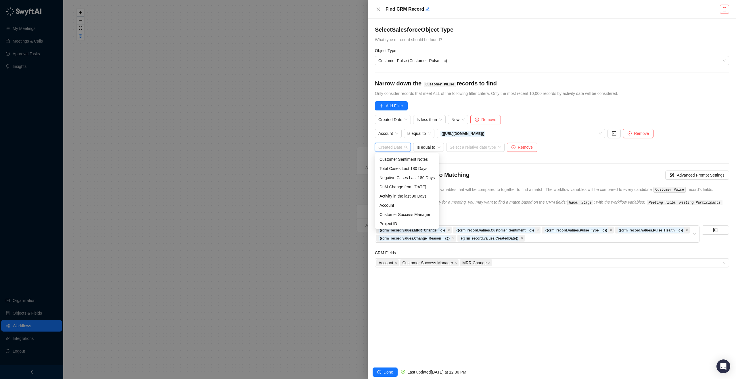
scroll to position [230, 0]
click at [505, 144] on div "Select a relative date type" at bounding box center [475, 147] width 58 height 9
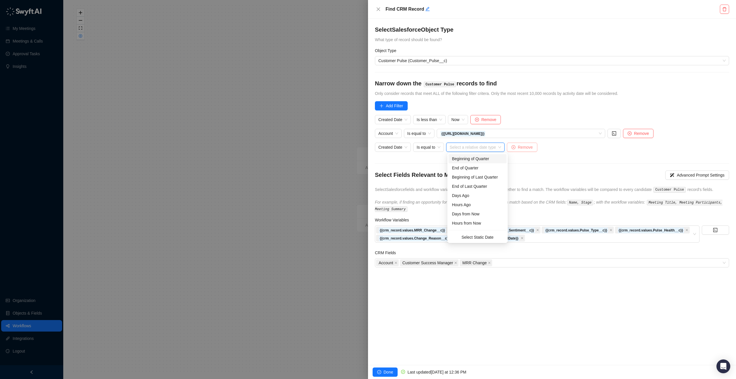
click at [523, 147] on span "Remove" at bounding box center [525, 147] width 15 height 6
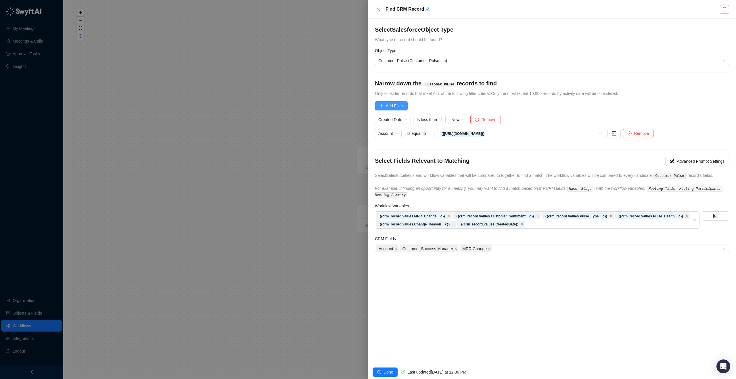
click at [399, 107] on span "Add Filter" at bounding box center [394, 106] width 17 height 6
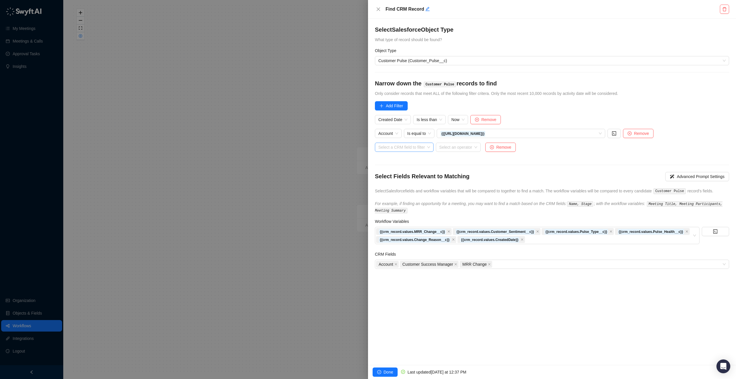
click at [421, 146] on input "search" at bounding box center [402, 147] width 48 height 9
click at [399, 192] on div "Created Date" at bounding box center [407, 195] width 55 height 6
click at [434, 145] on input "search" at bounding box center [434, 147] width 35 height 9
click at [459, 199] on div "Includes or is one of" at bounding box center [449, 195] width 68 height 9
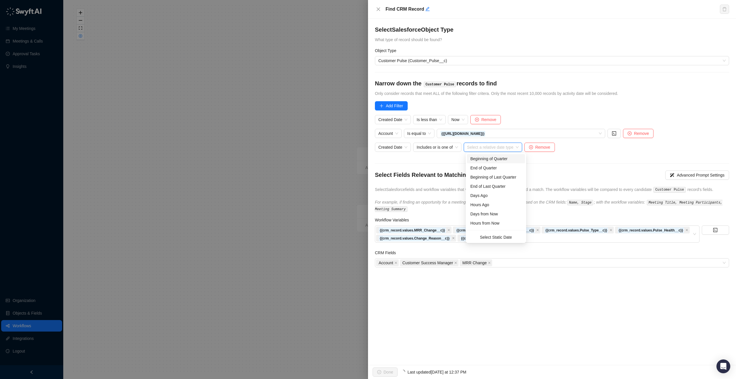
click at [495, 148] on input "search" at bounding box center [491, 147] width 48 height 9
click at [533, 148] on icon "close-circle" at bounding box center [531, 147] width 4 height 4
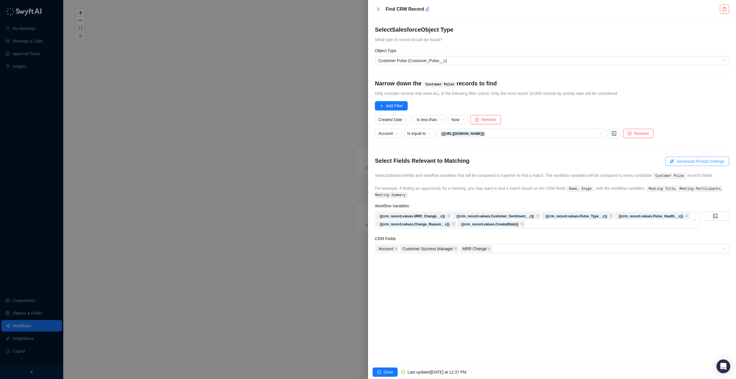
click at [709, 160] on span "Advanced Prompt Settings" at bounding box center [701, 161] width 48 height 6
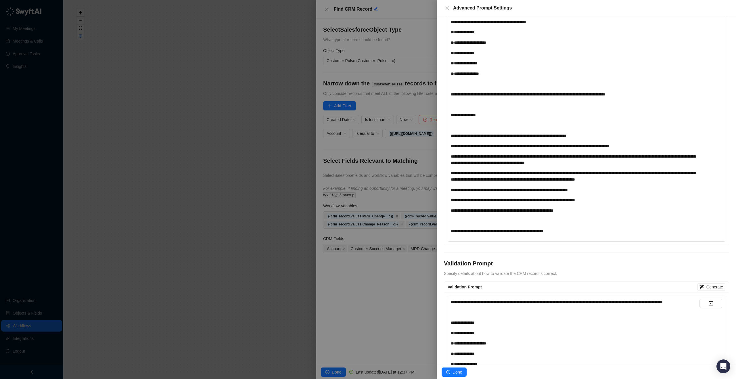
scroll to position [0, 0]
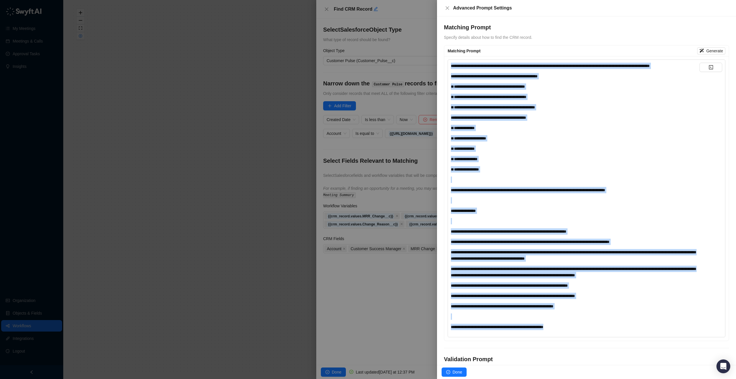
drag, startPoint x: 579, startPoint y: 341, endPoint x: 468, endPoint y: 55, distance: 307.1
click at [468, 55] on div "**********" at bounding box center [586, 193] width 285 height 296
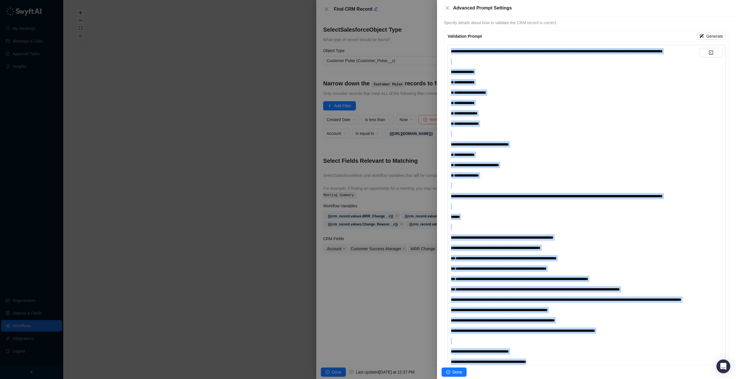
scroll to position [789, 0]
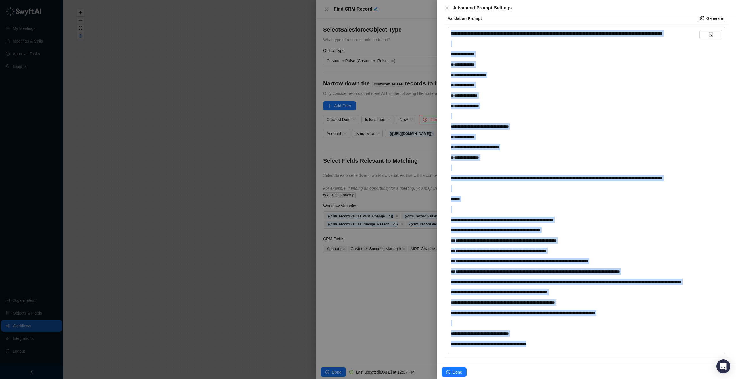
drag, startPoint x: 451, startPoint y: 63, endPoint x: 700, endPoint y: 440, distance: 452.5
click at [700, 379] on html "**********" at bounding box center [368, 189] width 736 height 379
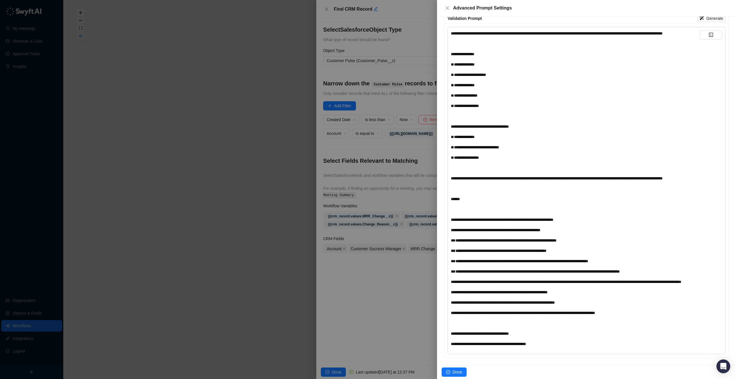
scroll to position [1135, 0]
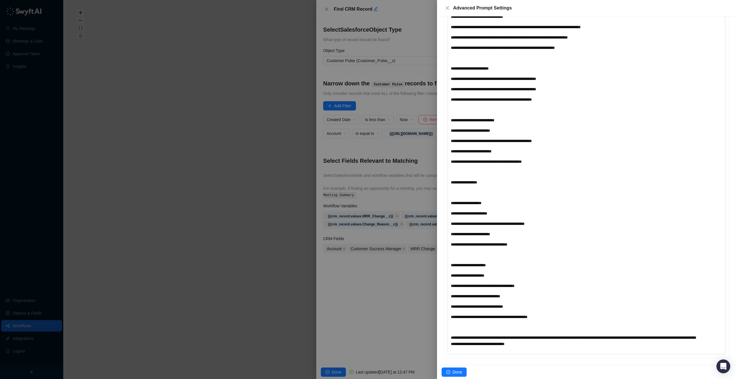
click at [459, 160] on span "**********" at bounding box center [486, 162] width 71 height 4
click at [459, 149] on span "**********" at bounding box center [471, 151] width 41 height 4
click at [458, 141] on span "**********" at bounding box center [491, 141] width 81 height 4
click at [459, 129] on span "**********" at bounding box center [470, 131] width 39 height 4
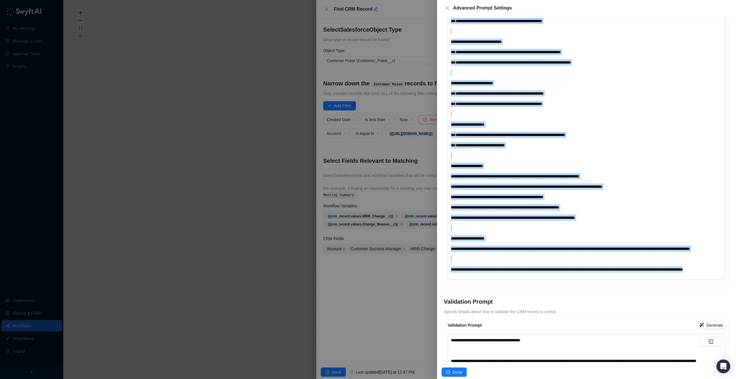
scroll to position [470, 0]
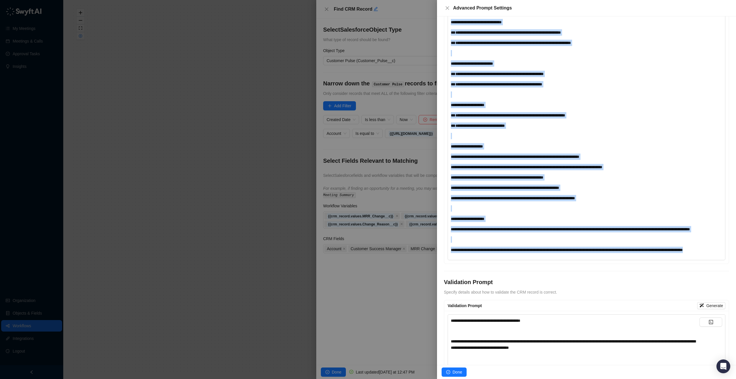
drag, startPoint x: 451, startPoint y: 65, endPoint x: 677, endPoint y: 265, distance: 302.5
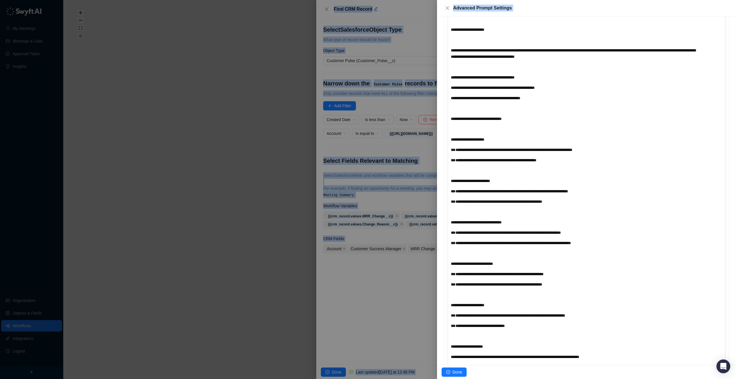
drag, startPoint x: 532, startPoint y: 287, endPoint x: 495, endPoint y: 157, distance: 135.5
click at [406, 0] on html "**********" at bounding box center [368, 189] width 736 height 379
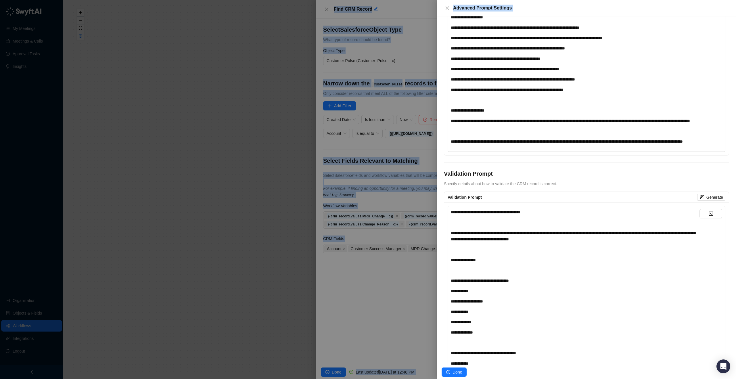
scroll to position [604, 0]
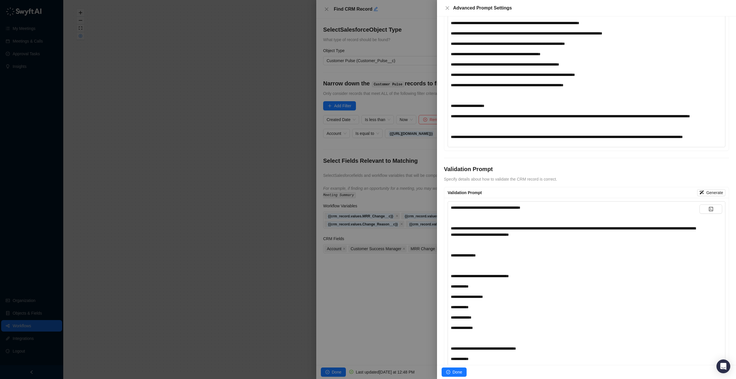
click at [530, 140] on div "**********" at bounding box center [575, 137] width 249 height 6
click at [452, 375] on button "Done" at bounding box center [454, 371] width 25 height 9
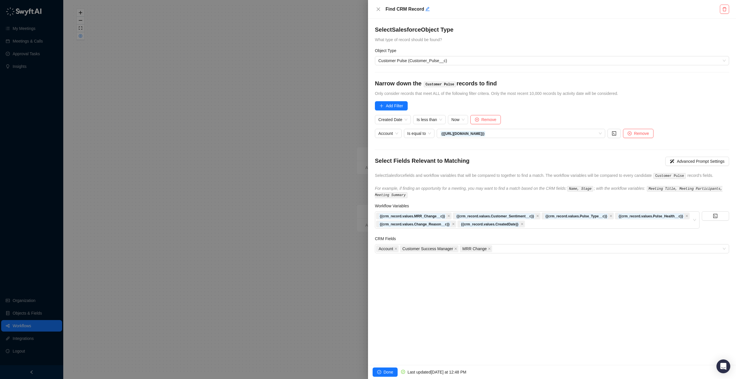
click at [394, 365] on div "Done Last updated [DATE] at 12:48 PM" at bounding box center [552, 372] width 368 height 14
click at [389, 367] on button "Done" at bounding box center [385, 371] width 25 height 9
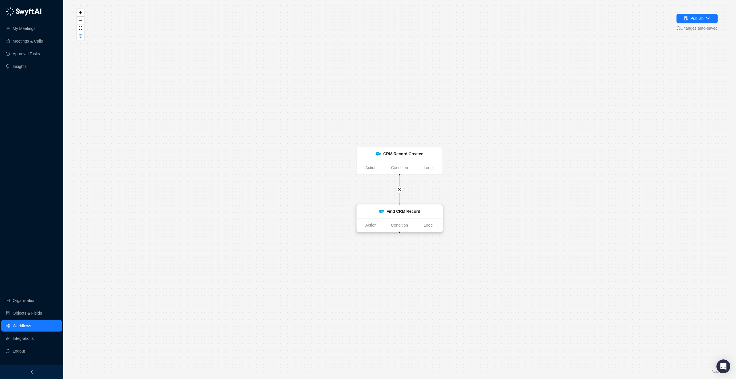
click at [405, 209] on strong "Find CRM Record" at bounding box center [403, 211] width 34 height 5
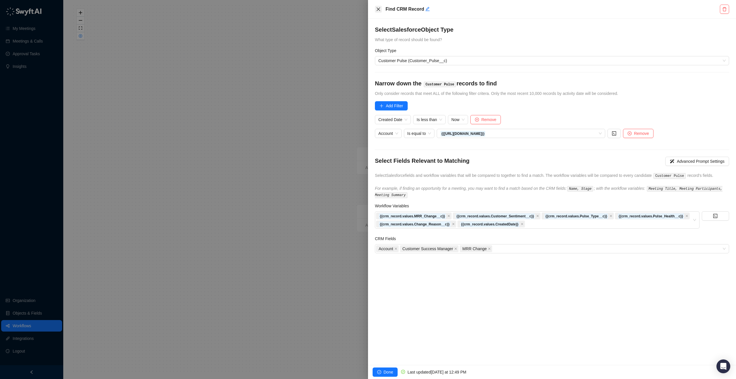
click at [379, 11] on icon "close" at bounding box center [378, 9] width 5 height 5
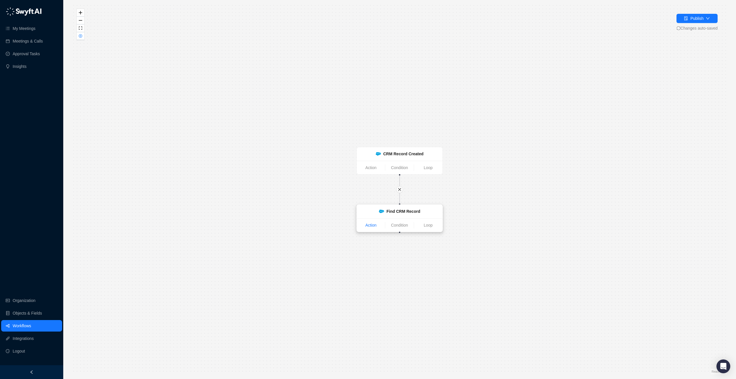
click at [369, 226] on link "Action" at bounding box center [371, 225] width 28 height 6
click at [369, 226] on body "**********" at bounding box center [368, 189] width 736 height 379
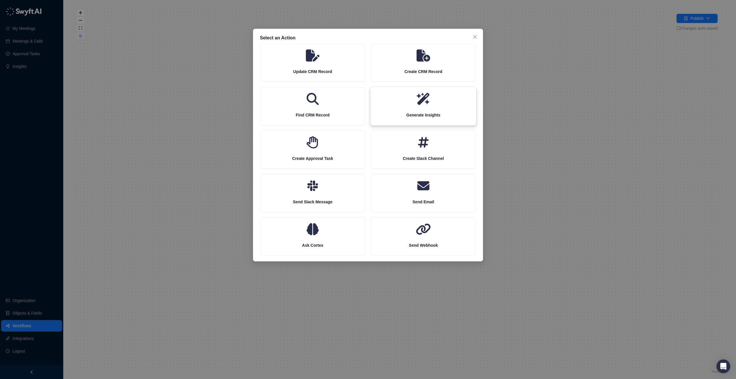
click at [437, 98] on icon at bounding box center [424, 99] width 106 height 12
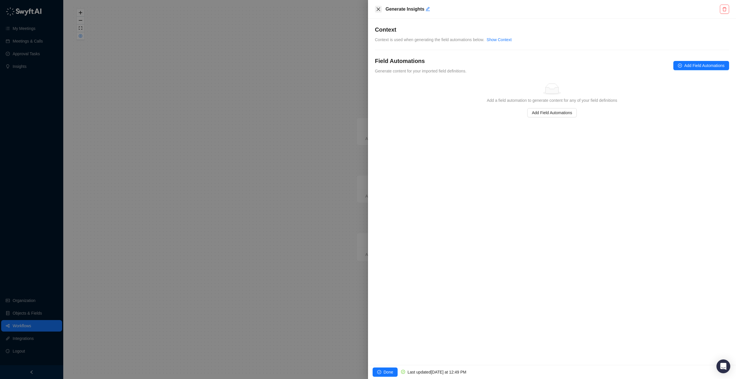
click at [378, 6] on button "Close" at bounding box center [378, 9] width 7 height 7
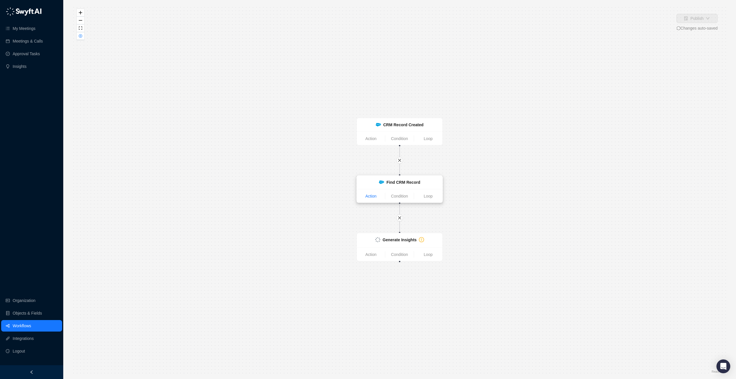
click at [363, 195] on link "Action" at bounding box center [371, 196] width 28 height 6
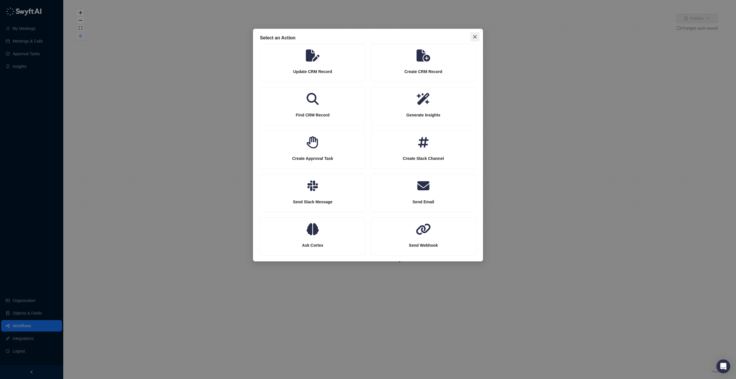
click at [471, 39] on button "Close" at bounding box center [474, 36] width 9 height 9
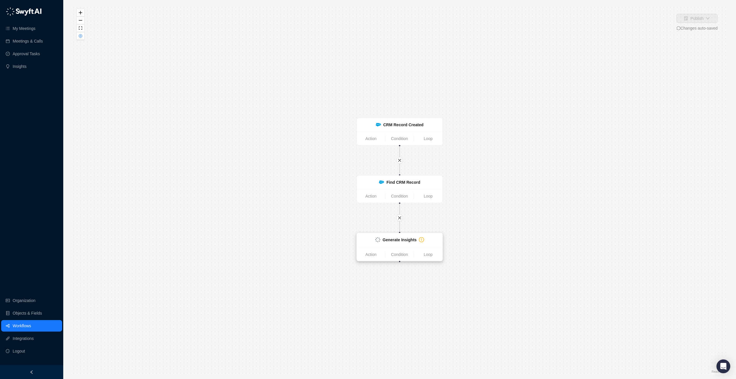
click at [390, 242] on strong "Generate Insights" at bounding box center [400, 239] width 34 height 5
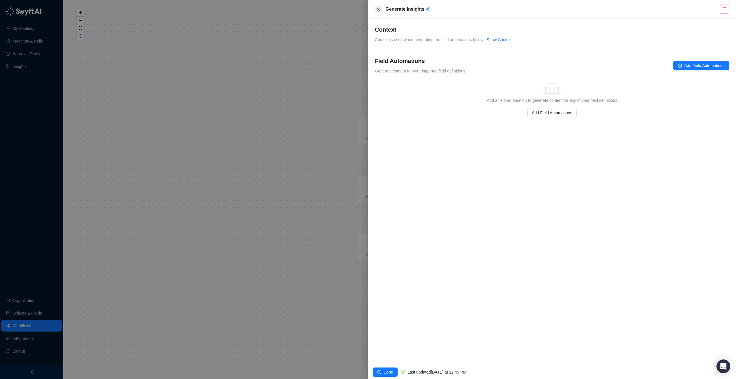
click at [380, 12] on button "Close" at bounding box center [378, 9] width 7 height 7
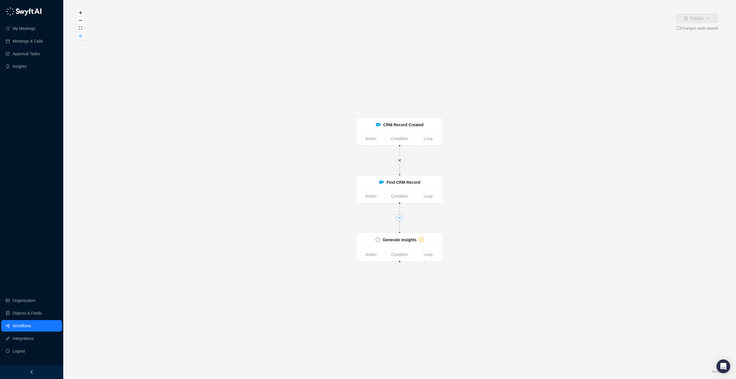
click at [402, 219] on button "button" at bounding box center [399, 217] width 7 height 7
click at [417, 244] on div "Generate Insights" at bounding box center [400, 240] width 86 height 14
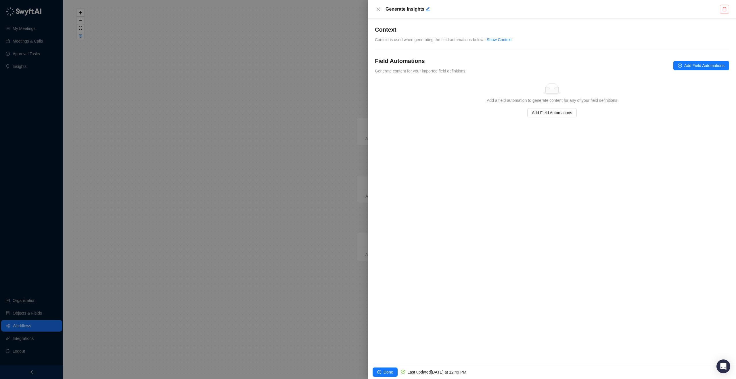
click at [722, 12] on button "button" at bounding box center [724, 9] width 9 height 9
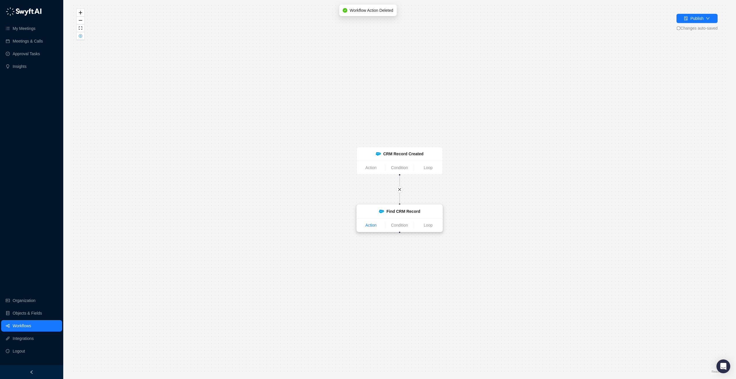
click at [376, 226] on link "Action" at bounding box center [371, 225] width 28 height 6
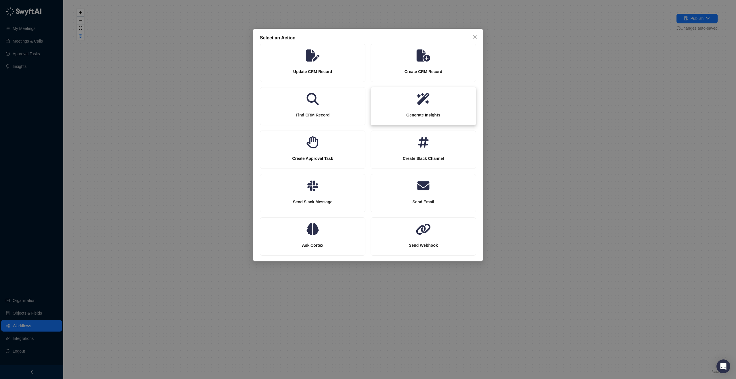
click at [426, 110] on div "Generate Insights" at bounding box center [423, 115] width 105 height 20
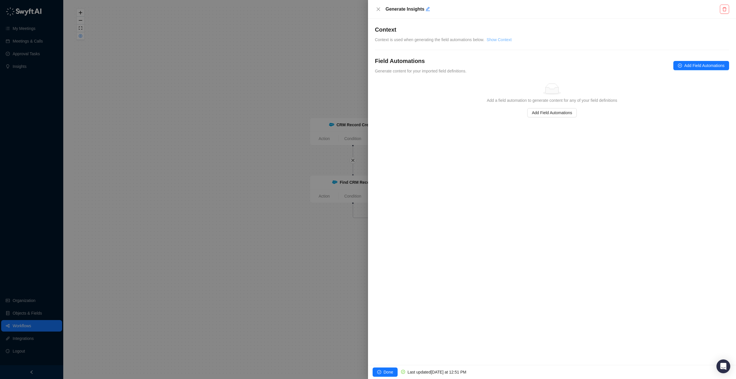
click at [505, 42] on link "Show Context" at bounding box center [499, 39] width 25 height 5
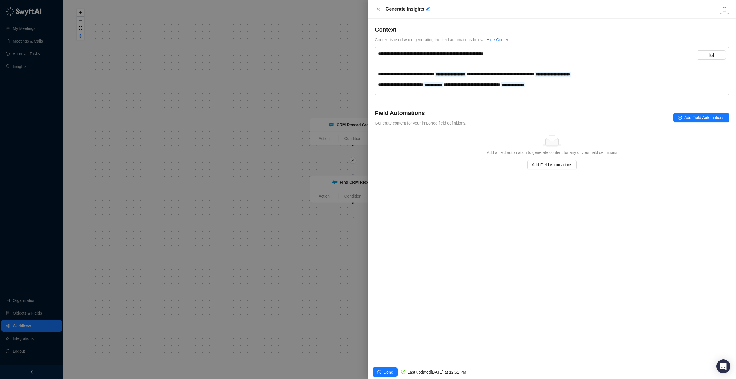
click at [588, 87] on div "**********" at bounding box center [537, 84] width 319 height 6
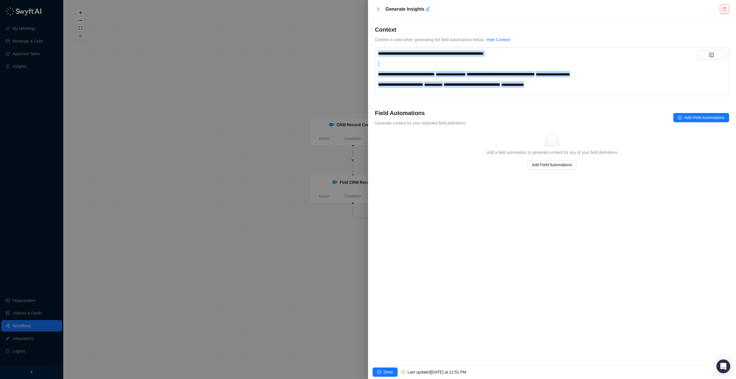
drag, startPoint x: 588, startPoint y: 87, endPoint x: 378, endPoint y: 49, distance: 213.3
click at [378, 49] on div "**********" at bounding box center [552, 71] width 354 height 48
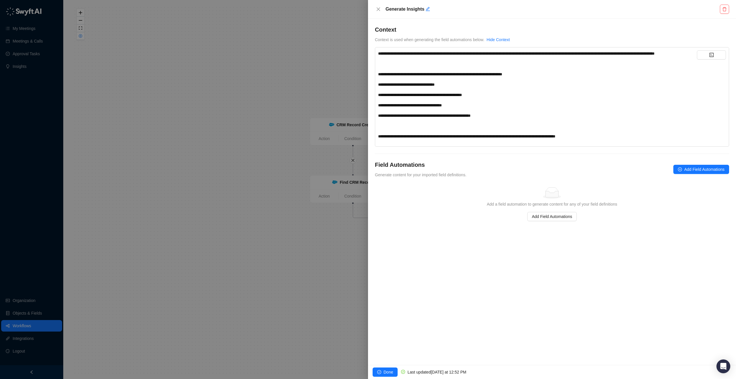
click at [491, 138] on span "**********" at bounding box center [466, 136] width 177 height 4
click at [508, 138] on span "**********" at bounding box center [466, 136] width 176 height 4
click at [553, 138] on span "**********" at bounding box center [465, 136] width 175 height 4
click at [551, 138] on span "**********" at bounding box center [464, 136] width 173 height 4
click at [658, 139] on div "**********" at bounding box center [537, 136] width 319 height 6
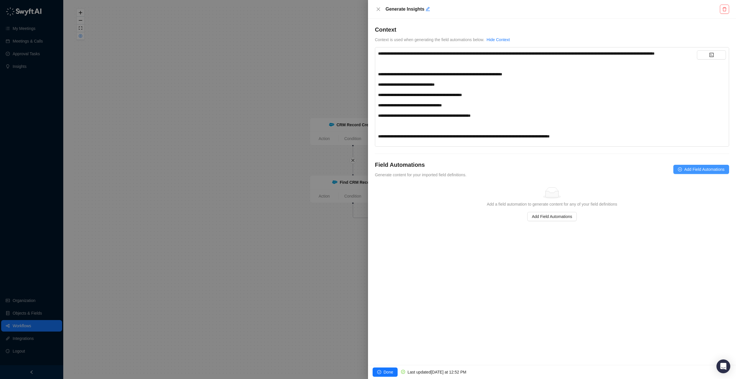
click at [709, 173] on span "Add Field Automations" at bounding box center [704, 169] width 40 height 6
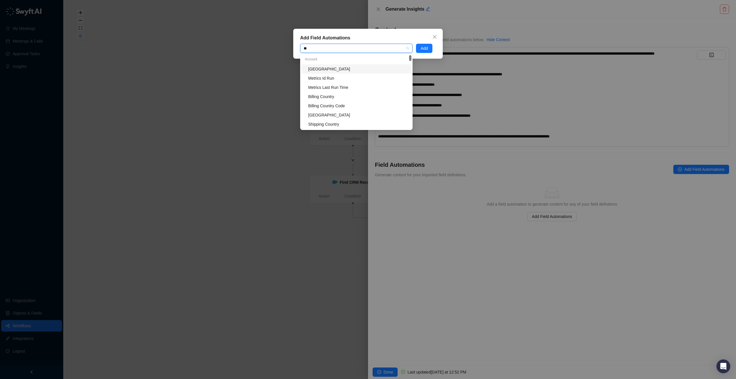
type input "*"
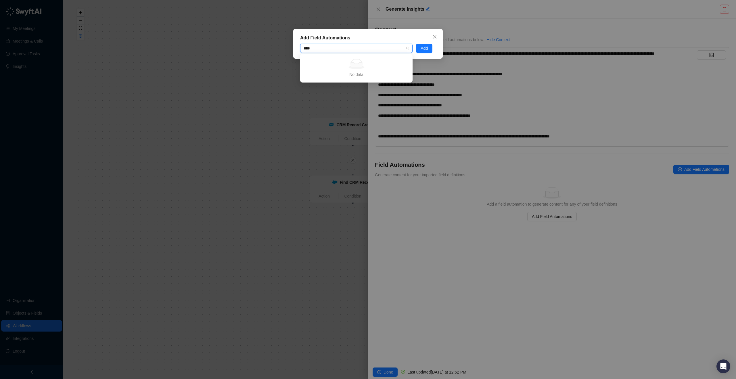
type input "*****"
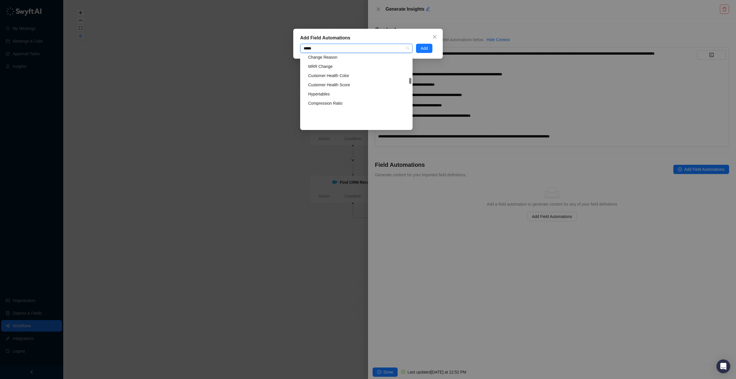
scroll to position [92, 0]
click at [353, 102] on div "MRR Change" at bounding box center [356, 105] width 110 height 9
type input "****"
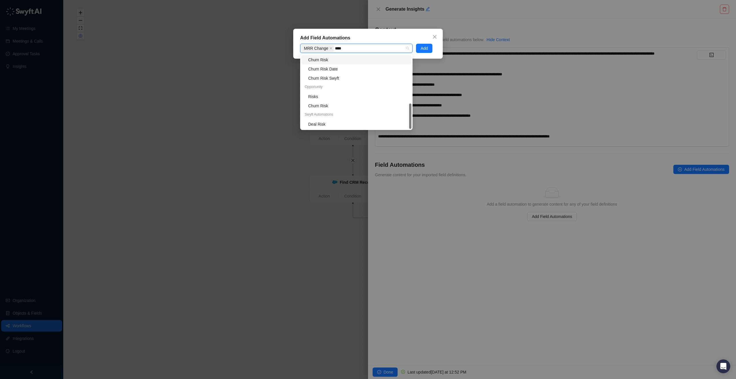
click at [332, 61] on div "Churn Risk" at bounding box center [358, 60] width 100 height 6
type input "*****"
click at [353, 124] on div "Customer Sentiment Notes" at bounding box center [358, 125] width 100 height 6
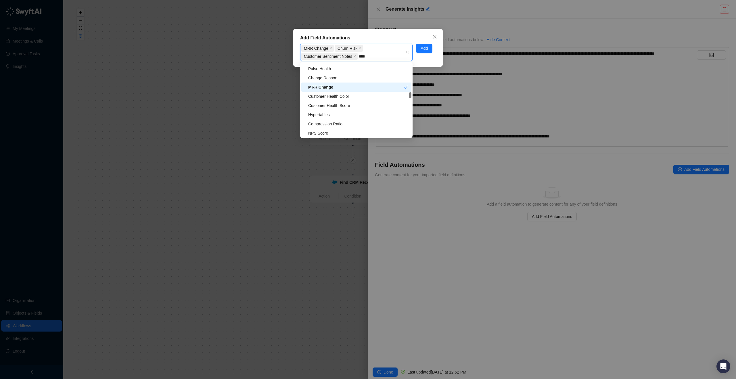
type input "*****"
click at [320, 114] on div "Pulse Type" at bounding box center [358, 117] width 100 height 6
click at [422, 50] on span "Add" at bounding box center [424, 48] width 7 height 6
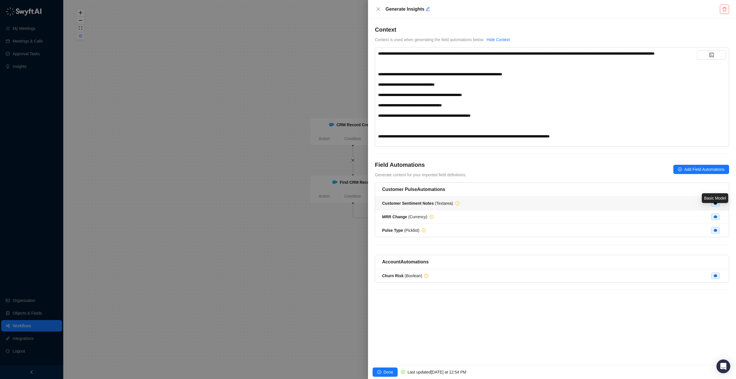
click at [716, 205] on icon at bounding box center [716, 203] width 4 height 3
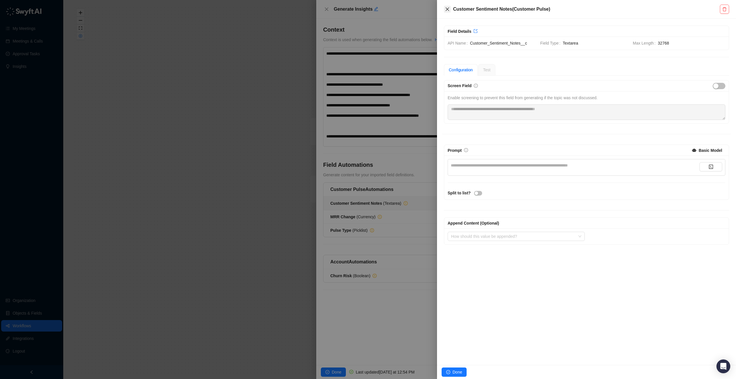
click at [447, 8] on icon "close" at bounding box center [447, 9] width 5 height 5
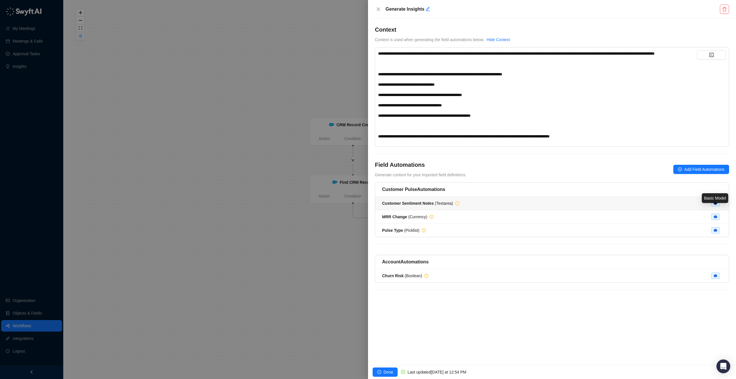
click at [717, 205] on icon at bounding box center [716, 203] width 4 height 3
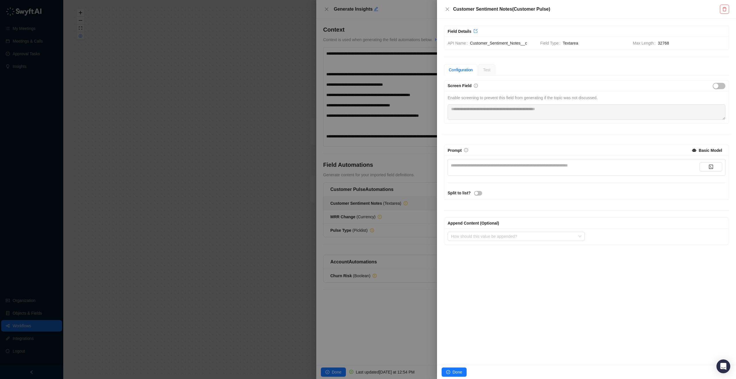
click at [499, 167] on div "**********" at bounding box center [575, 165] width 249 height 6
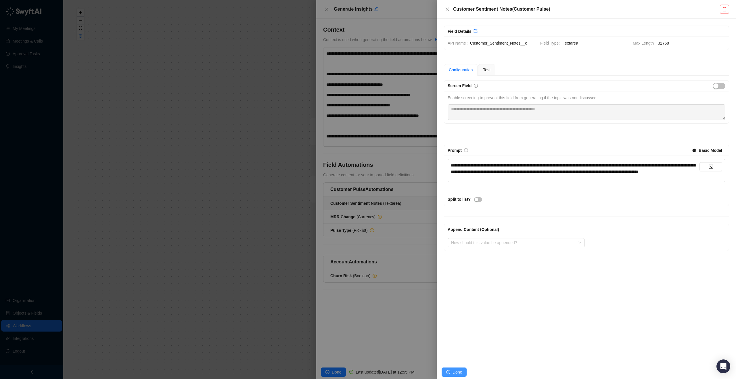
click at [453, 367] on button "Done" at bounding box center [454, 371] width 25 height 9
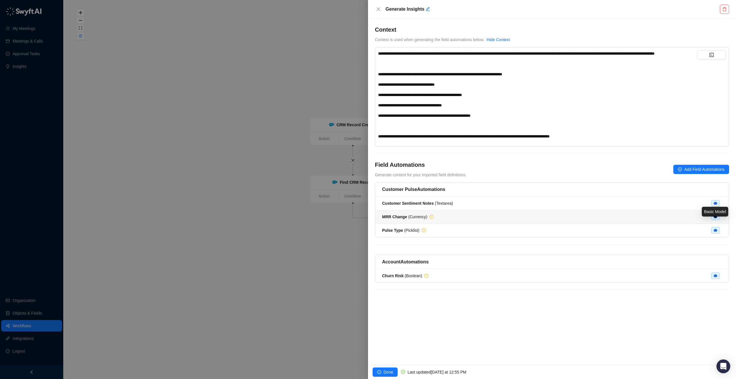
click at [716, 218] on icon at bounding box center [716, 216] width 4 height 3
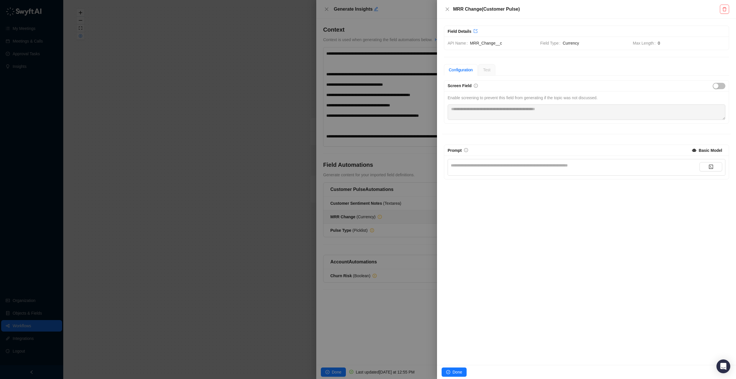
click at [549, 164] on div "**********" at bounding box center [575, 165] width 249 height 6
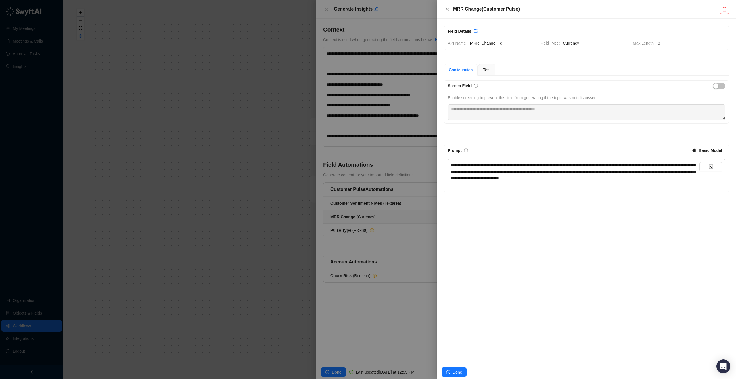
click at [484, 178] on span "**********" at bounding box center [573, 171] width 245 height 17
click at [500, 178] on span "**********" at bounding box center [573, 171] width 245 height 17
click at [569, 177] on span "**********" at bounding box center [573, 171] width 245 height 17
click at [586, 179] on span "**********" at bounding box center [573, 171] width 245 height 17
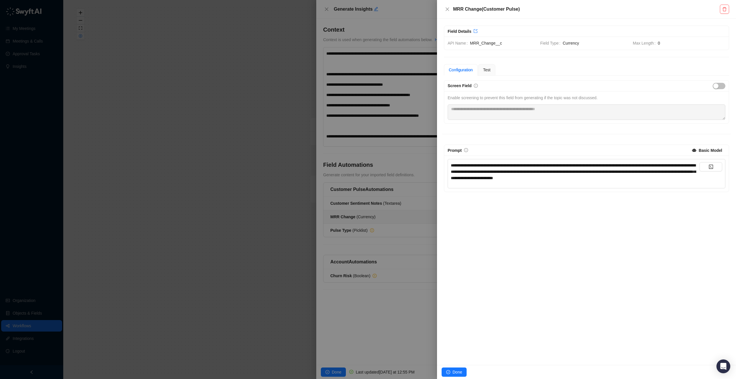
click at [689, 177] on div "**********" at bounding box center [575, 171] width 249 height 19
drag, startPoint x: 499, startPoint y: 178, endPoint x: 485, endPoint y: 177, distance: 14.1
click at [485, 177] on span "**********" at bounding box center [573, 171] width 245 height 17
drag, startPoint x: 574, startPoint y: 178, endPoint x: 562, endPoint y: 178, distance: 11.8
click at [562, 178] on span "**********" at bounding box center [573, 171] width 245 height 17
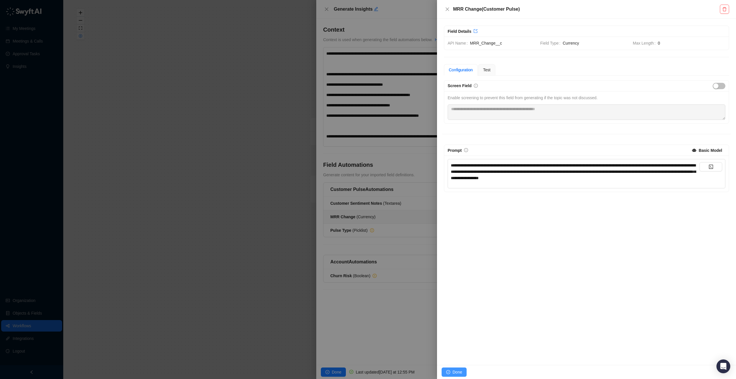
click at [455, 369] on span "Done" at bounding box center [457, 372] width 9 height 6
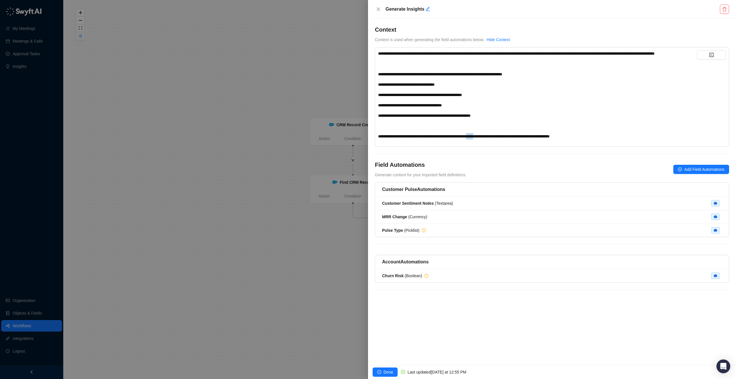
drag, startPoint x: 504, startPoint y: 143, endPoint x: 495, endPoint y: 142, distance: 9.0
click at [495, 138] on span "**********" at bounding box center [464, 136] width 172 height 4
click at [548, 138] on span "**********" at bounding box center [463, 136] width 170 height 4
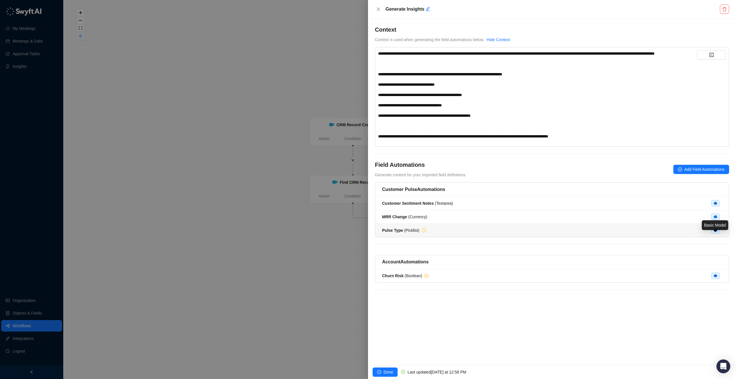
click at [715, 232] on icon at bounding box center [716, 230] width 4 height 3
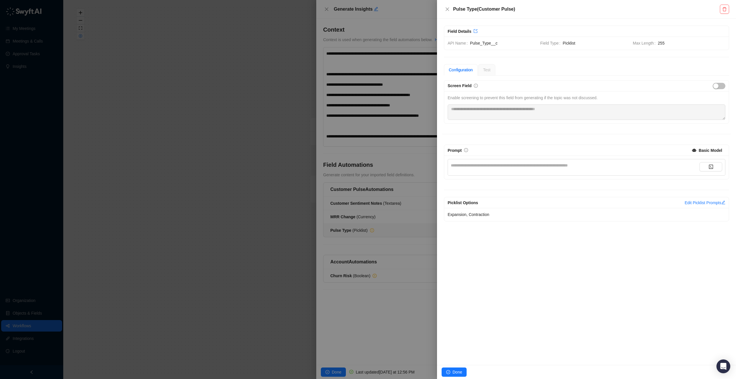
click at [497, 167] on div "**********" at bounding box center [575, 165] width 249 height 6
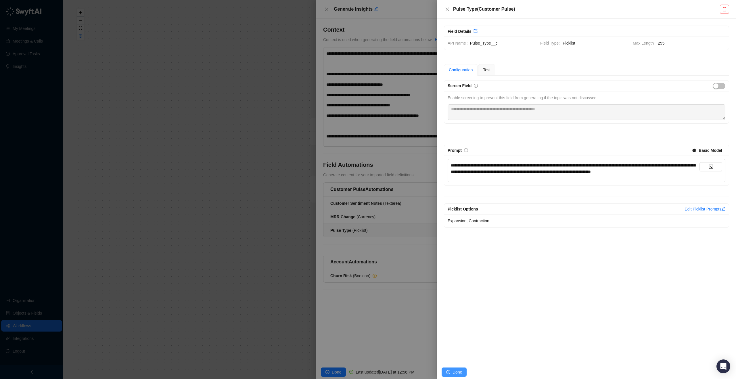
click at [451, 373] on button "Done" at bounding box center [454, 371] width 25 height 9
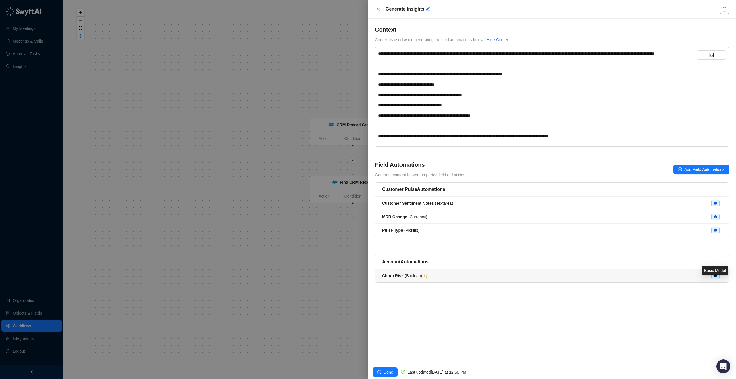
click at [716, 277] on icon at bounding box center [716, 275] width 4 height 3
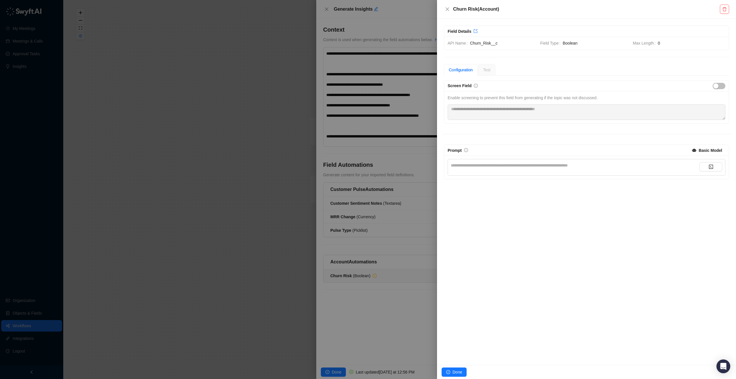
click at [497, 164] on div "**********" at bounding box center [575, 165] width 249 height 6
click at [475, 373] on div "Done" at bounding box center [586, 372] width 299 height 14
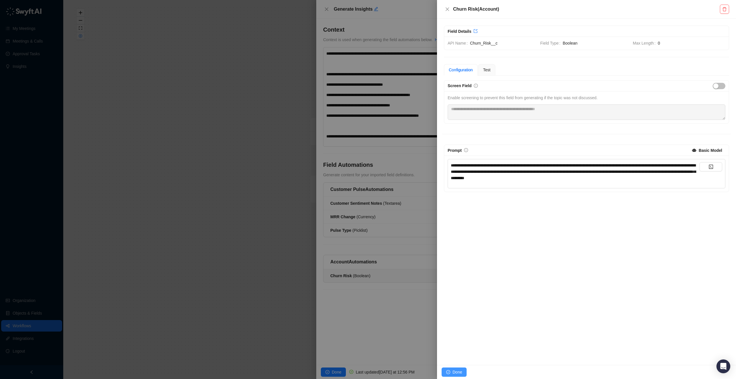
click at [453, 372] on span "Done" at bounding box center [457, 372] width 9 height 6
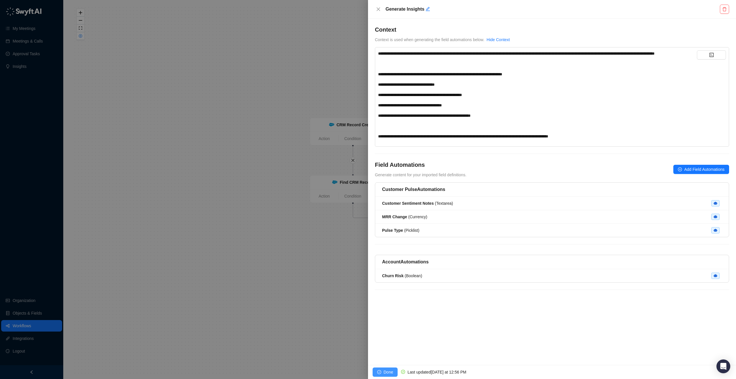
click at [380, 369] on button "Done" at bounding box center [385, 371] width 25 height 9
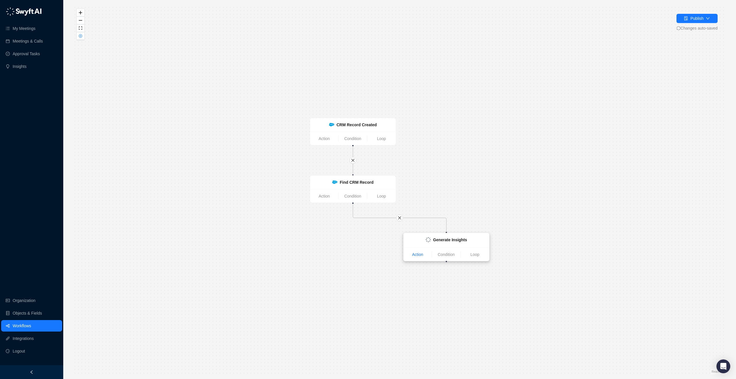
click at [416, 255] on link "Action" at bounding box center [418, 254] width 28 height 6
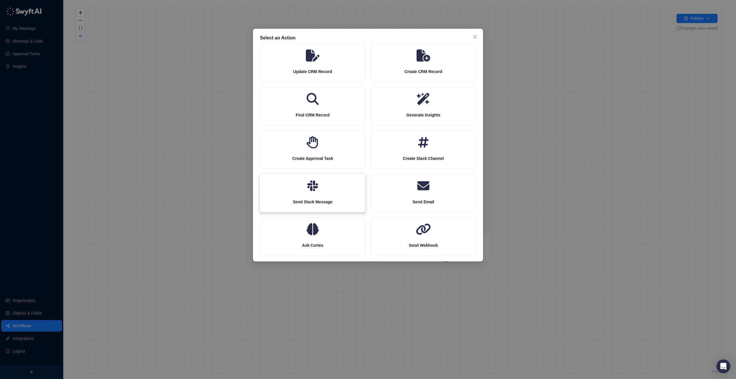
click at [320, 200] on strong "Send Slack Message" at bounding box center [313, 202] width 40 height 5
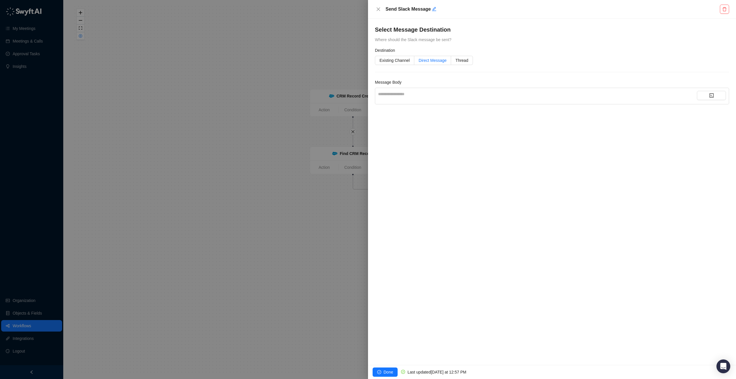
click at [432, 61] on span "Direct Message" at bounding box center [433, 60] width 28 height 5
click at [416, 83] on div at bounding box center [534, 85] width 316 height 4
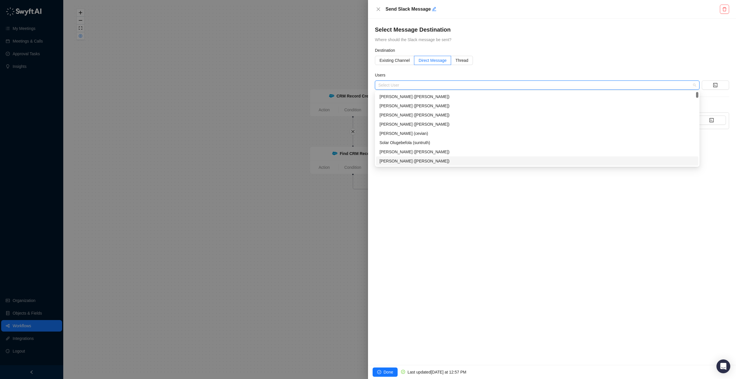
click at [462, 183] on div "**********" at bounding box center [552, 192] width 368 height 346
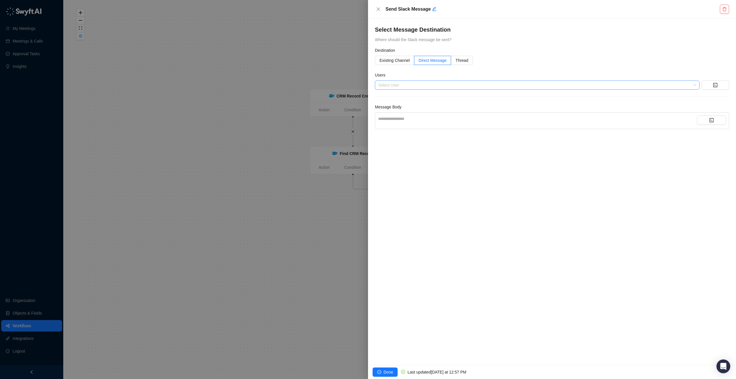
click at [444, 86] on div at bounding box center [534, 85] width 316 height 4
type input "*"
click at [461, 60] on span "Thread" at bounding box center [461, 60] width 13 height 5
click at [403, 88] on input "search" at bounding box center [535, 85] width 314 height 9
click at [436, 63] on label "Direct Message" at bounding box center [432, 60] width 37 height 9
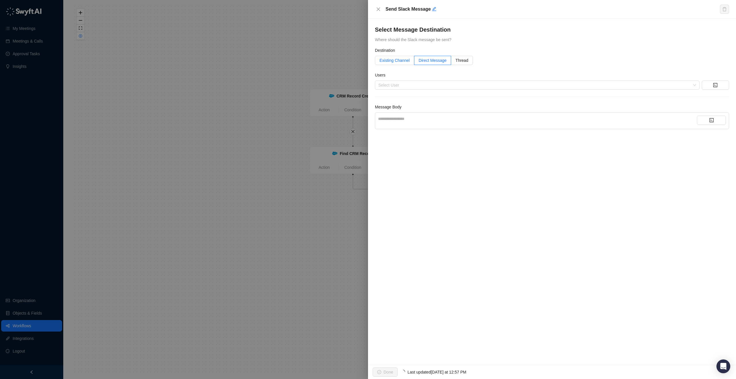
click at [406, 63] on label "Existing Channel" at bounding box center [394, 60] width 39 height 9
click at [418, 151] on div "**********" at bounding box center [537, 152] width 319 height 6
click at [377, 9] on icon "close" at bounding box center [378, 9] width 5 height 5
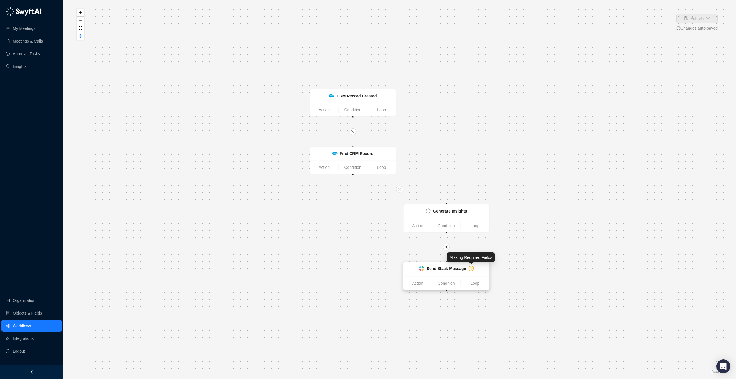
click at [469, 267] on icon "exclamation-circle" at bounding box center [470, 268] width 5 height 5
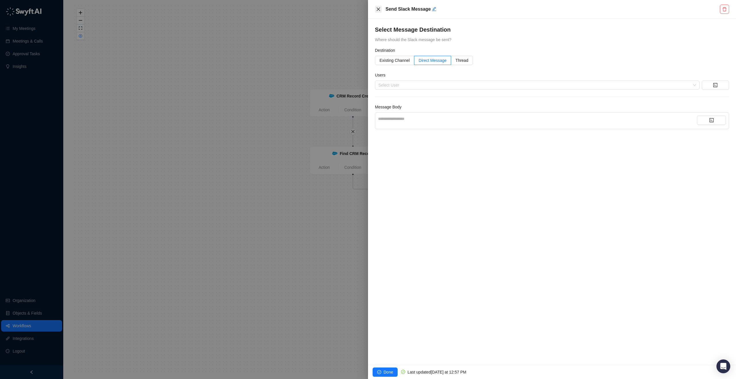
click at [377, 9] on icon "close" at bounding box center [378, 9] width 5 height 5
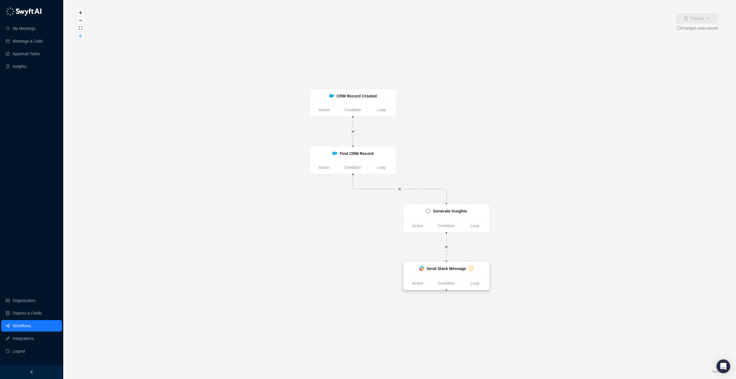
click at [471, 272] on div "Send Slack Message" at bounding box center [446, 268] width 79 height 7
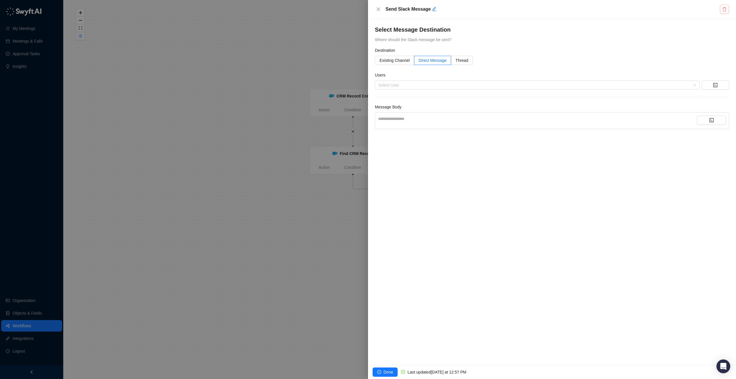
click at [724, 10] on icon "delete" at bounding box center [724, 9] width 5 height 5
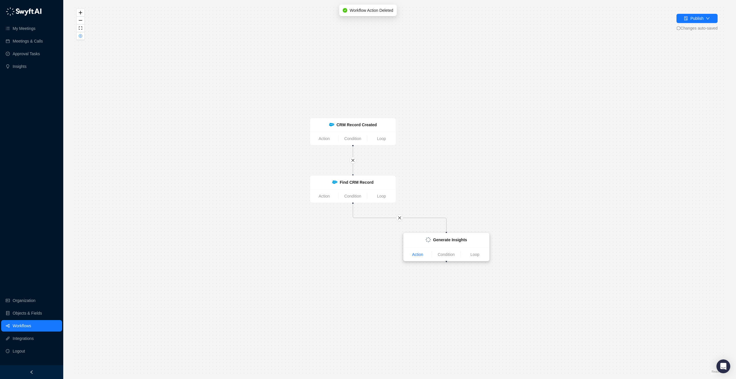
click at [427, 255] on link "Action" at bounding box center [418, 254] width 28 height 6
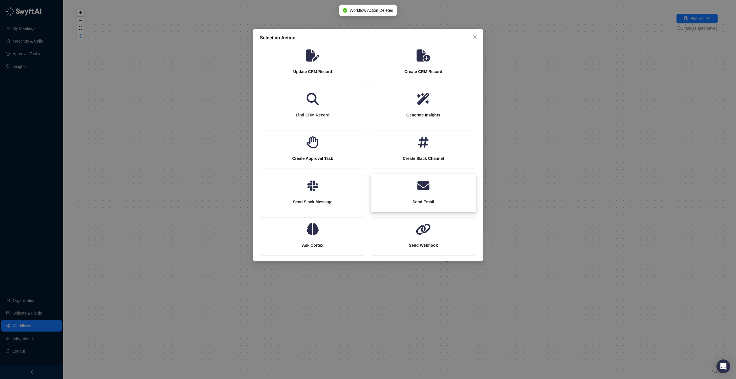
click at [429, 189] on icon at bounding box center [423, 185] width 12 height 9
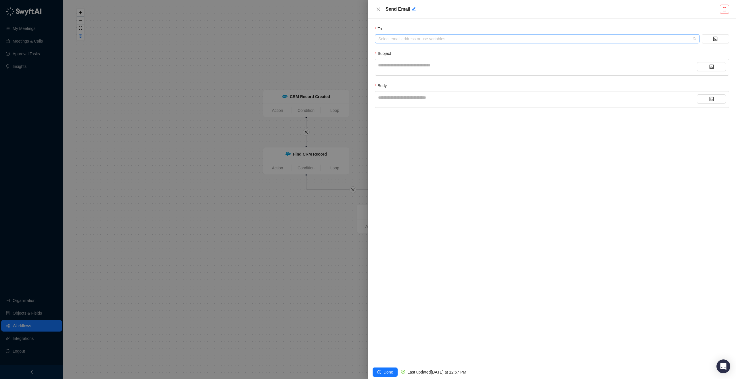
click at [425, 39] on div at bounding box center [534, 39] width 316 height 4
type input "*"
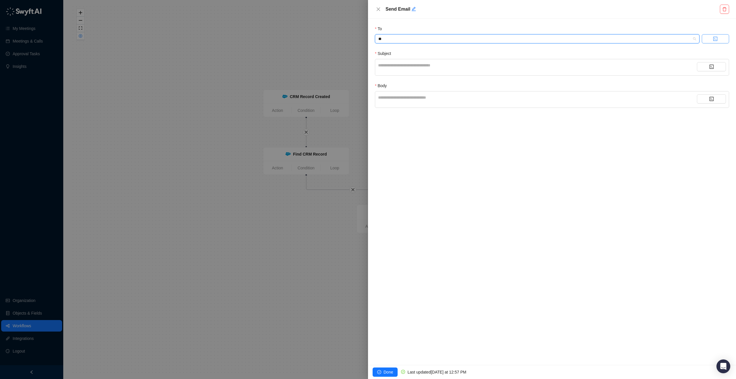
type input "*"
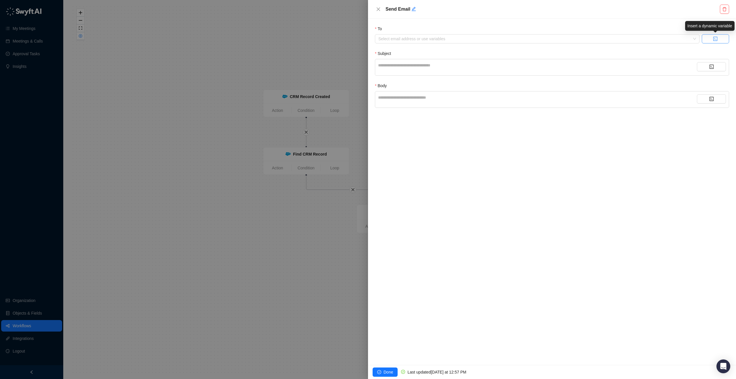
click at [711, 40] on button "button" at bounding box center [715, 38] width 27 height 9
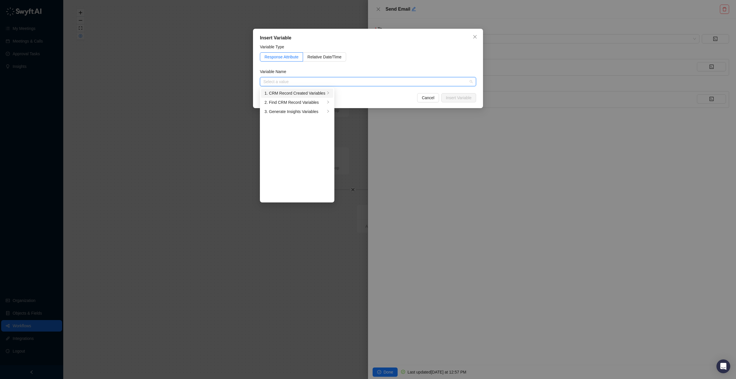
click at [313, 93] on div "1. CRM Record Created Variables" at bounding box center [295, 93] width 61 height 6
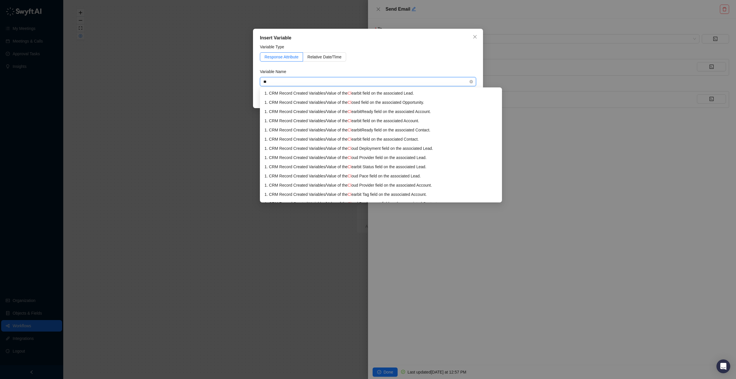
type input "*"
type input "**********"
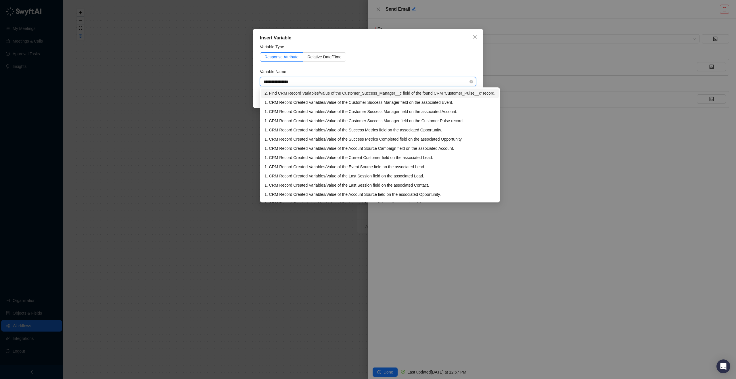
click at [443, 93] on div "2. Find CRM Record Variables / Value of the Customer_Success_Manager__c field o…" at bounding box center [380, 93] width 231 height 6
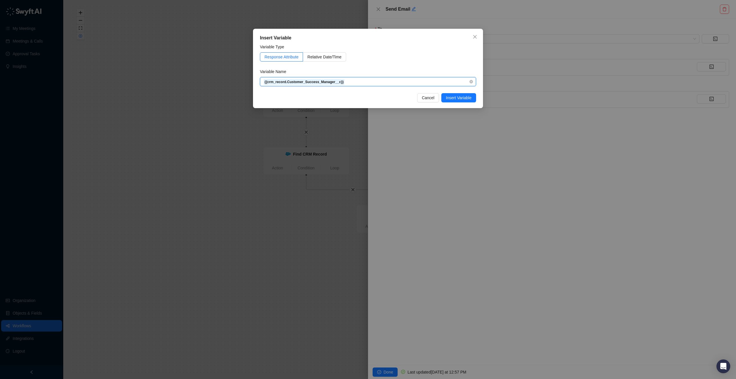
click at [381, 83] on span "{{crm_record.Customer_Success_Manager__c}}" at bounding box center [367, 81] width 209 height 9
click at [532, 161] on div "Insert Variable Variable Type Response Attribute Relative Date/Time Variable Na…" at bounding box center [368, 189] width 736 height 379
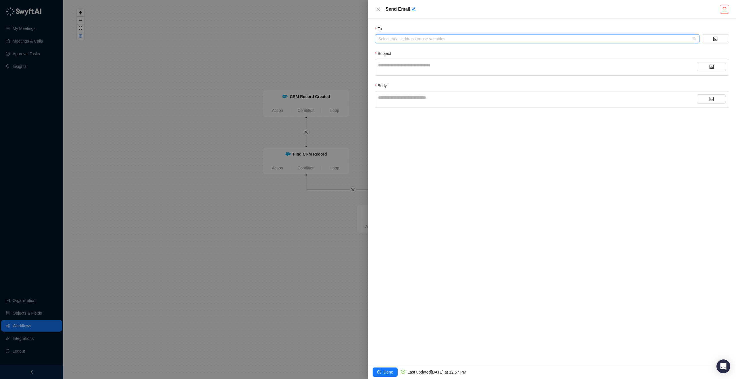
click at [452, 39] on div at bounding box center [534, 39] width 316 height 4
click at [711, 38] on button "button" at bounding box center [715, 38] width 27 height 9
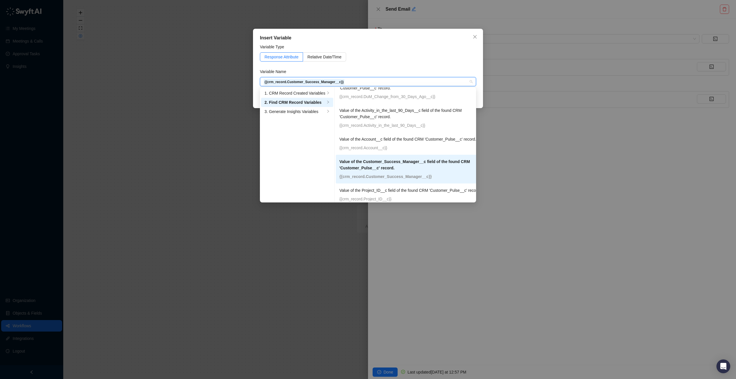
click at [413, 66] on form "Variable Type Response Attribute Relative Date/Time Variable Name {{crm_record.…" at bounding box center [368, 65] width 216 height 43
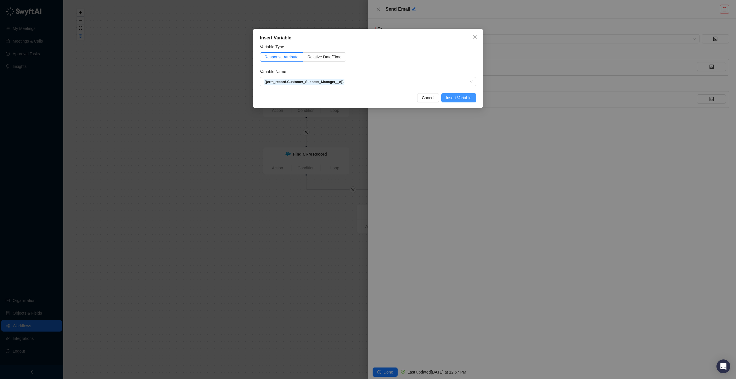
click at [466, 99] on span "Insert Variable" at bounding box center [459, 98] width 26 height 6
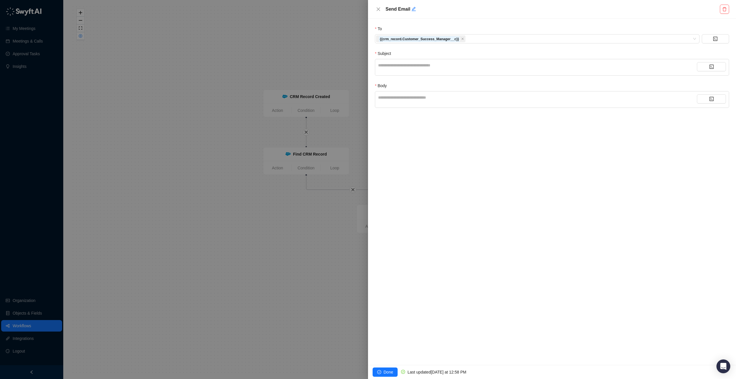
click at [440, 72] on div "**********" at bounding box center [537, 67] width 319 height 10
click at [441, 70] on div "**********" at bounding box center [537, 67] width 319 height 10
click at [442, 68] on div "**********" at bounding box center [537, 65] width 319 height 6
click at [489, 98] on div "**********" at bounding box center [537, 97] width 319 height 6
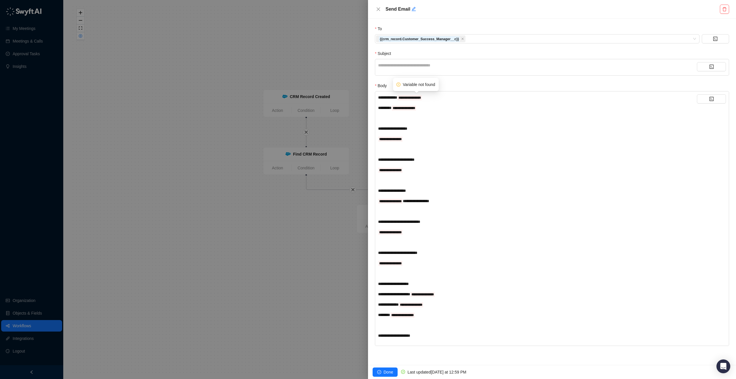
click at [421, 96] on span "**********" at bounding box center [410, 97] width 22 height 3
click at [432, 99] on div "**********" at bounding box center [537, 97] width 319 height 6
click at [716, 100] on button "button" at bounding box center [711, 98] width 29 height 9
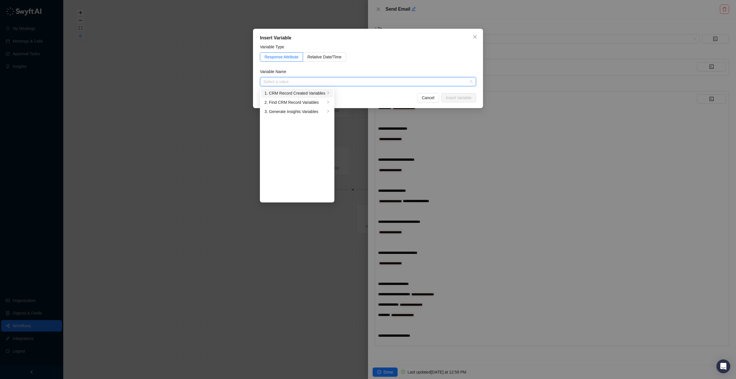
click at [321, 91] on div "1. CRM Record Created Variables" at bounding box center [295, 93] width 61 height 6
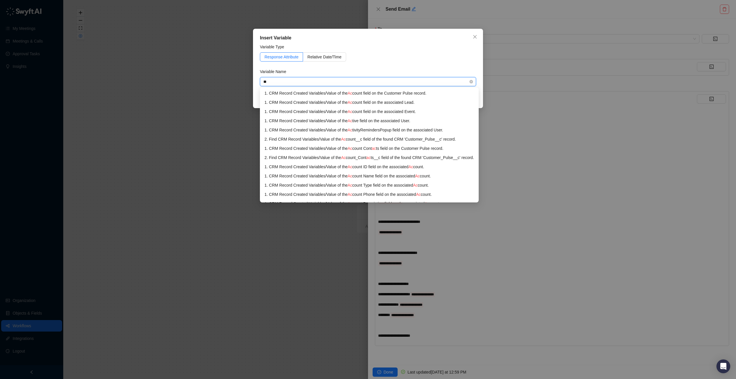
type input "***"
click at [421, 93] on div "1. CRM Record Created Variables / Value of the Acc ount field on the Customer P…" at bounding box center [373, 93] width 216 height 6
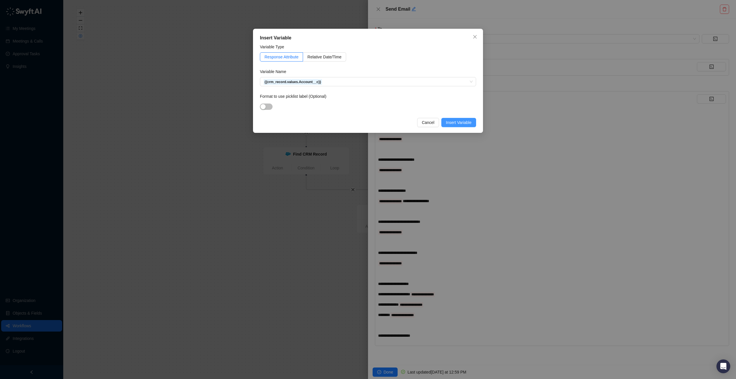
click at [461, 124] on span "Insert Variable" at bounding box center [459, 122] width 26 height 6
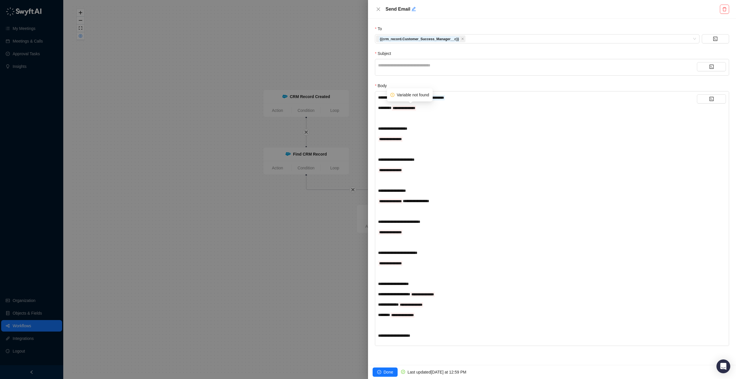
click at [415, 107] on span "**********" at bounding box center [404, 107] width 22 height 3
click at [723, 102] on button "button" at bounding box center [711, 98] width 29 height 9
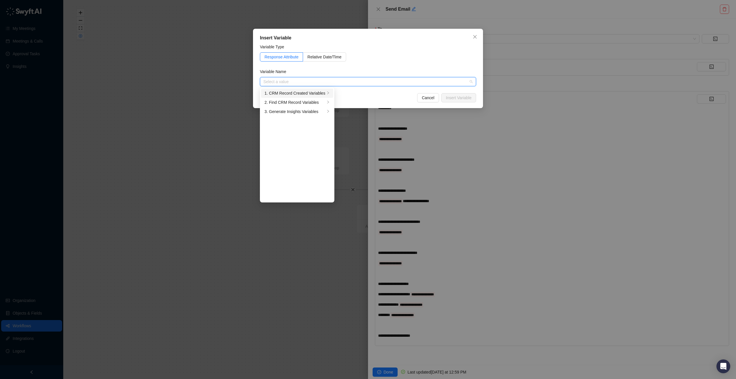
click at [316, 95] on div "1. CRM Record Created Variables" at bounding box center [295, 93] width 61 height 6
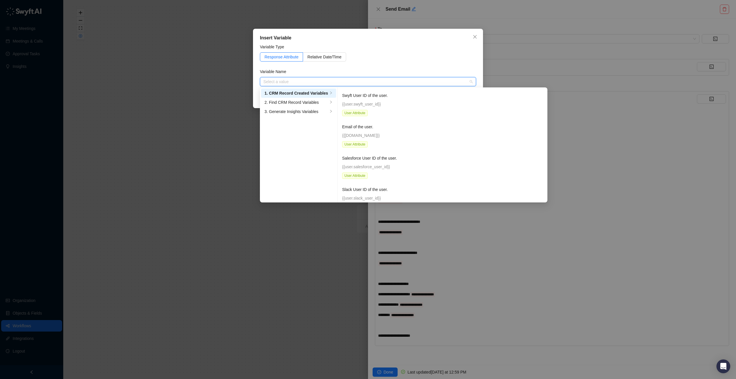
click at [383, 85] on input "search" at bounding box center [366, 81] width 206 height 9
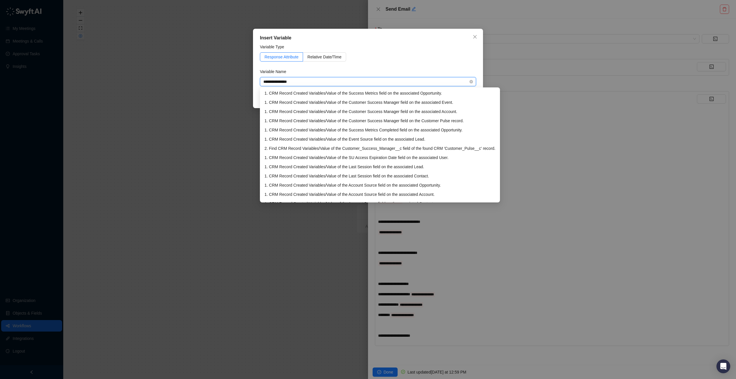
type input "**********"
click at [461, 121] on div "1. CRM Record Created Variables / Value of the Customer Success Manager field o…" at bounding box center [380, 121] width 231 height 6
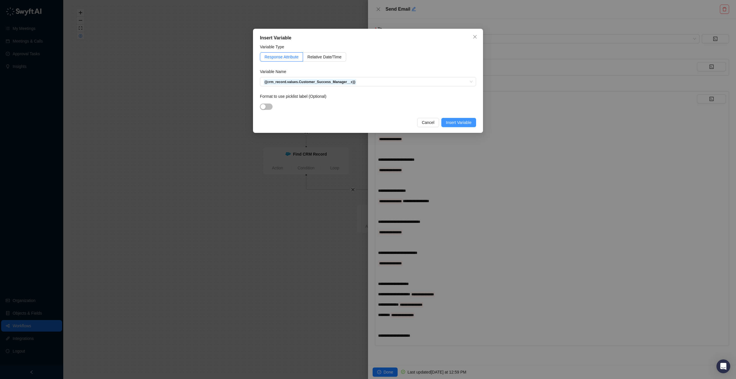
click at [459, 123] on span "Insert Variable" at bounding box center [459, 122] width 26 height 6
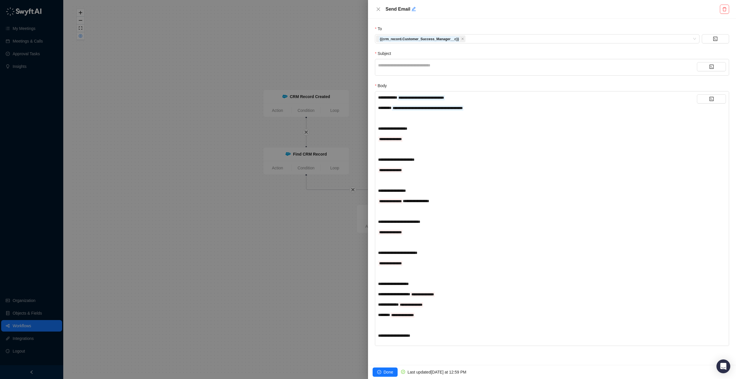
click at [406, 139] on div "**********" at bounding box center [537, 139] width 319 height 6
click at [402, 139] on span "**********" at bounding box center [390, 138] width 22 height 3
click at [707, 102] on button "button" at bounding box center [711, 98] width 29 height 9
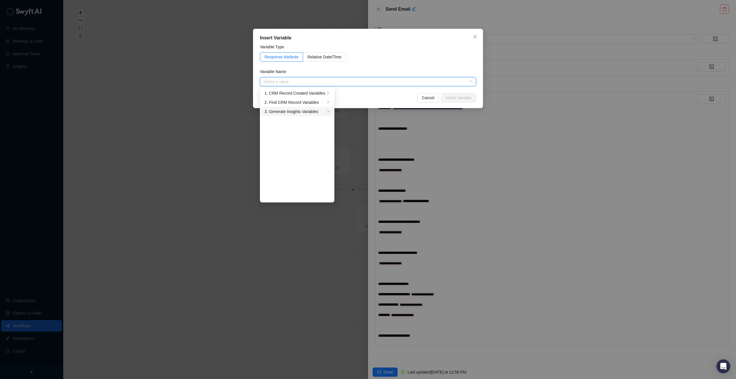
click at [315, 111] on div "3. Generate Insights Variables" at bounding box center [295, 111] width 61 height 6
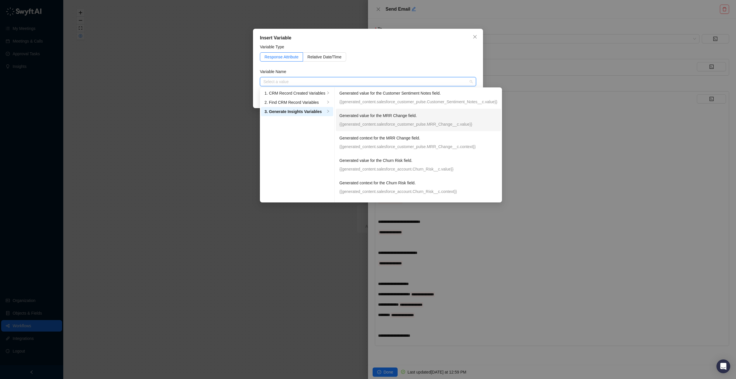
scroll to position [0, 0]
click at [618, 138] on div "Insert Variable Variable Type Response Attribute Relative Date/Time Variable Na…" at bounding box center [368, 189] width 736 height 379
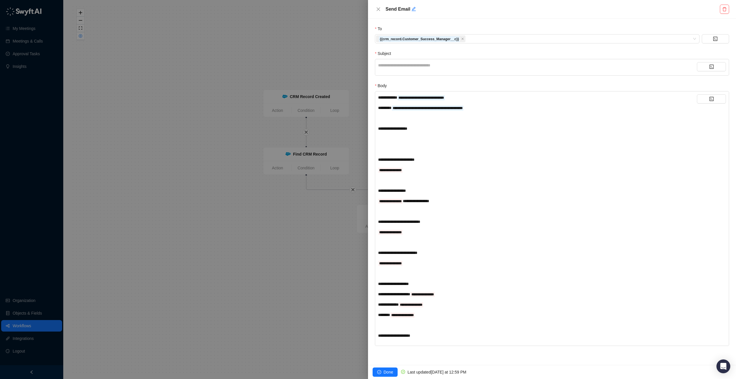
click at [412, 136] on div "﻿" at bounding box center [537, 139] width 319 height 6
click at [709, 99] on icon "code" at bounding box center [711, 99] width 5 height 5
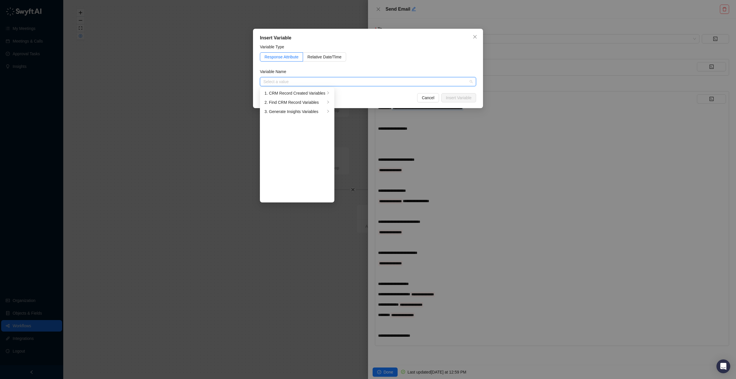
click at [331, 81] on input "search" at bounding box center [366, 81] width 206 height 9
click at [304, 114] on div "3. Generate Insights Variables" at bounding box center [295, 111] width 61 height 6
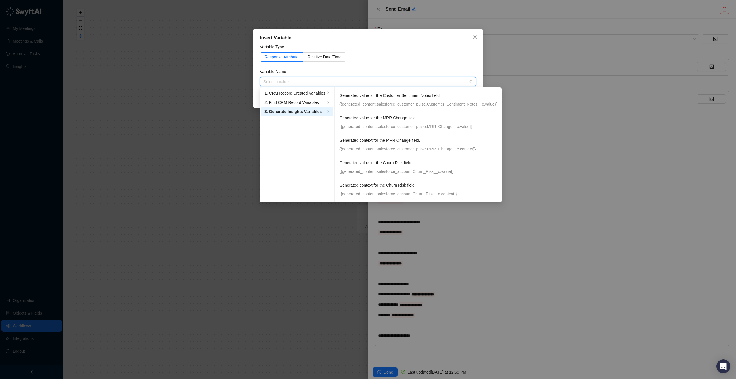
click at [447, 292] on div "Insert Variable Variable Type Response Attribute Relative Date/Time Variable Na…" at bounding box center [368, 189] width 736 height 379
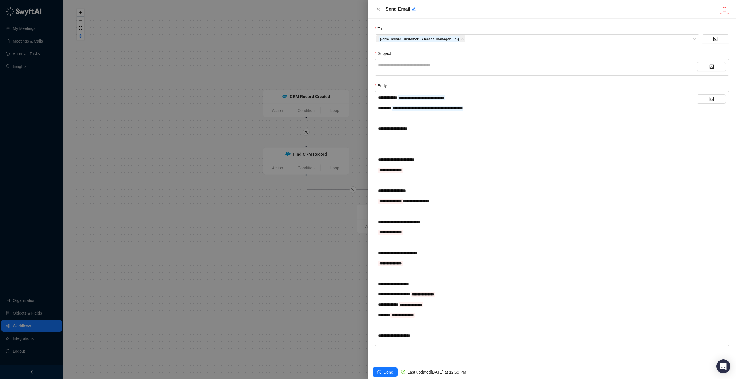
click at [451, 296] on div "**********" at bounding box center [537, 294] width 319 height 6
click at [708, 99] on button "button" at bounding box center [711, 98] width 29 height 9
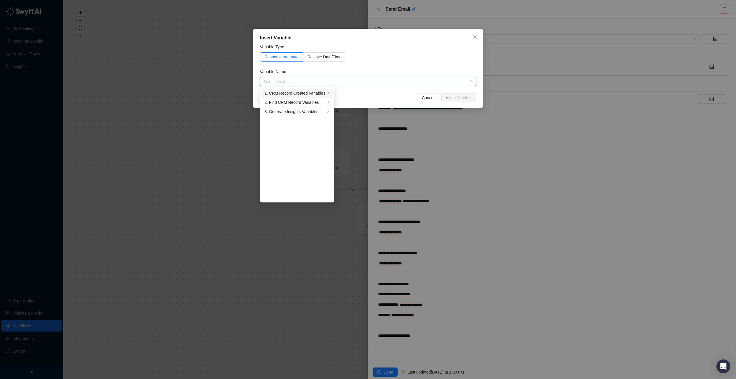
click at [317, 91] on div "1. CRM Record Created Variables" at bounding box center [295, 93] width 61 height 6
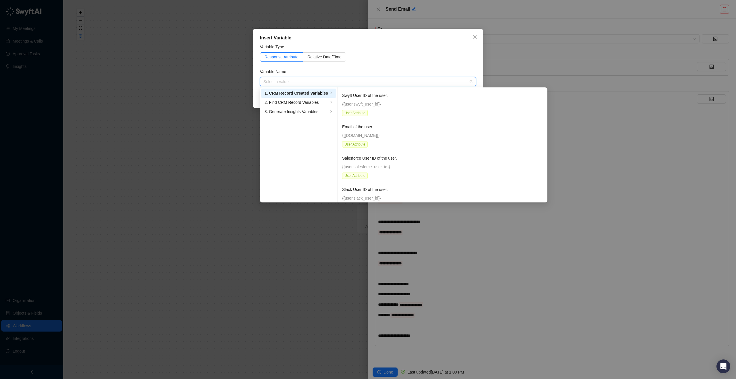
click at [384, 83] on input "search" at bounding box center [366, 81] width 206 height 9
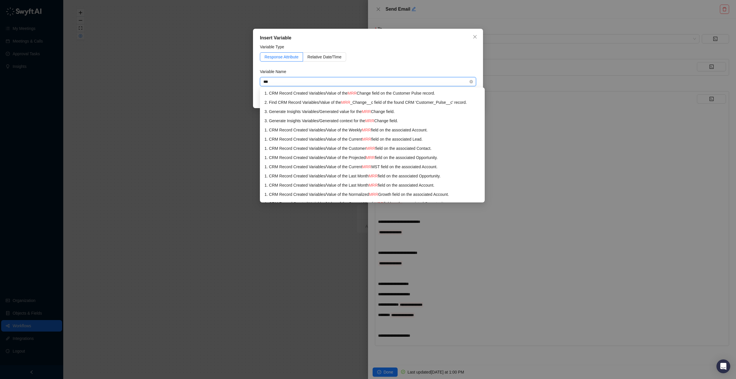
type input "***"
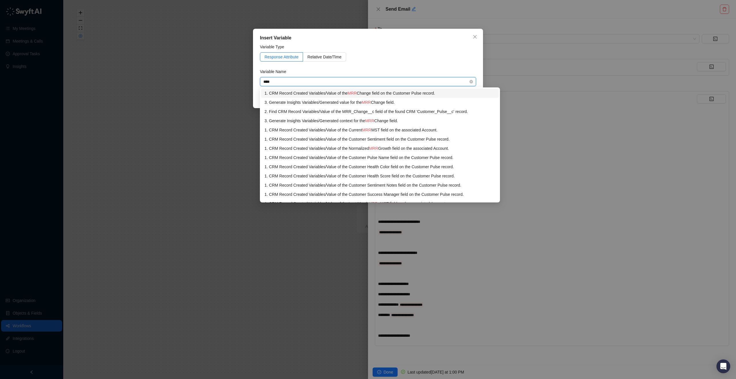
click at [407, 93] on div "1. CRM Record Created Variables / Value of the MRR Change field on the Customer…" at bounding box center [380, 93] width 231 height 6
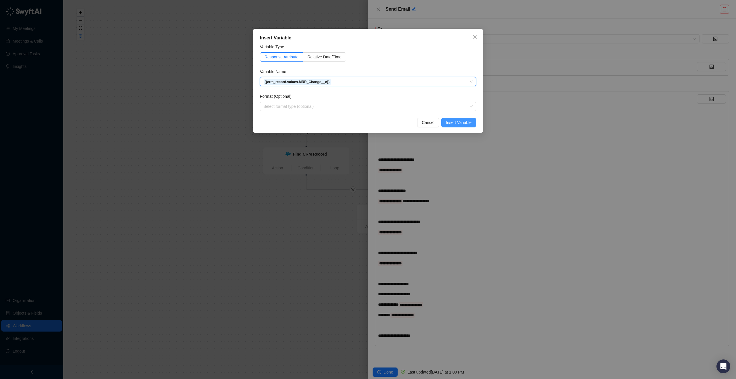
click at [465, 124] on span "Insert Variable" at bounding box center [459, 122] width 26 height 6
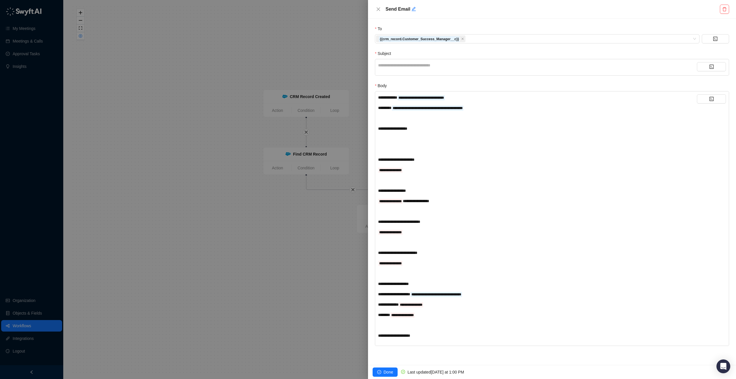
click at [432, 305] on div "**********" at bounding box center [537, 304] width 319 height 6
drag, startPoint x: 415, startPoint y: 306, endPoint x: 354, endPoint y: 298, distance: 62.1
click at [354, 298] on div "**********" at bounding box center [368, 189] width 736 height 379
click at [420, 304] on div "**********" at bounding box center [537, 304] width 319 height 6
click at [415, 304] on span "**********" at bounding box center [402, 304] width 24 height 5
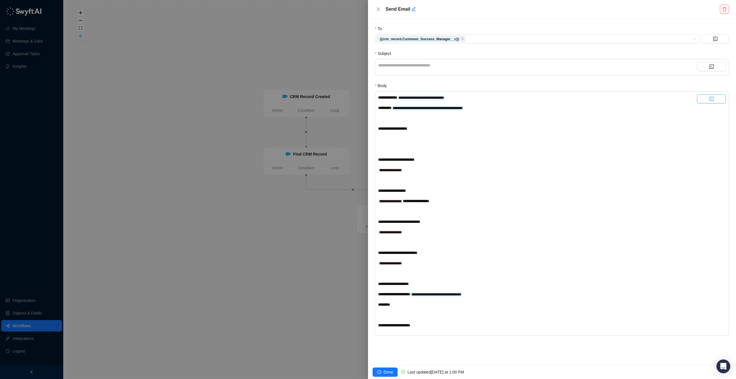
click at [709, 101] on button "button" at bounding box center [711, 98] width 29 height 9
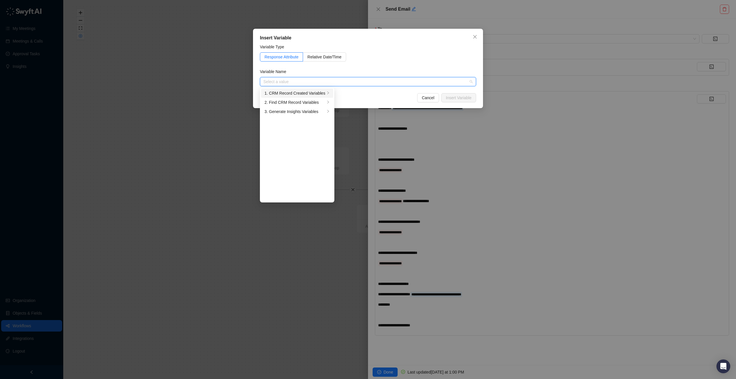
click at [316, 93] on div "1. CRM Record Created Variables" at bounding box center [295, 93] width 61 height 6
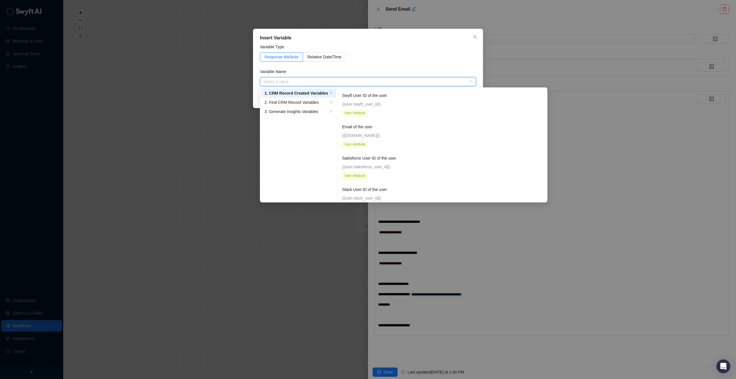
click at [370, 80] on input "search" at bounding box center [366, 81] width 206 height 9
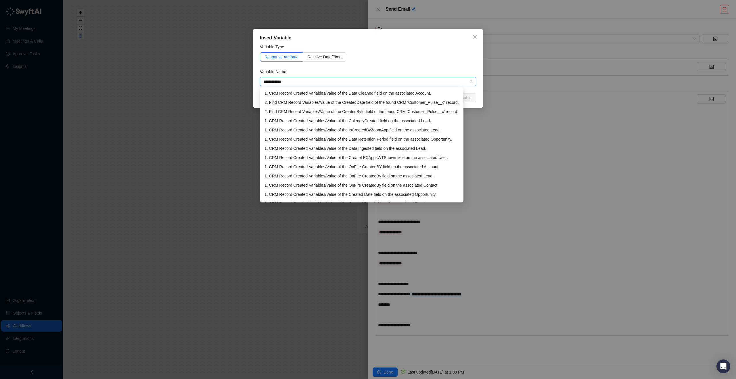
type input "**********"
click at [421, 104] on div "2. Find CRM Record Variables / Value of the CreatedDate field of the found CRM …" at bounding box center [362, 102] width 194 height 6
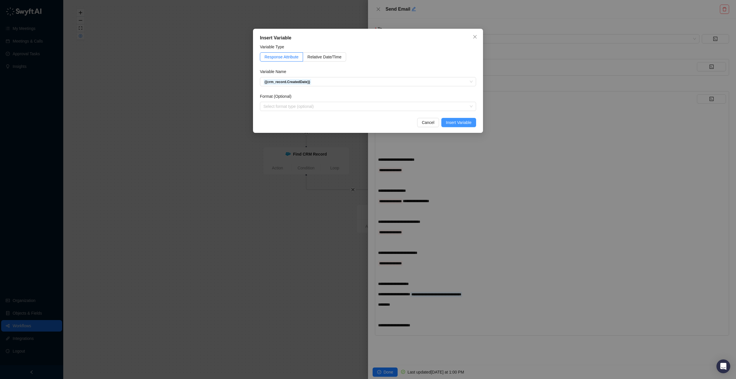
click at [459, 123] on span "Insert Variable" at bounding box center [459, 122] width 26 height 6
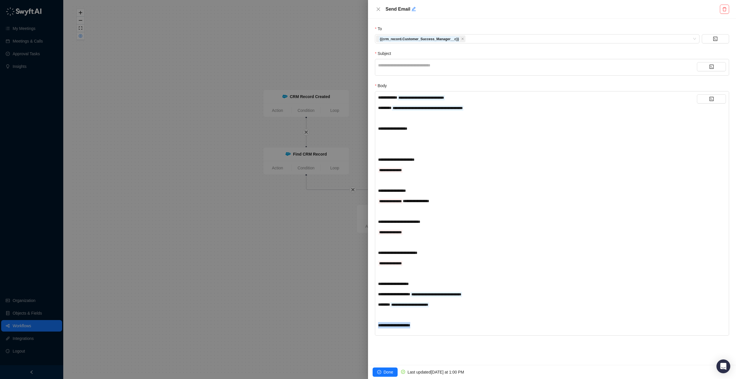
drag, startPoint x: 424, startPoint y: 326, endPoint x: 308, endPoint y: 327, distance: 116.5
click at [308, 327] on div "**********" at bounding box center [368, 189] width 736 height 379
click at [720, 100] on button "button" at bounding box center [711, 98] width 29 height 9
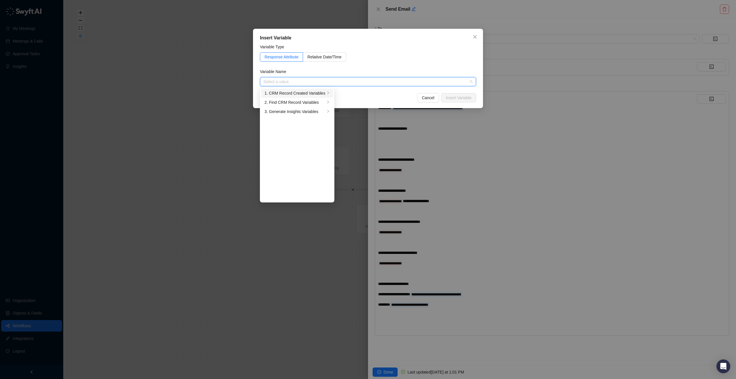
click at [316, 93] on div "1. CRM Record Created Variables" at bounding box center [295, 93] width 61 height 6
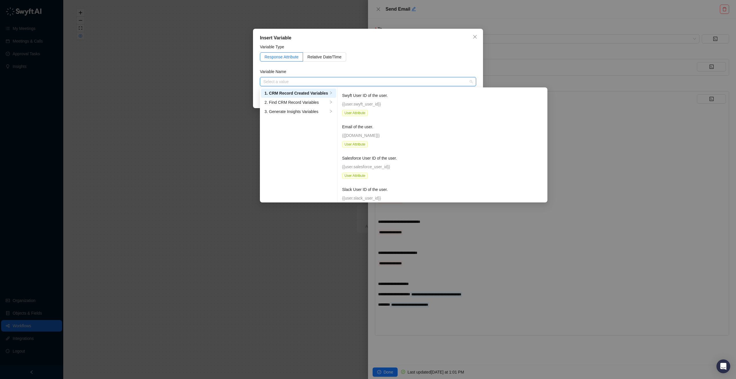
click at [337, 83] on input "search" at bounding box center [366, 81] width 206 height 9
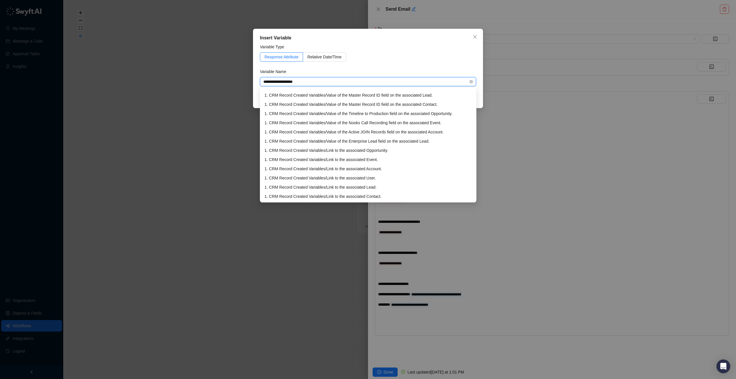
scroll to position [41, 0]
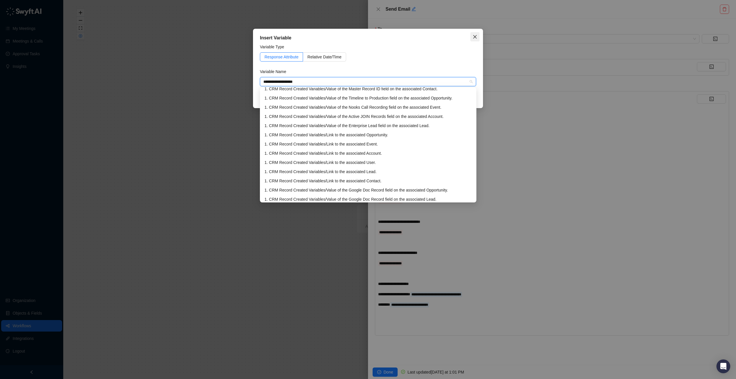
type input "**********"
click at [473, 37] on icon "close" at bounding box center [475, 37] width 5 height 5
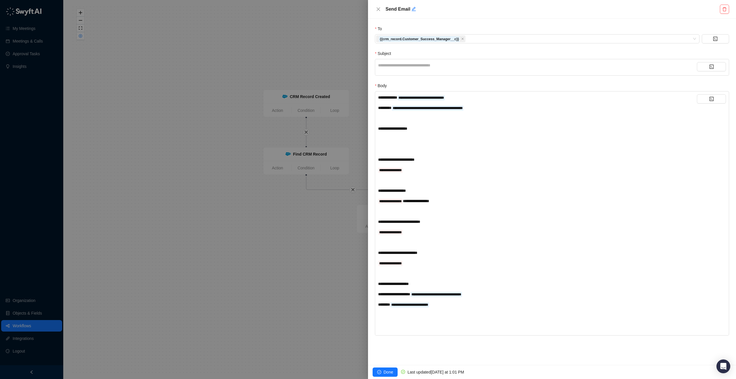
click at [400, 136] on div "﻿" at bounding box center [537, 139] width 319 height 6
click at [707, 97] on button "button" at bounding box center [711, 98] width 29 height 9
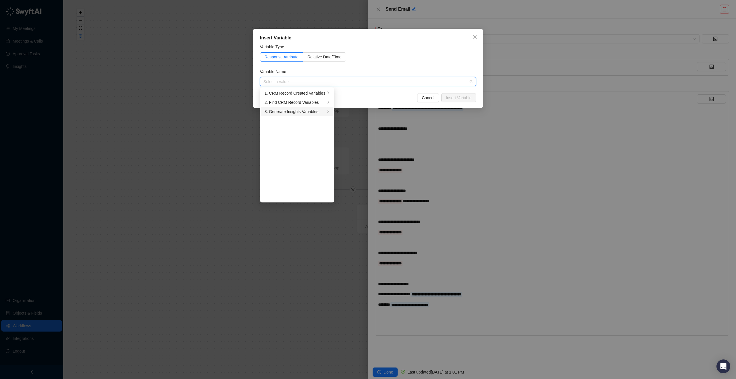
click at [300, 110] on div "3. Generate Insights Variables" at bounding box center [295, 111] width 61 height 6
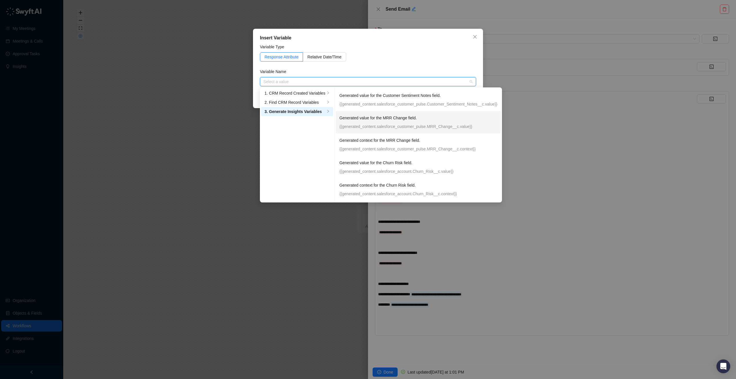
click at [449, 127] on p "{{generated_content.salesforce_customer_pulse.MRR_Change__c.value}}" at bounding box center [418, 126] width 158 height 6
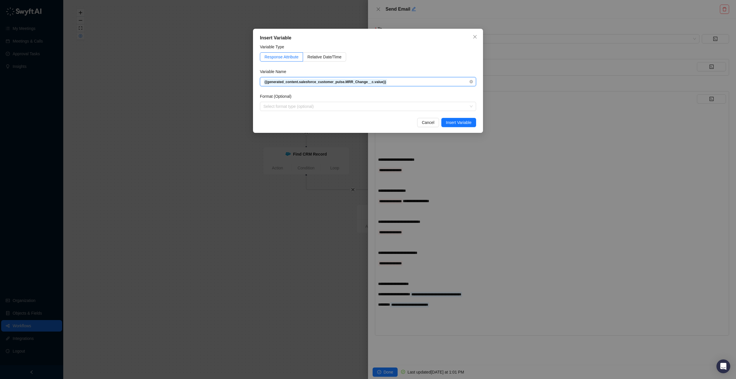
click at [446, 86] on span "{{generated_content.salesforce_customer_pulse.MRR_Change__c.value}}" at bounding box center [367, 81] width 209 height 9
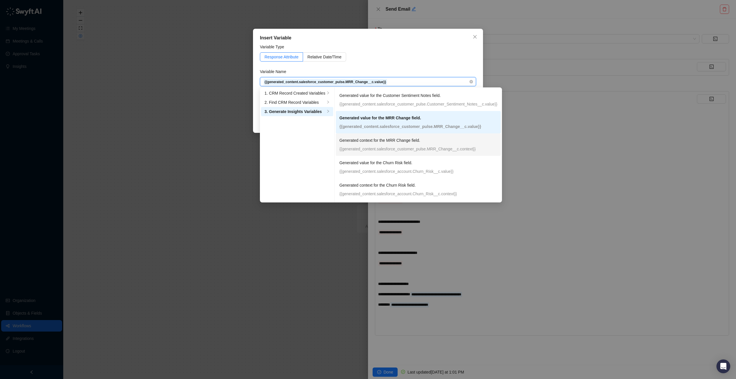
click at [428, 147] on p "{{generated_content.salesforce_customer_pulse.MRR_Change__c.context}}" at bounding box center [418, 149] width 158 height 6
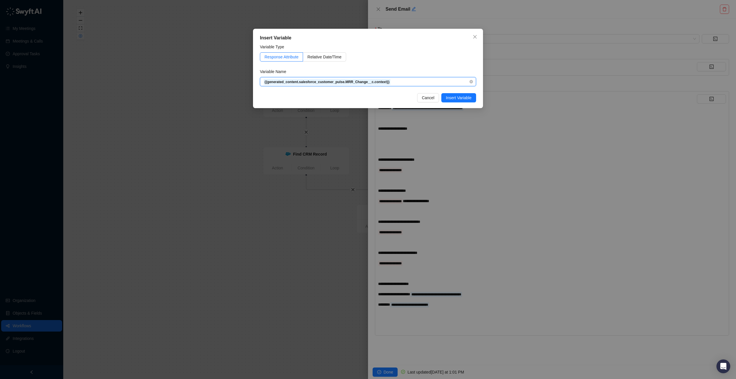
click at [455, 84] on span "{{generated_content.salesforce_customer_pulse.MRR_Change__c.context}}" at bounding box center [367, 81] width 209 height 9
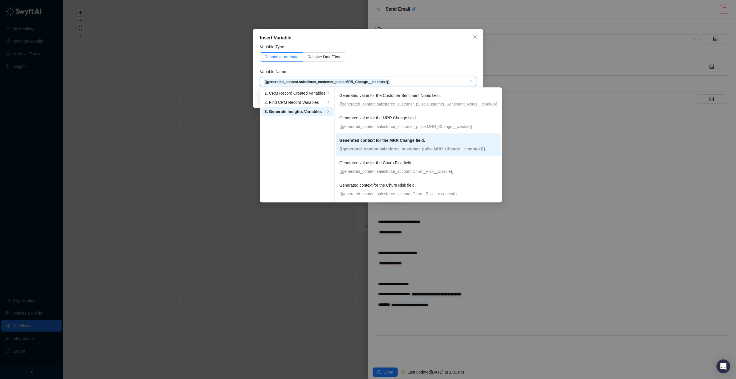
click at [568, 127] on div "Insert Variable Variable Type Response Attribute Relative Date/Time Variable Na…" at bounding box center [368, 189] width 736 height 379
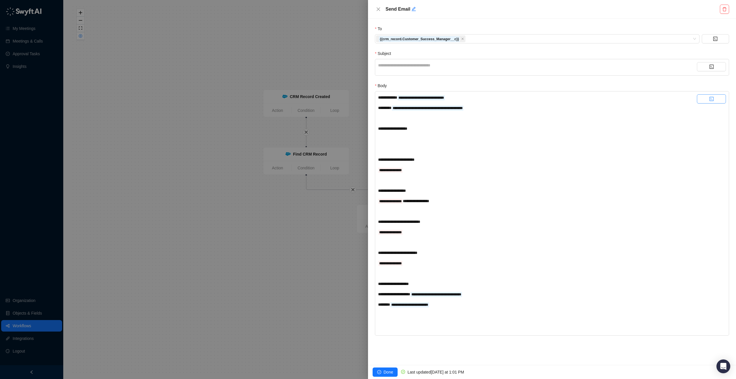
click at [709, 103] on button "button" at bounding box center [711, 98] width 29 height 9
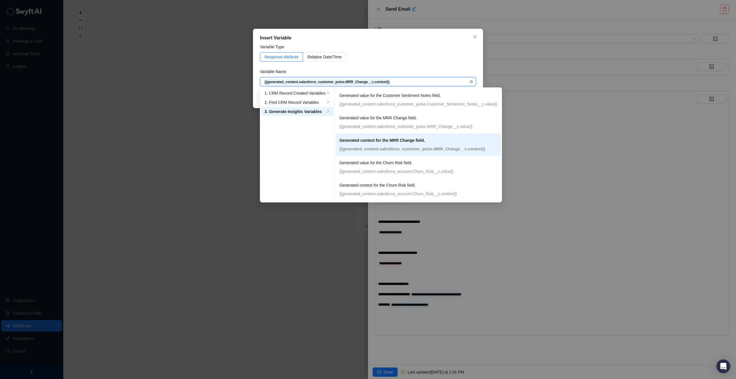
click at [447, 146] on p "{{generated_content.salesforce_customer_pulse.MRR_Change__c.context}}" at bounding box center [418, 149] width 158 height 6
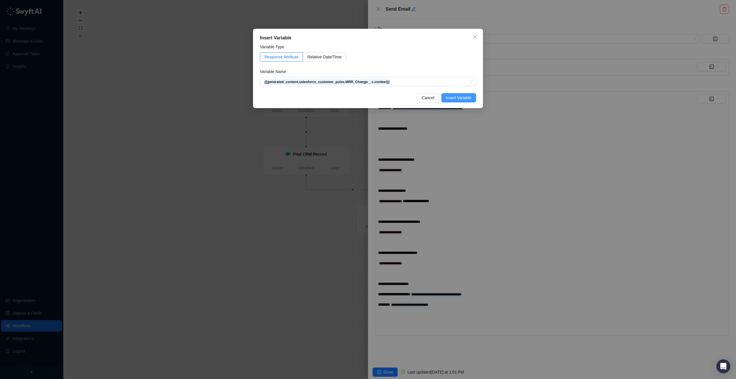
click at [454, 99] on span "Insert Variable" at bounding box center [459, 98] width 26 height 6
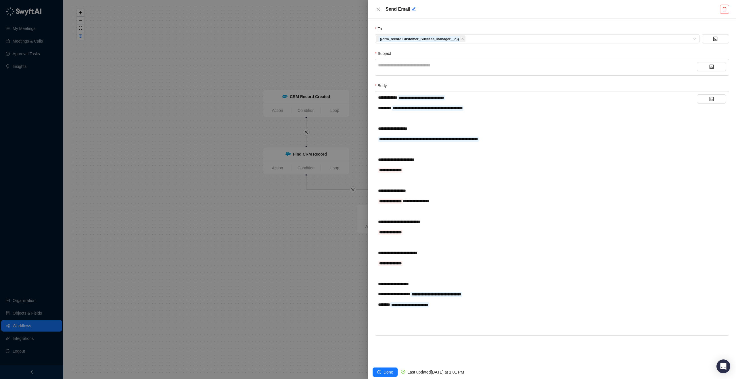
click at [407, 172] on div "**********" at bounding box center [537, 170] width 319 height 6
drag, startPoint x: 450, startPoint y: 201, endPoint x: 352, endPoint y: 200, distance: 97.8
click at [352, 200] on div "**********" at bounding box center [368, 189] width 736 height 379
click at [398, 171] on div "﻿" at bounding box center [537, 170] width 319 height 6
click at [712, 101] on icon "code" at bounding box center [711, 99] width 4 height 4
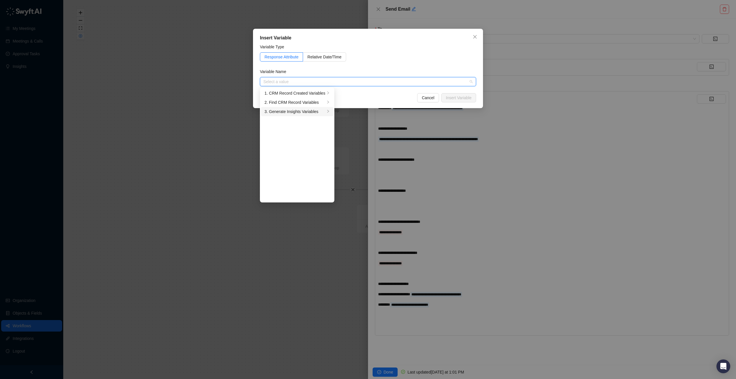
click at [313, 112] on div "3. Generate Insights Variables" at bounding box center [295, 111] width 61 height 6
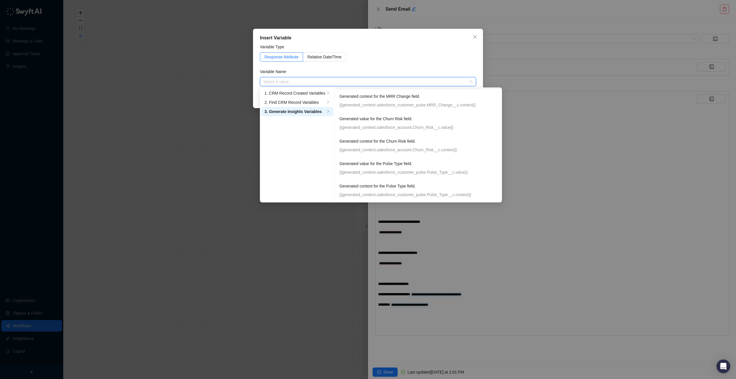
scroll to position [44, 0]
click at [412, 185] on p "Generated context for the Pulse Type field." at bounding box center [411, 186] width 144 height 6
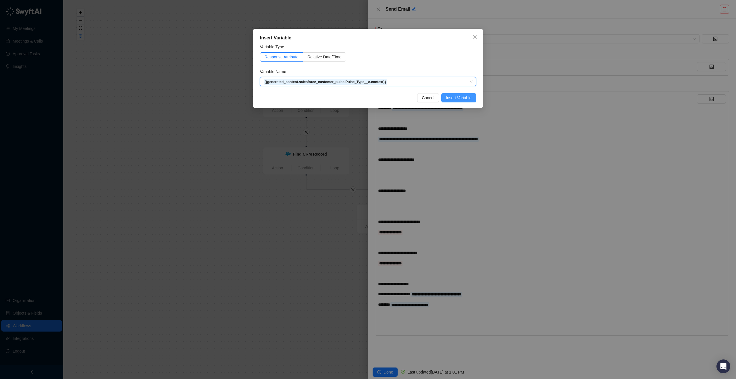
click at [458, 96] on span "Insert Variable" at bounding box center [459, 98] width 26 height 6
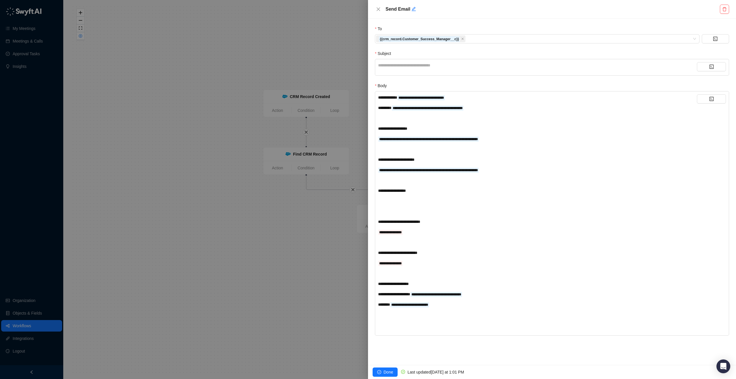
click at [411, 202] on div "﻿" at bounding box center [537, 201] width 319 height 6
click at [710, 98] on icon "code" at bounding box center [711, 99] width 4 height 4
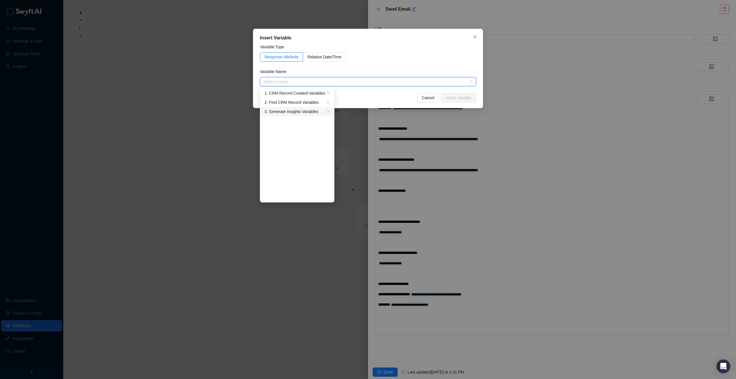
click at [296, 113] on div "3. Generate Insights Variables" at bounding box center [295, 111] width 61 height 6
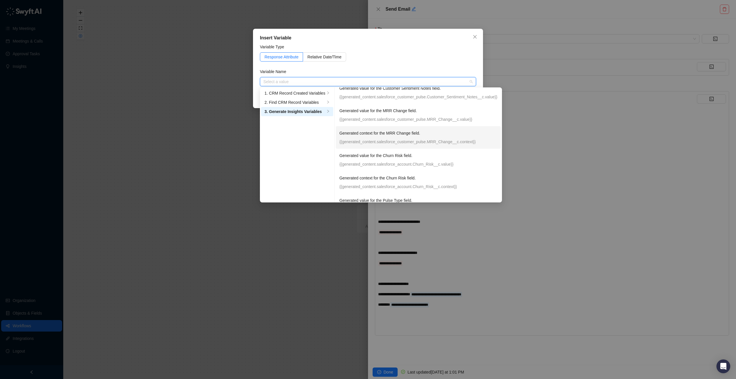
scroll to position [9, 0]
click at [433, 156] on p "Generated value for the Churn Risk field." at bounding box center [411, 153] width 144 height 6
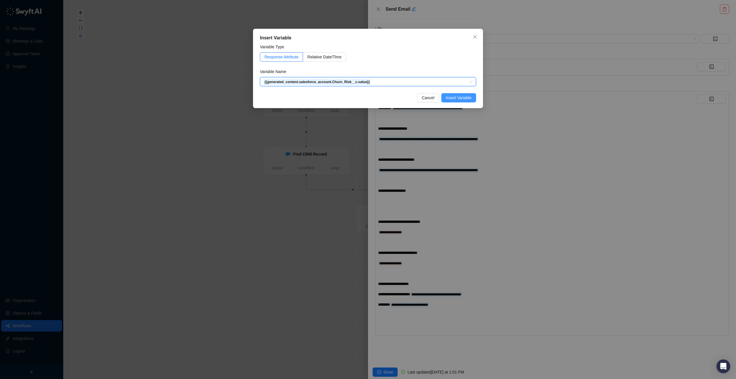
click at [467, 95] on span "Insert Variable" at bounding box center [459, 98] width 26 height 6
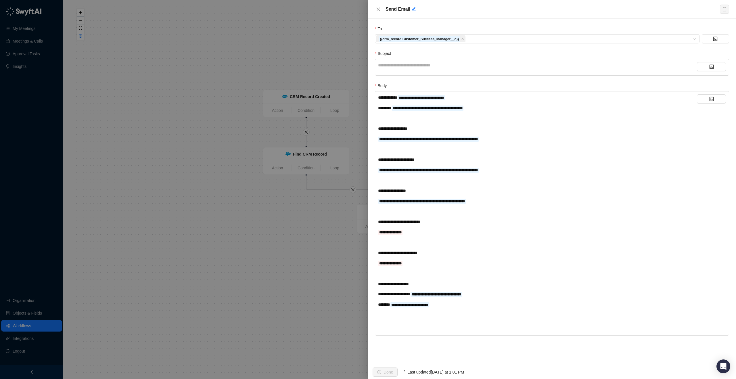
click at [498, 202] on div "**********" at bounding box center [537, 201] width 319 height 6
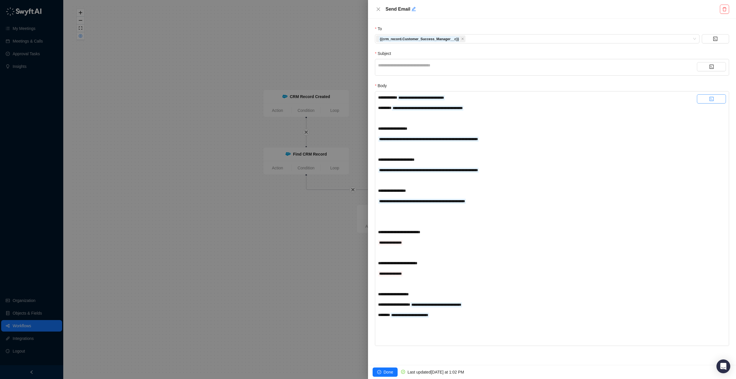
click at [709, 97] on icon "code" at bounding box center [711, 99] width 5 height 5
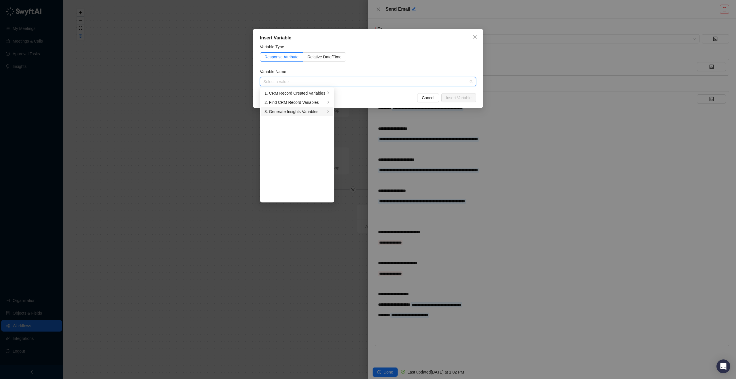
click at [302, 114] on div "3. Generate Insights Variables" at bounding box center [295, 111] width 61 height 6
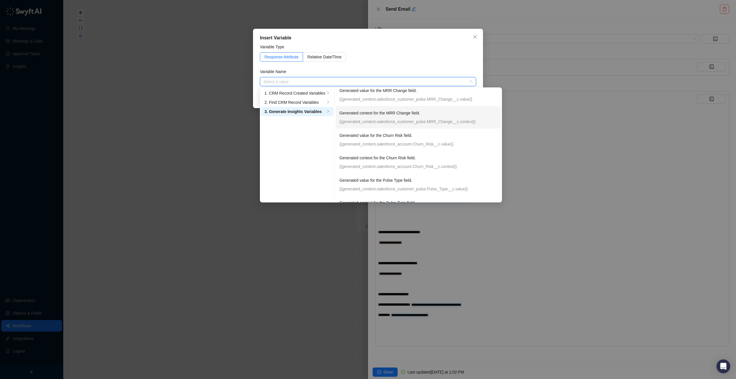
scroll to position [39, 0]
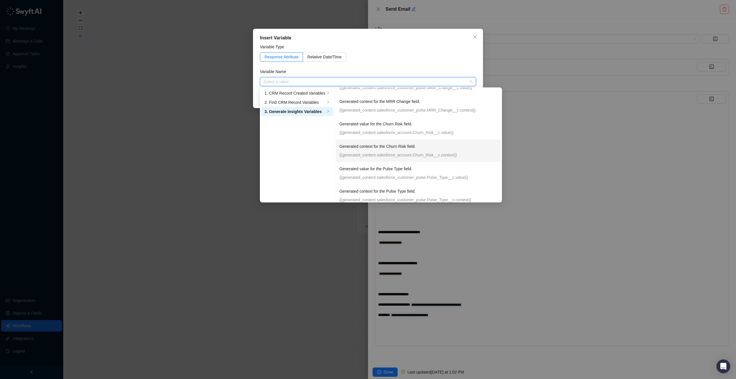
click at [454, 141] on div "Generated context for the Churn Risk field. {{generated_content.salesforce_acco…" at bounding box center [418, 151] width 158 height 20
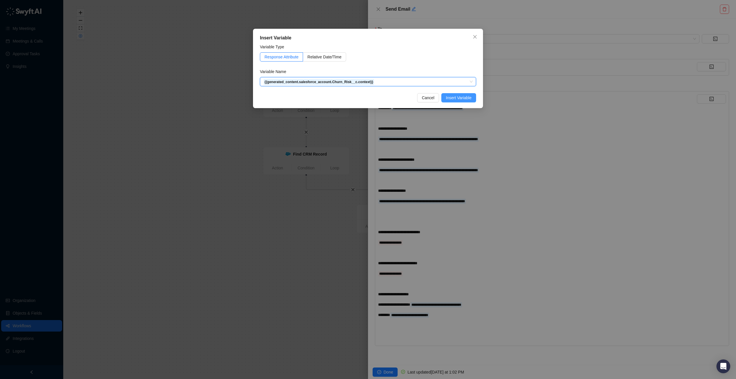
click at [460, 98] on span "Insert Variable" at bounding box center [459, 98] width 26 height 6
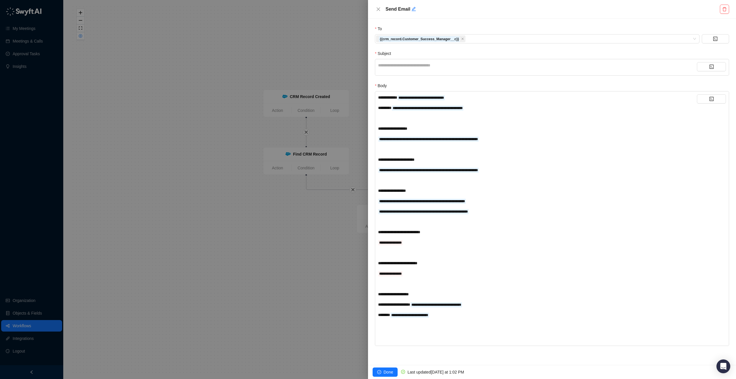
click at [409, 245] on div "**********" at bounding box center [537, 242] width 319 height 6
click at [704, 94] on button "button" at bounding box center [711, 98] width 29 height 9
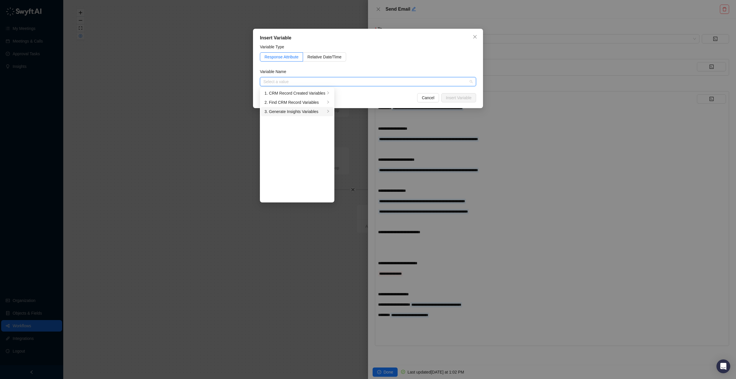
click at [305, 110] on div "3. Generate Insights Variables" at bounding box center [295, 111] width 61 height 6
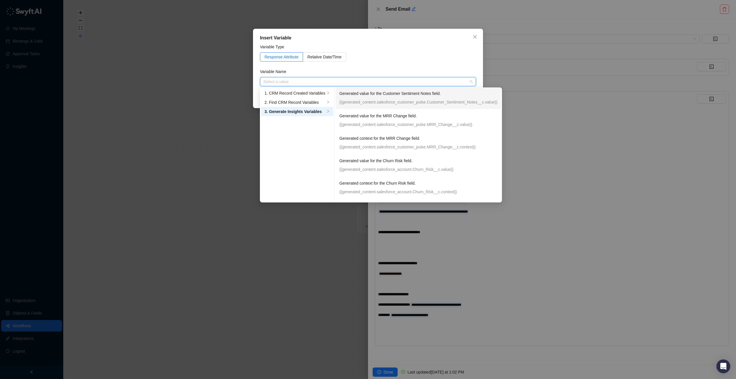
scroll to position [0, 0]
click at [457, 103] on p "{{generated_content.salesforce_customer_pulse.Customer_Sentiment_Notes__c.value…" at bounding box center [418, 104] width 158 height 6
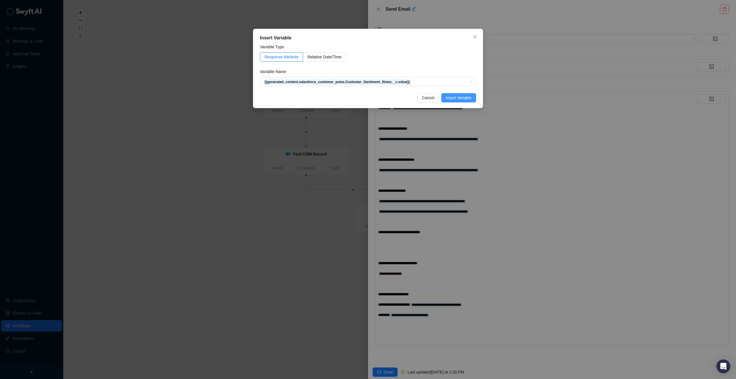
click at [469, 99] on span "Insert Variable" at bounding box center [459, 98] width 26 height 6
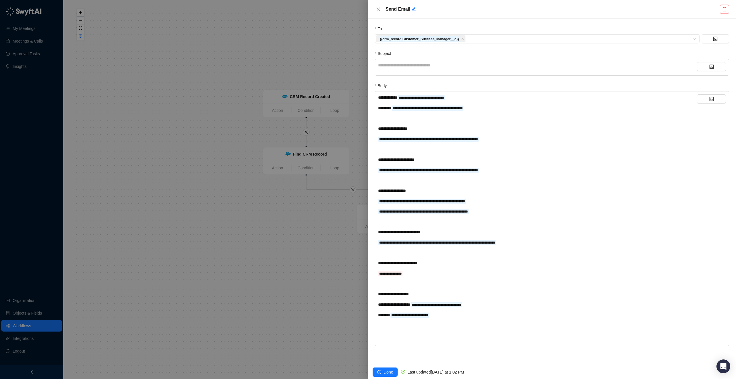
click at [410, 273] on div "**********" at bounding box center [537, 273] width 319 height 6
click at [715, 100] on button "button" at bounding box center [711, 98] width 29 height 9
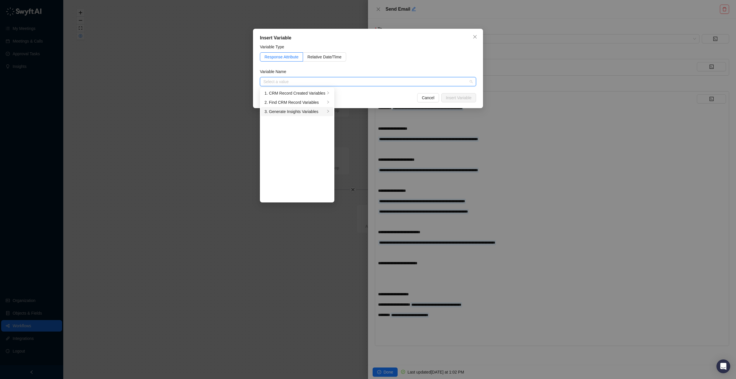
click at [305, 112] on div "3. Generate Insights Variables" at bounding box center [295, 111] width 61 height 6
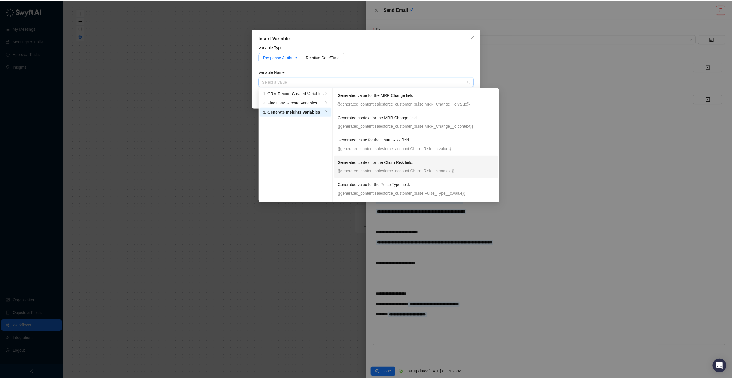
scroll to position [44, 0]
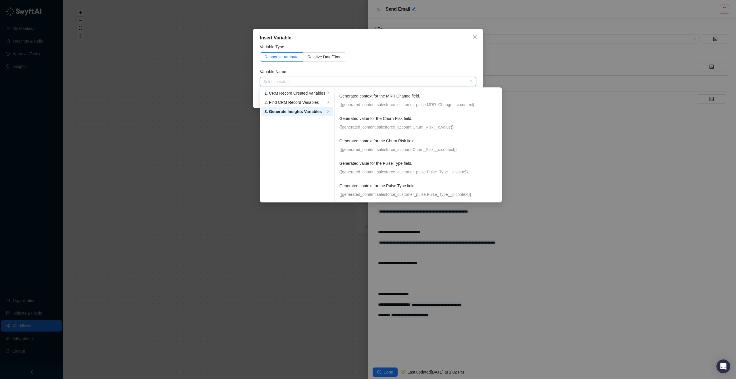
click at [602, 271] on div "Insert Variable Variable Type Response Attribute Relative Date/Time Variable Na…" at bounding box center [368, 189] width 736 height 379
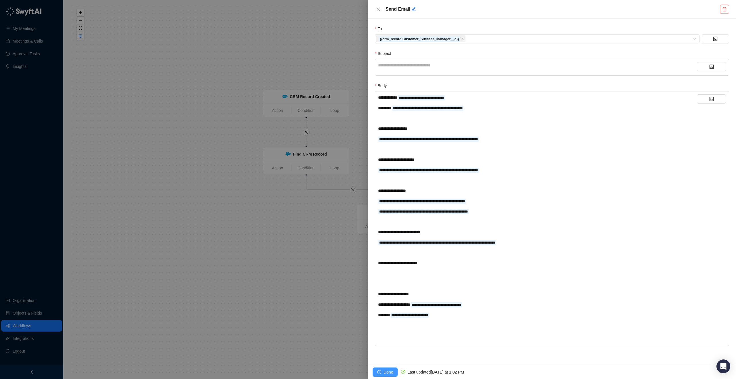
click at [384, 375] on span "Done" at bounding box center [388, 372] width 9 height 6
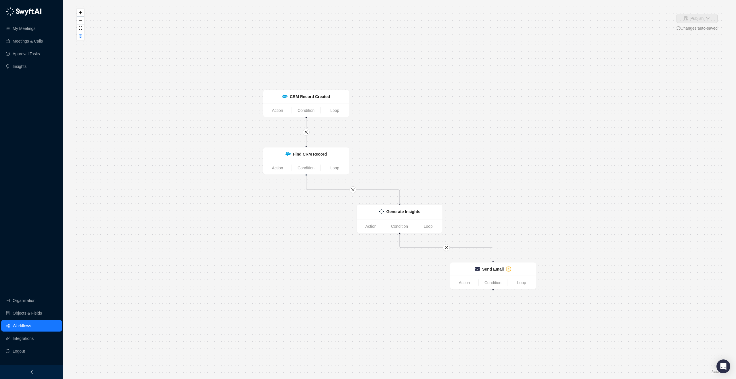
click at [664, 98] on div "Generate Insights Action Condition Loop CRM Record Created Action Condition Loo…" at bounding box center [399, 190] width 654 height 370
click at [506, 267] on icon "exclamation-circle" at bounding box center [508, 269] width 5 height 5
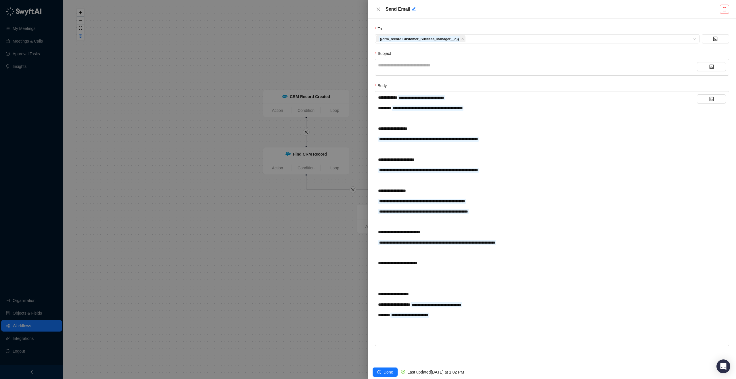
click at [455, 67] on div "**********" at bounding box center [537, 65] width 319 height 6
click at [713, 68] on icon "code" at bounding box center [711, 67] width 4 height 4
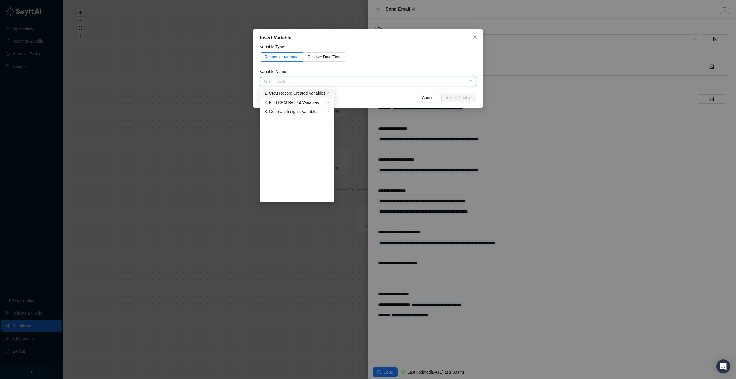
click at [318, 91] on div "1. CRM Record Created Variables" at bounding box center [295, 93] width 61 height 6
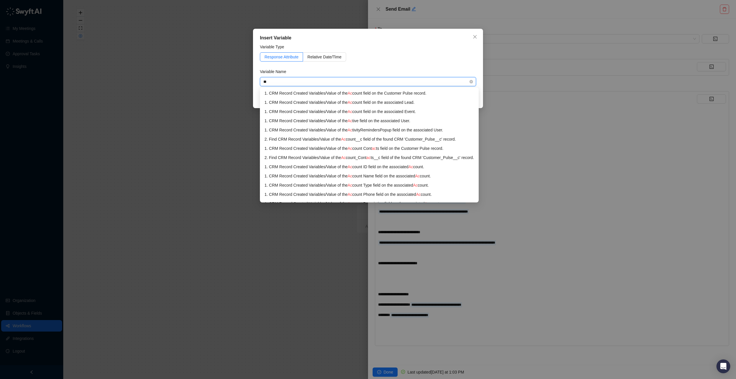
type input "***"
click at [431, 92] on div "1. CRM Record Created Variables / Value of the Acc ount field on the Customer P…" at bounding box center [373, 93] width 216 height 6
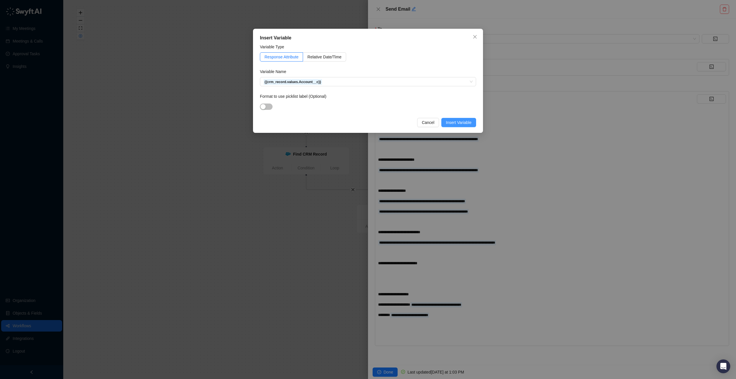
click at [460, 120] on span "Insert Variable" at bounding box center [459, 122] width 26 height 6
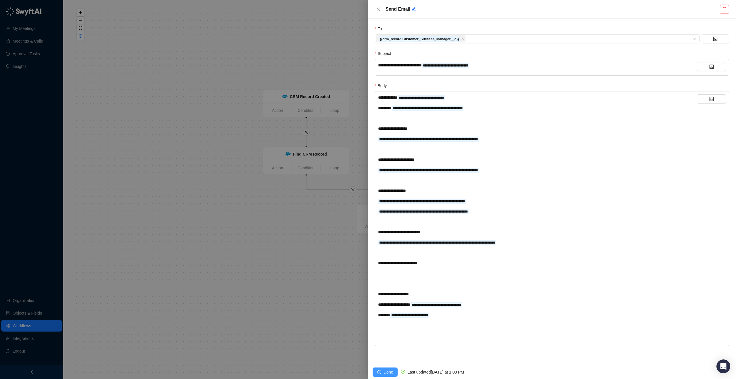
click at [377, 370] on icon "check-circle" at bounding box center [379, 372] width 4 height 4
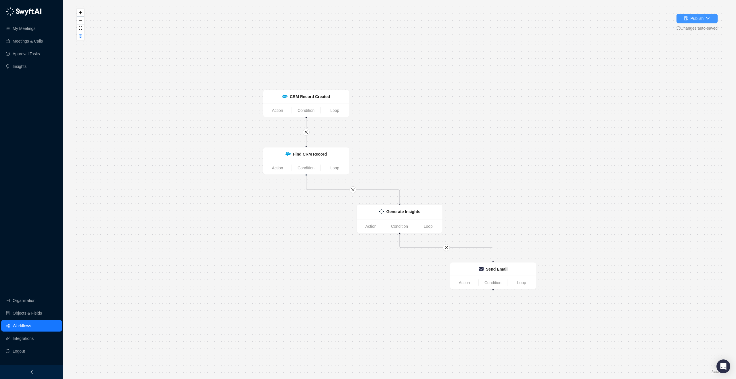
click at [708, 18] on icon "down" at bounding box center [708, 18] width 4 height 4
click at [599, 157] on div "Generate Insights Action Condition Loop CRM Record Created Action Condition Loo…" at bounding box center [399, 190] width 654 height 370
click at [20, 321] on link "Workflows" at bounding box center [22, 326] width 18 height 12
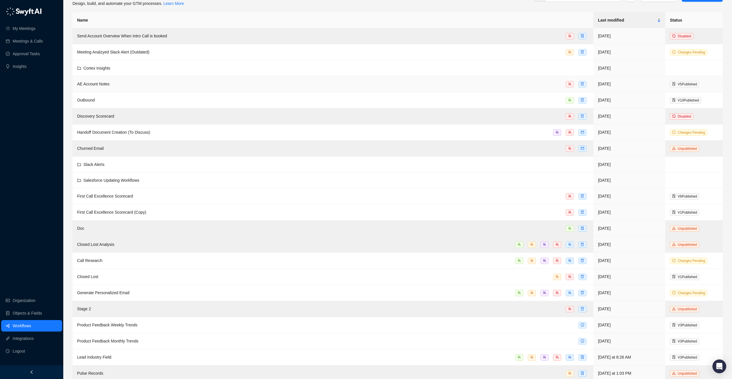
scroll to position [29, 0]
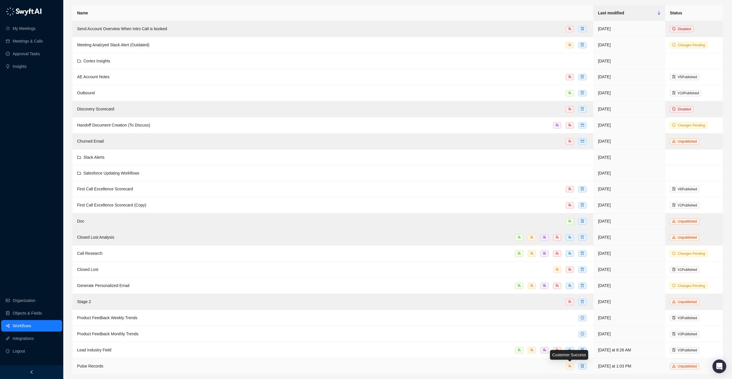
click at [568, 367] on icon "team" at bounding box center [569, 365] width 3 height 3
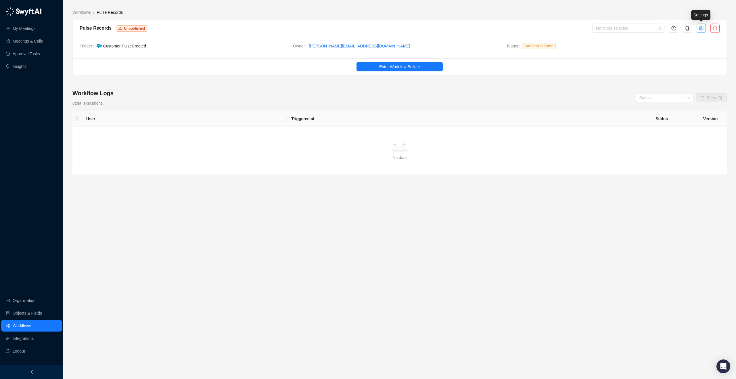
click at [703, 29] on icon "setting" at bounding box center [701, 28] width 4 height 5
type textarea "**********"
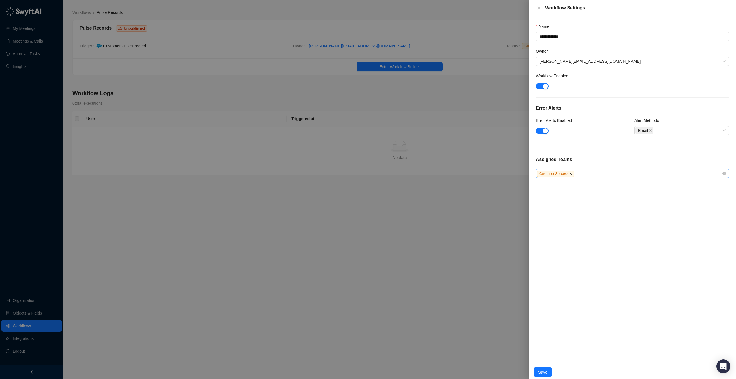
click at [572, 174] on icon "close" at bounding box center [570, 173] width 3 height 3
click at [573, 174] on div at bounding box center [629, 173] width 185 height 4
type input "*"
click at [568, 197] on div "Customer Success" at bounding box center [633, 194] width 184 height 6
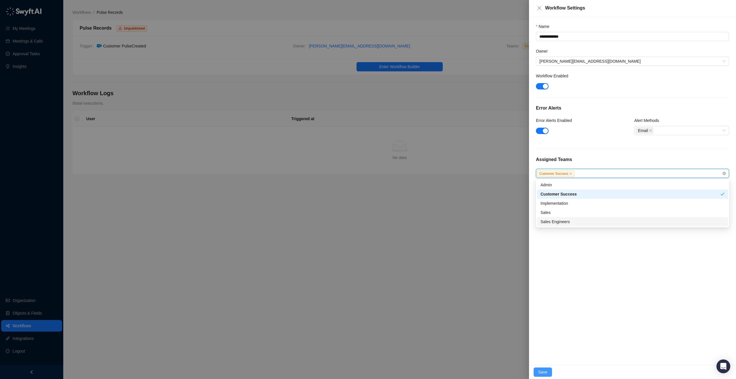
click at [544, 372] on span "Save" at bounding box center [542, 372] width 9 height 6
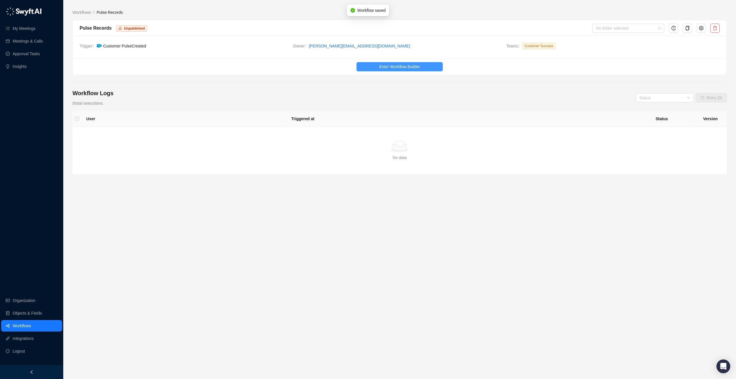
click at [403, 64] on span "Enter Workflow Builder" at bounding box center [399, 67] width 41 height 6
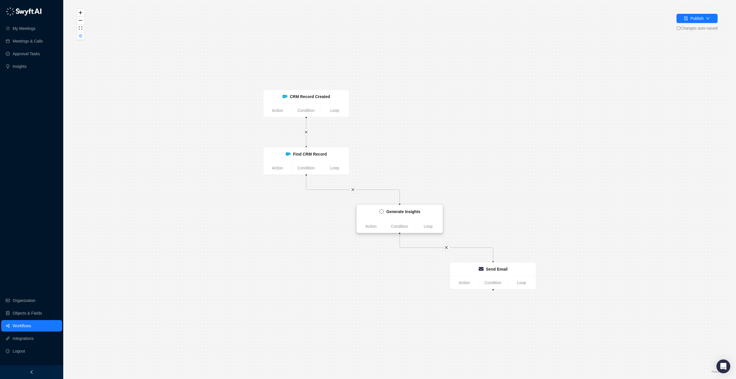
click at [420, 213] on strong "Generate Insights" at bounding box center [403, 211] width 34 height 5
click at [420, 212] on strong "Generate Insights" at bounding box center [404, 211] width 34 height 5
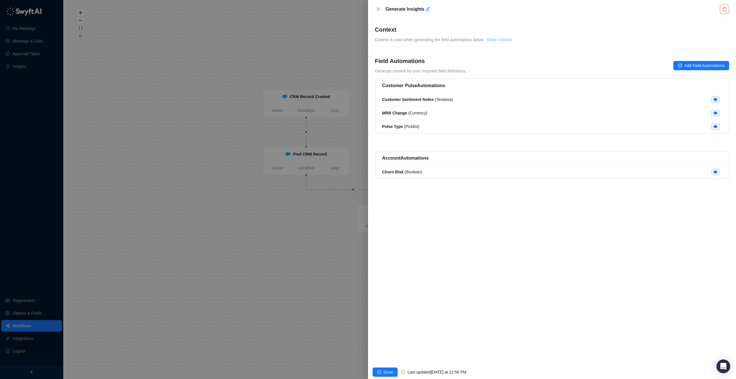
click at [504, 39] on link "Show Context" at bounding box center [499, 39] width 25 height 5
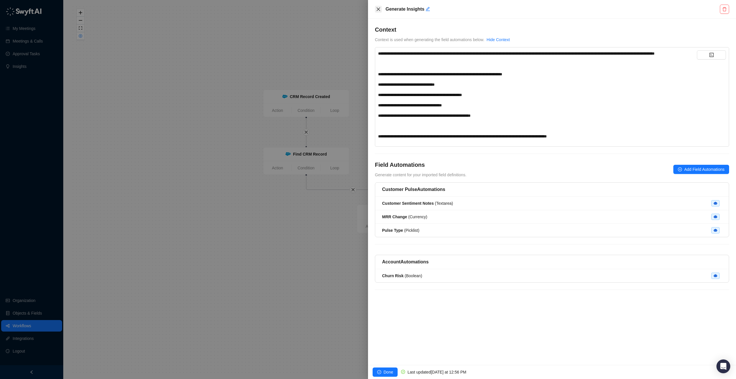
click at [376, 8] on button "Close" at bounding box center [378, 9] width 7 height 7
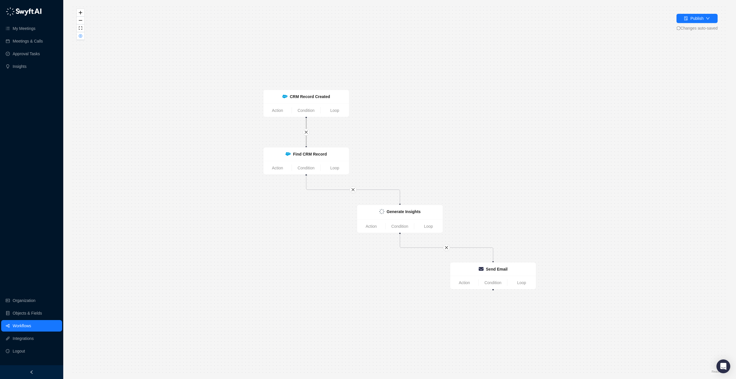
click at [306, 144] on icon "Edge from 441e9120-5902-013e-927c-72357362db30 to c84dfda0-5904-013e-8248-4a127…" at bounding box center [306, 132] width 0 height 28
click at [307, 154] on strong "Find CRM Record" at bounding box center [310, 154] width 34 height 5
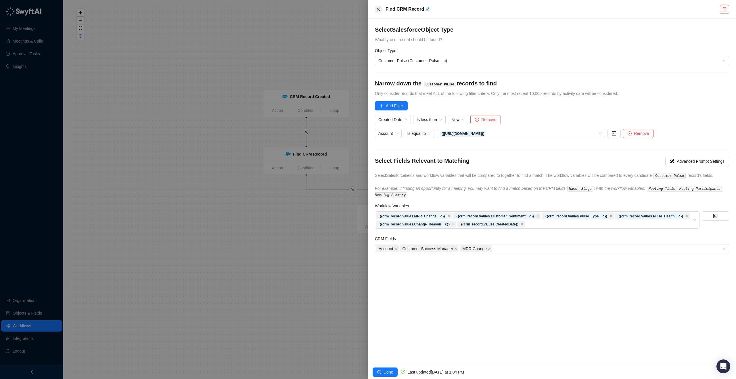
click at [377, 6] on button "Close" at bounding box center [378, 9] width 7 height 7
